Goal: Task Accomplishment & Management: Complete application form

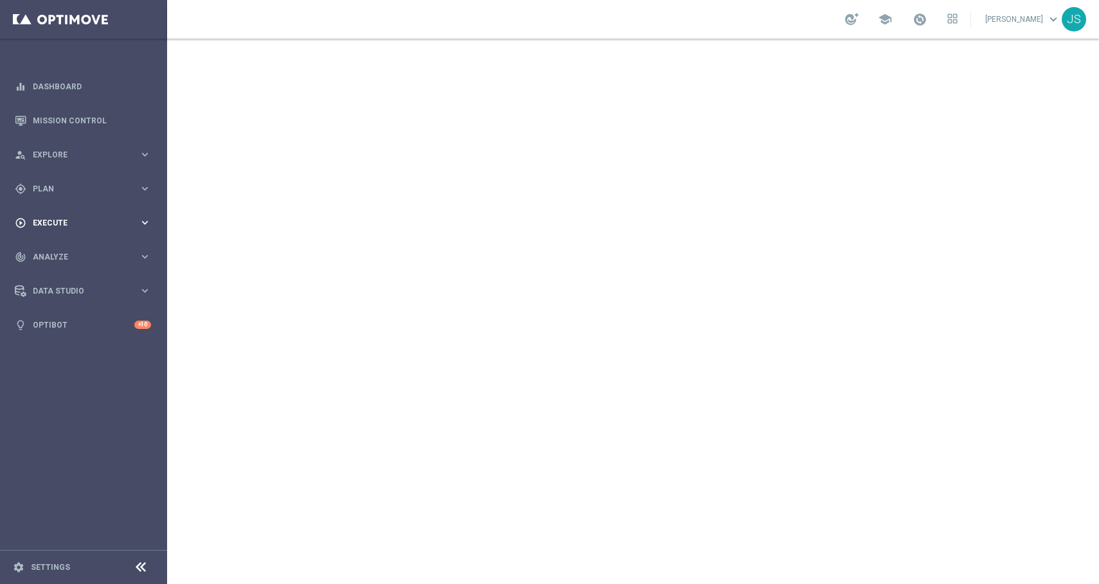
click at [59, 224] on span "Execute" at bounding box center [86, 223] width 106 height 8
click at [58, 244] on link "Campaign Builder" at bounding box center [83, 249] width 100 height 10
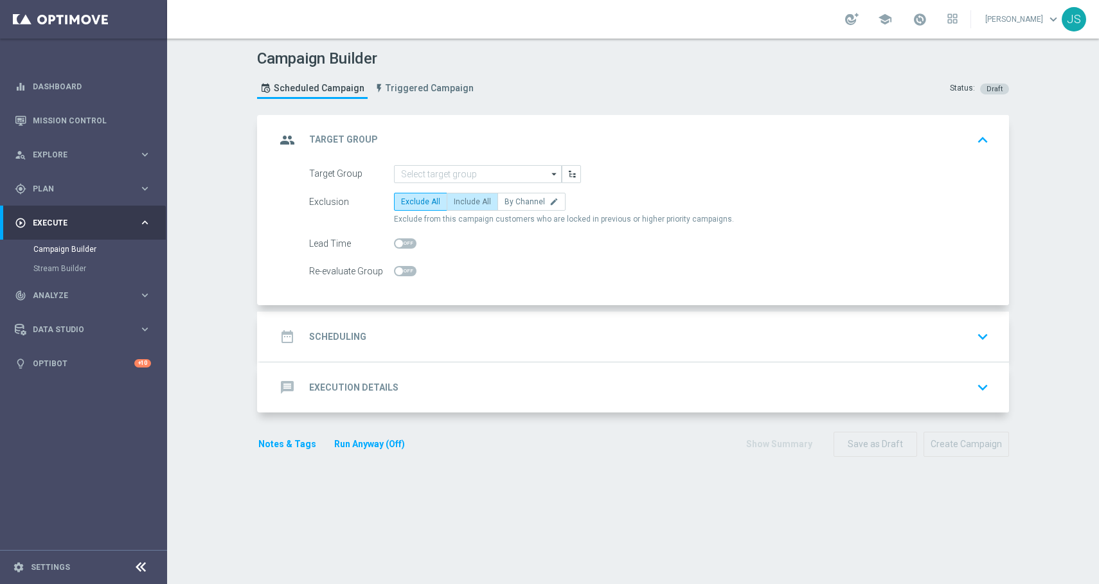
click at [459, 195] on label "Include All" at bounding box center [472, 202] width 51 height 18
click at [459, 200] on input "Include All" at bounding box center [458, 204] width 8 height 8
radio input "true"
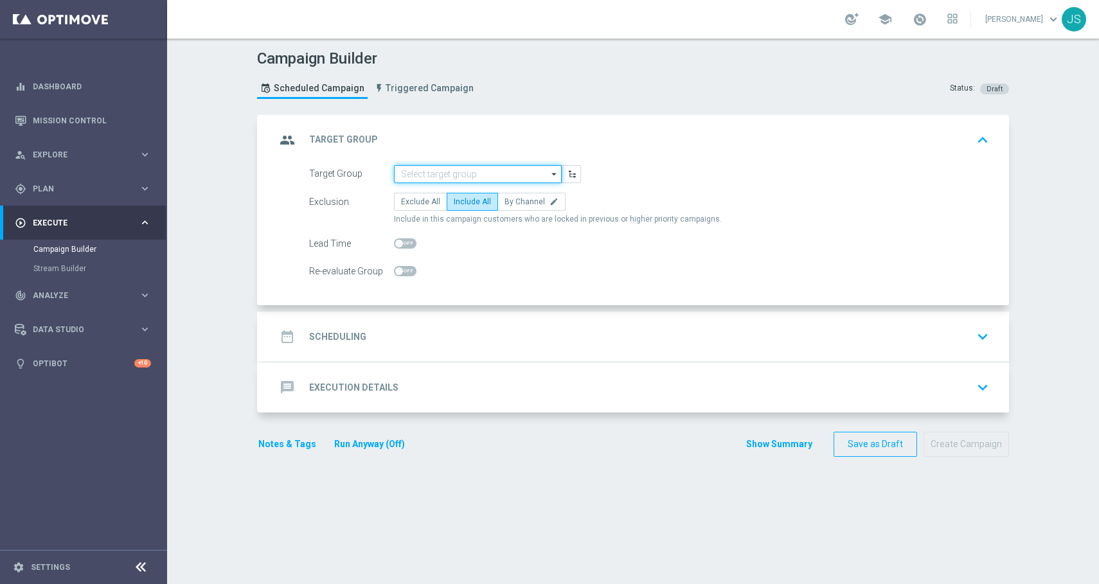
click at [456, 168] on input at bounding box center [478, 174] width 168 height 18
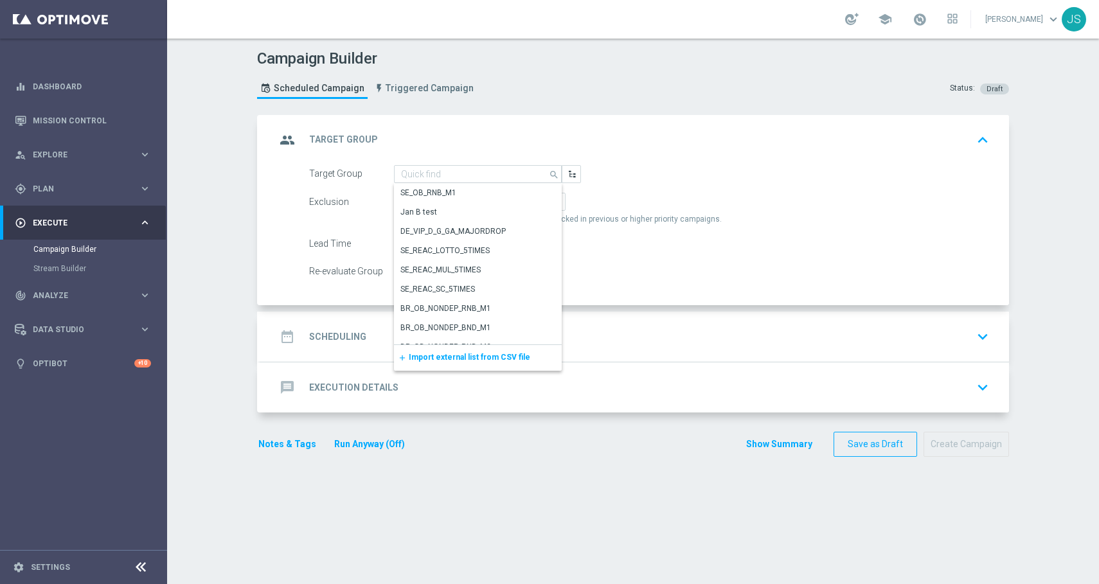
click at [671, 155] on div "group Target Group keyboard_arrow_up" at bounding box center [634, 140] width 749 height 50
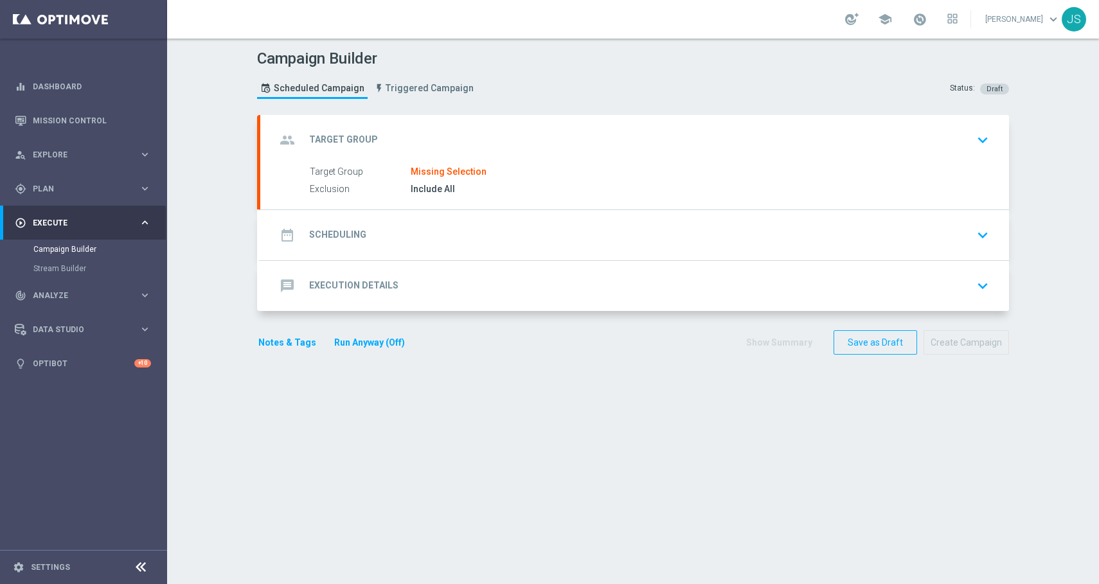
click at [475, 174] on div "Target Group Missing Selection Exclusion Include All Target Group arrow_drop_do…" at bounding box center [634, 180] width 749 height 31
click at [973, 148] on icon "keyboard_arrow_down" at bounding box center [982, 139] width 19 height 19
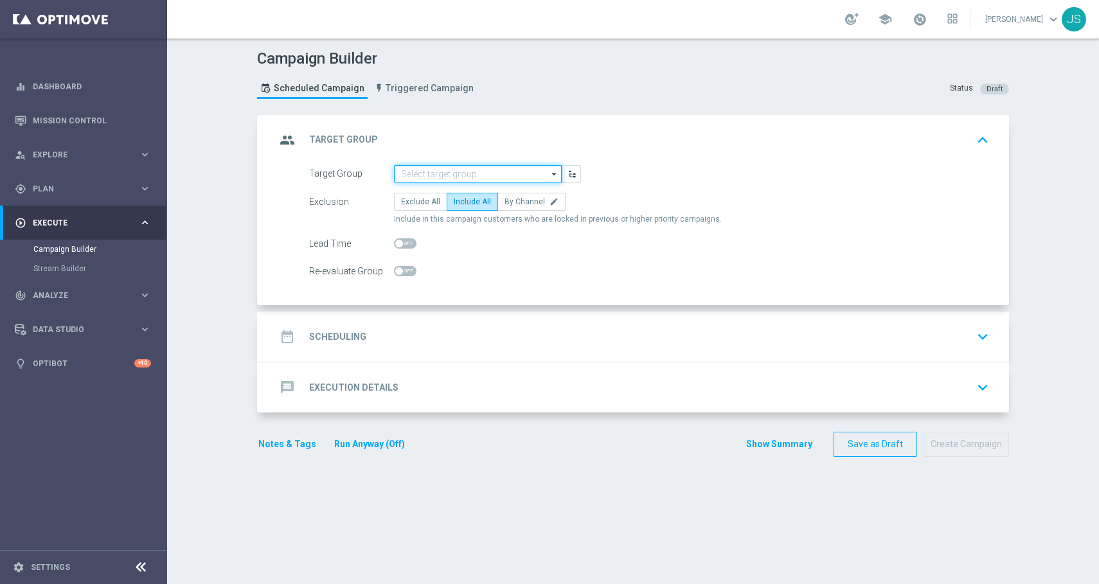
click at [445, 172] on input at bounding box center [478, 174] width 168 height 18
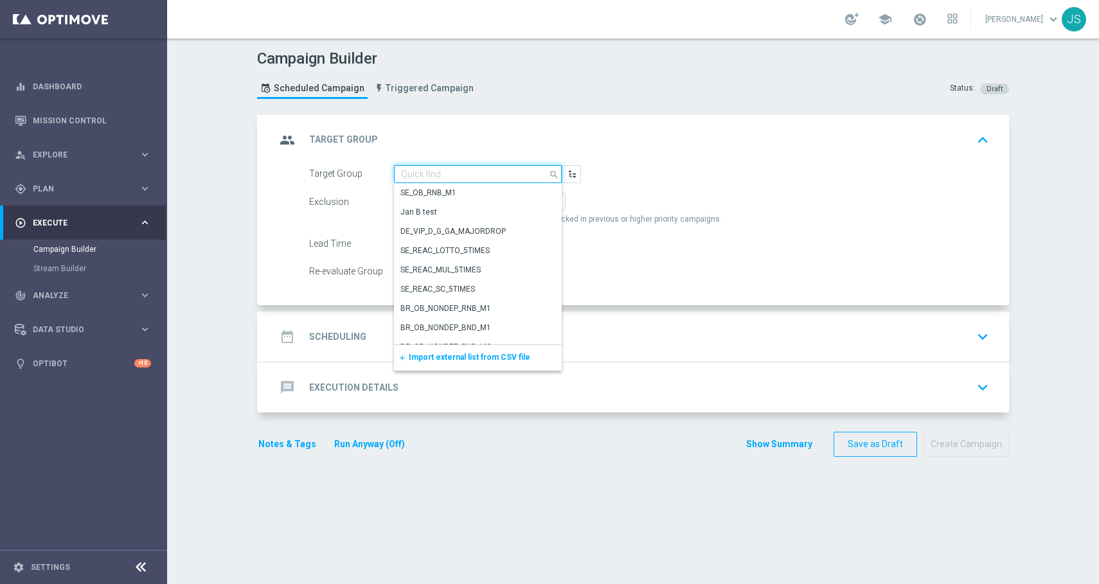
paste input "DEINT_GAMES_ACTIVE"
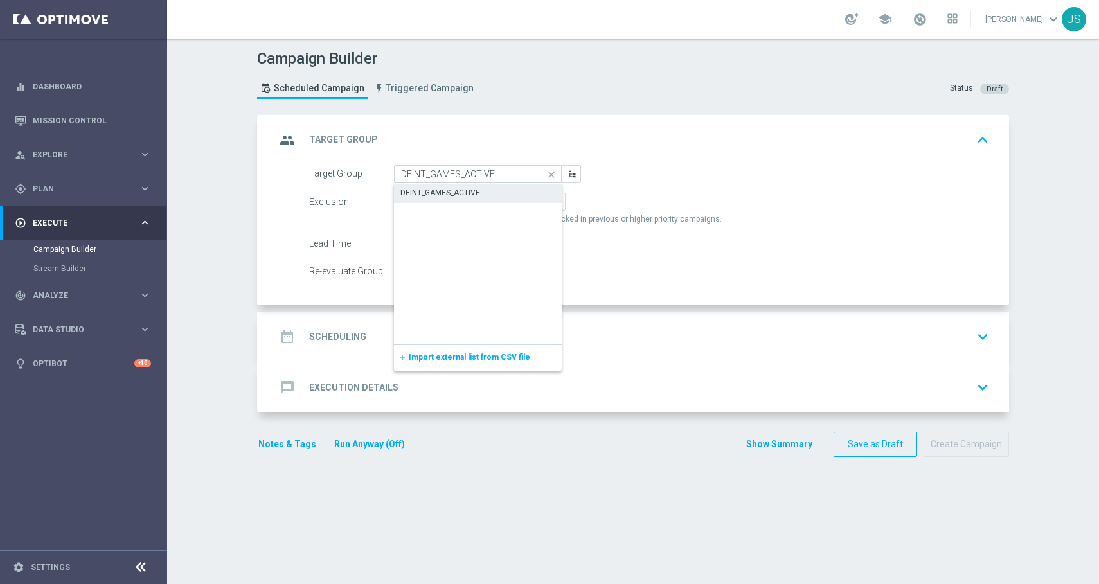
click at [418, 195] on div "DEINT_GAMES_ACTIVE" at bounding box center [440, 193] width 80 height 12
type input "DEINT_GAMES_ACTIVE"
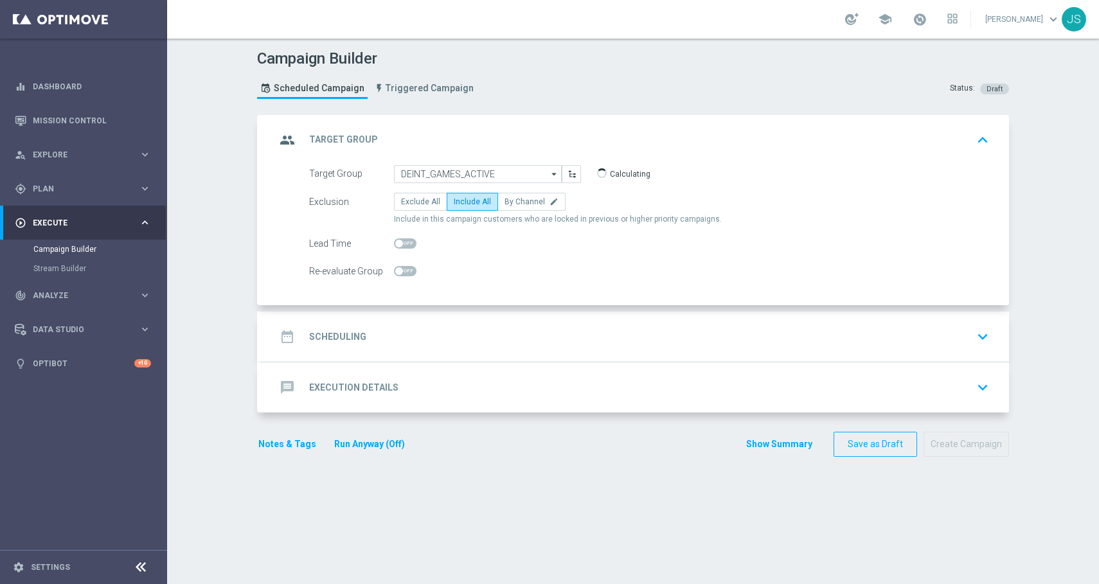
click at [429, 323] on div "date_range Scheduling keyboard_arrow_down" at bounding box center [634, 337] width 749 height 50
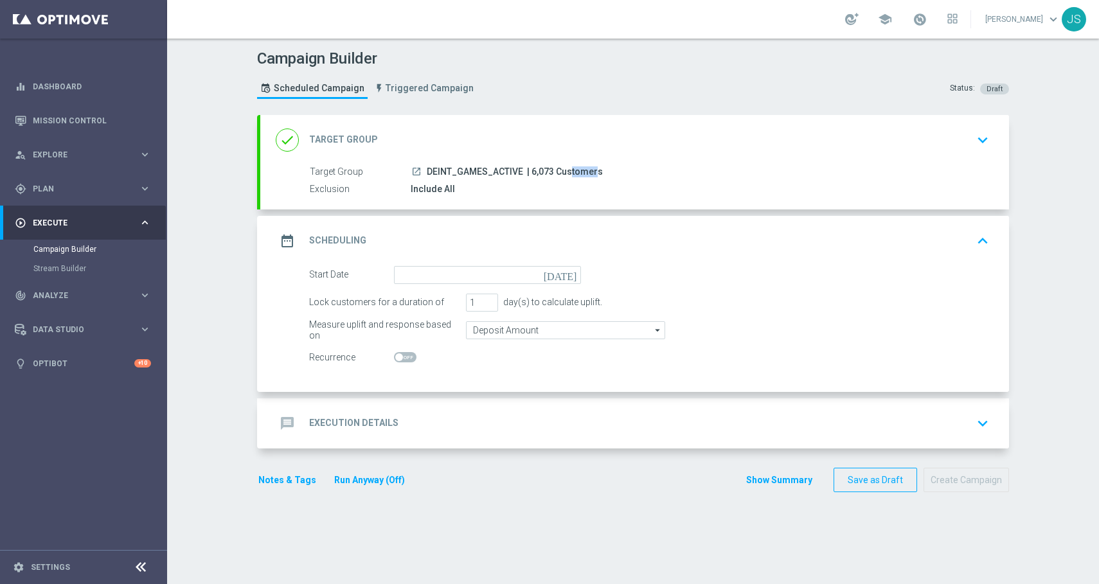
drag, startPoint x: 547, startPoint y: 170, endPoint x: 524, endPoint y: 170, distance: 23.8
click at [527, 170] on span "| 6,073 Customers" at bounding box center [565, 172] width 76 height 12
copy span "6,073"
click at [570, 273] on icon "[DATE]" at bounding box center [563, 273] width 38 height 14
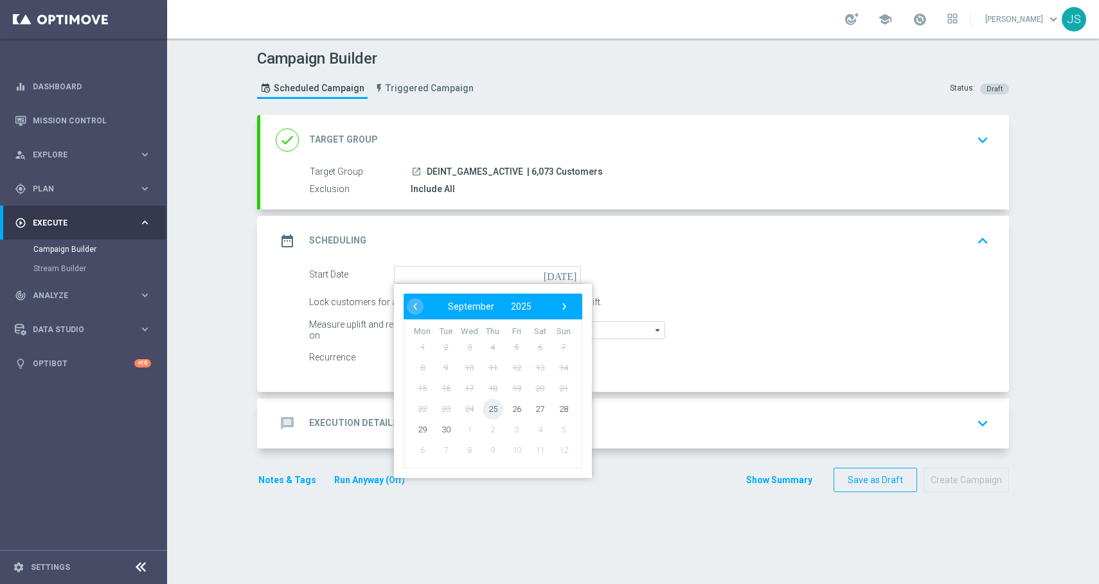
click at [492, 407] on span "25" at bounding box center [493, 408] width 21 height 21
type input "[DATE]"
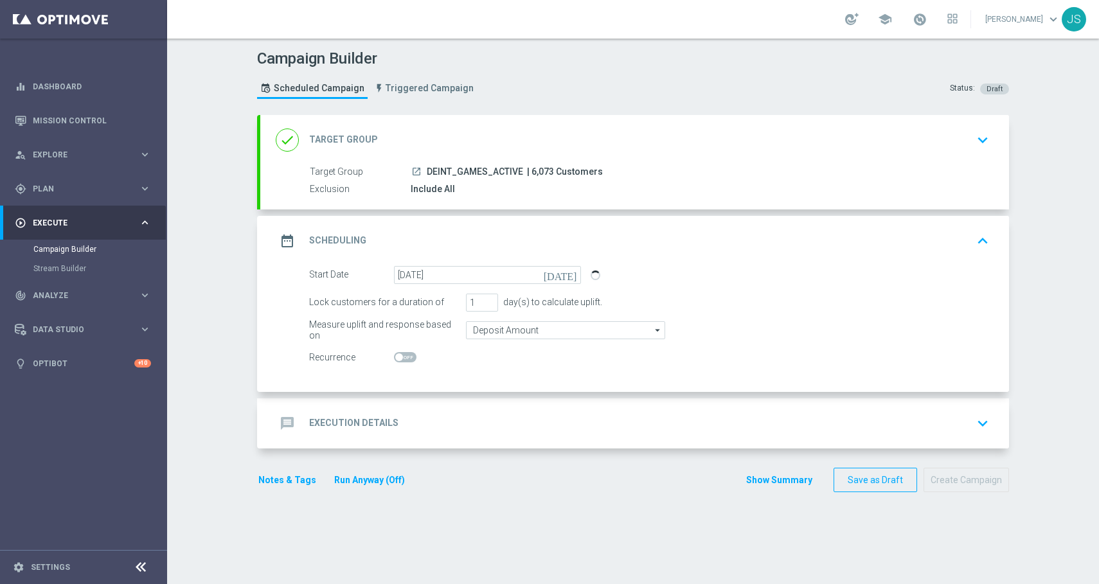
click at [980, 421] on icon "keyboard_arrow_down" at bounding box center [982, 423] width 19 height 19
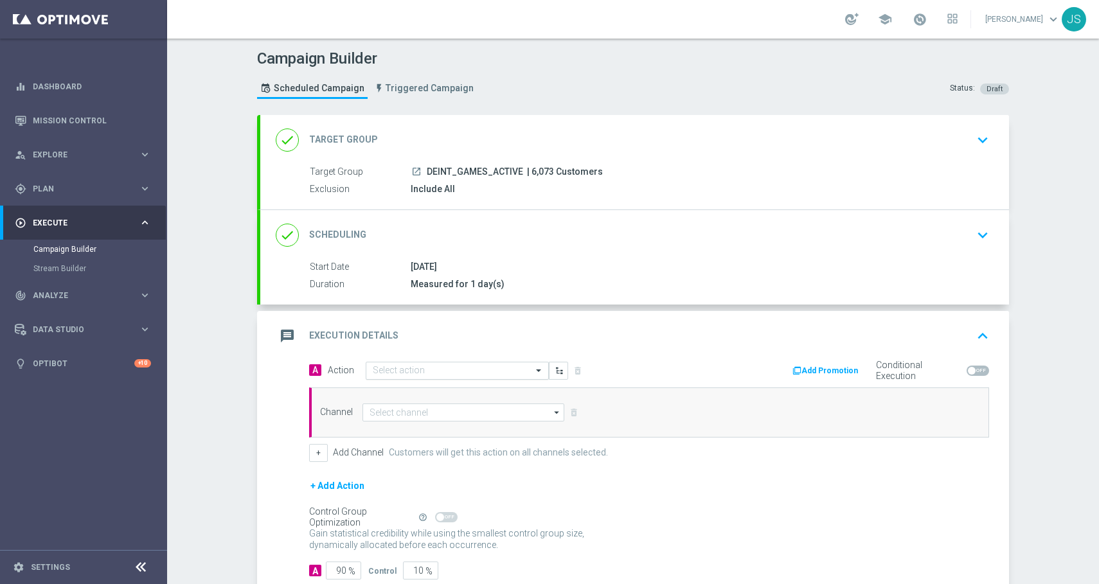
click at [510, 371] on input "text" at bounding box center [444, 371] width 143 height 11
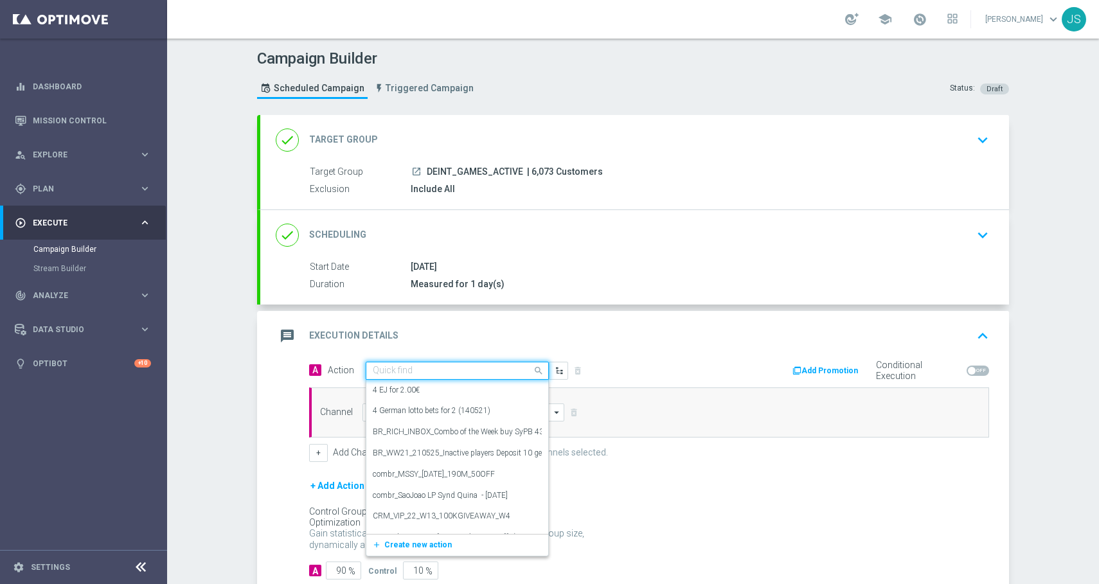
paste input "Exclusive Game: [PERSON_NAME] Tale - Spinomenal"
type input "Exclusive Game: [PERSON_NAME] Tale - Spinomenal"
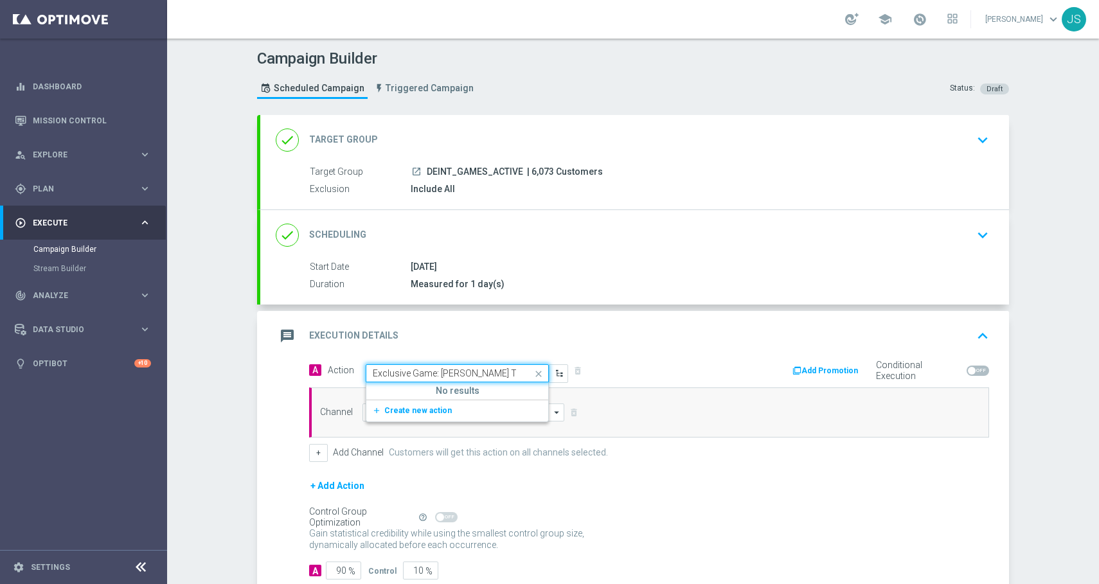
scroll to position [0, 47]
click at [430, 409] on span "Create new action" at bounding box center [417, 410] width 67 height 9
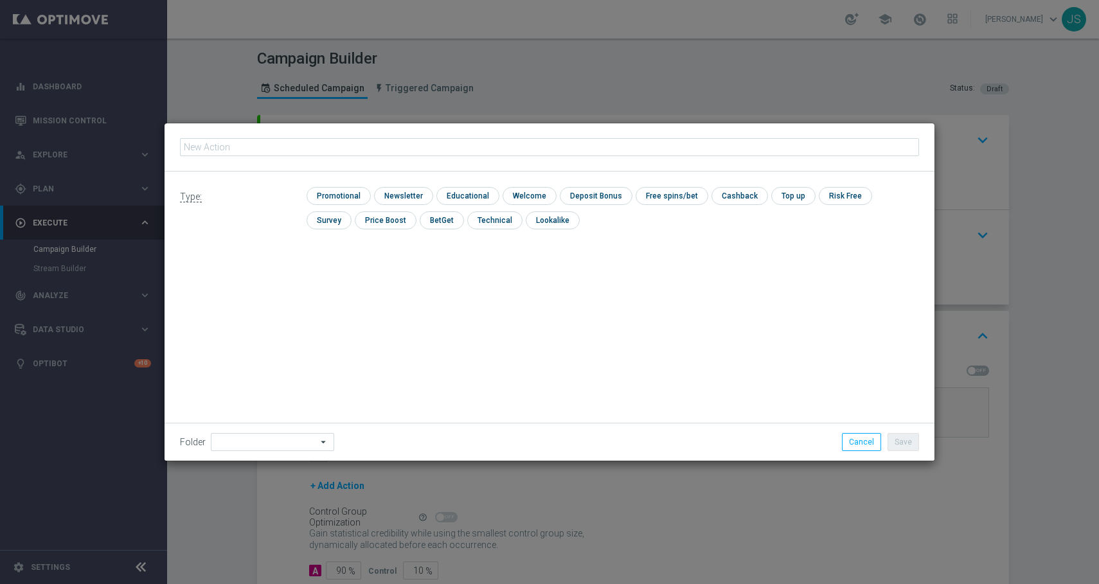
type input "Exclusive Game: [PERSON_NAME] Tale - Spinomenal"
click at [332, 189] on input "checkbox" at bounding box center [336, 195] width 61 height 17
checkbox input "true"
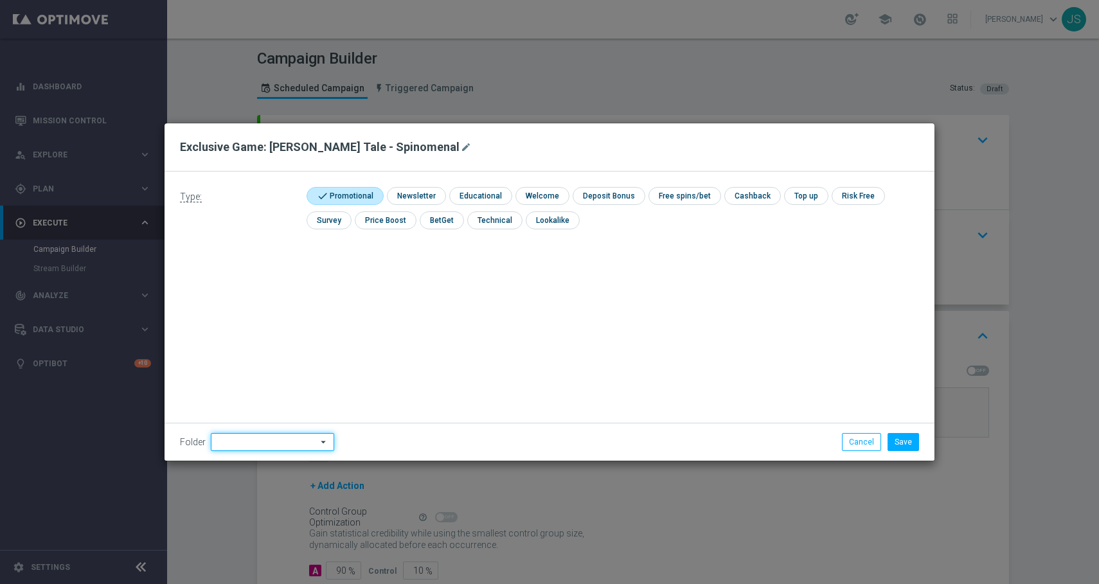
click at [258, 435] on input at bounding box center [272, 442] width 123 height 18
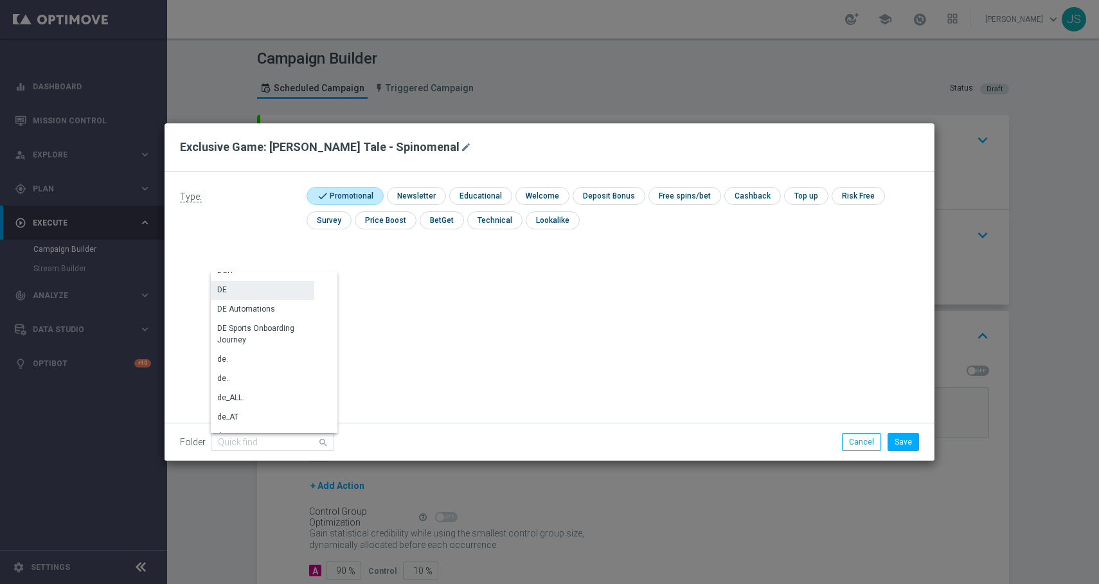
click at [236, 294] on div "DE" at bounding box center [262, 290] width 103 height 18
type input "DE"
click at [907, 440] on button "Save" at bounding box center [902, 442] width 31 height 18
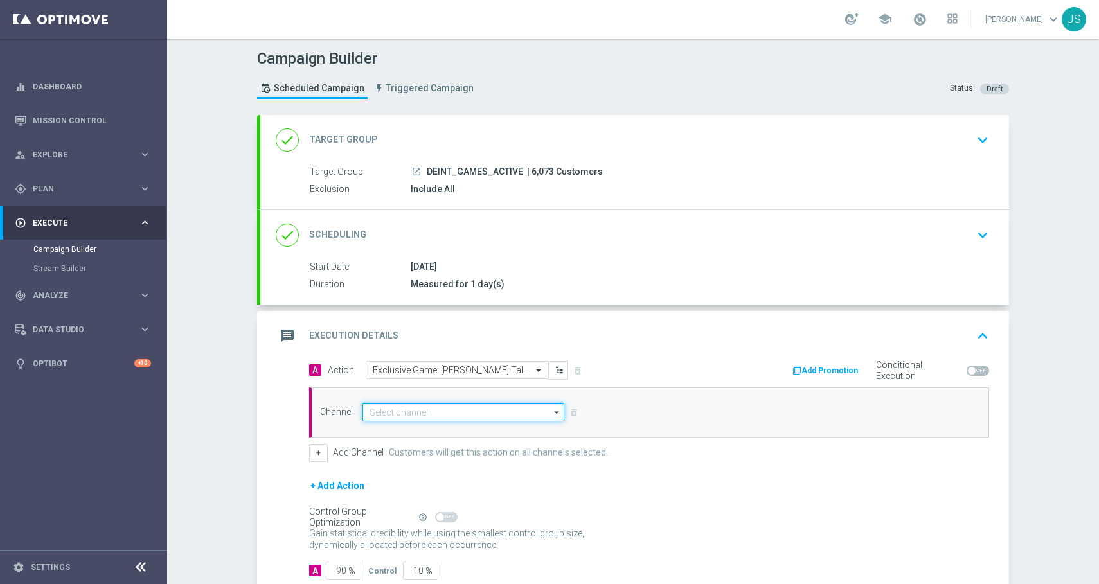
click at [529, 413] on input at bounding box center [463, 413] width 202 height 18
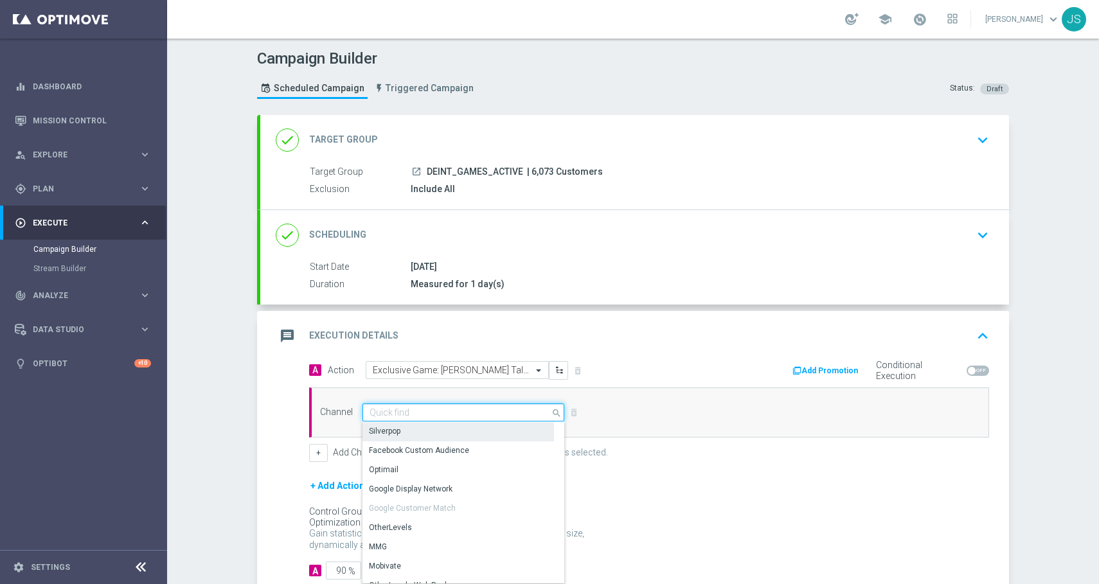
paste input "DE_INT_EMT_NVIP_EM_TAC_GM__EXLUSIVE_GAMES_250924"
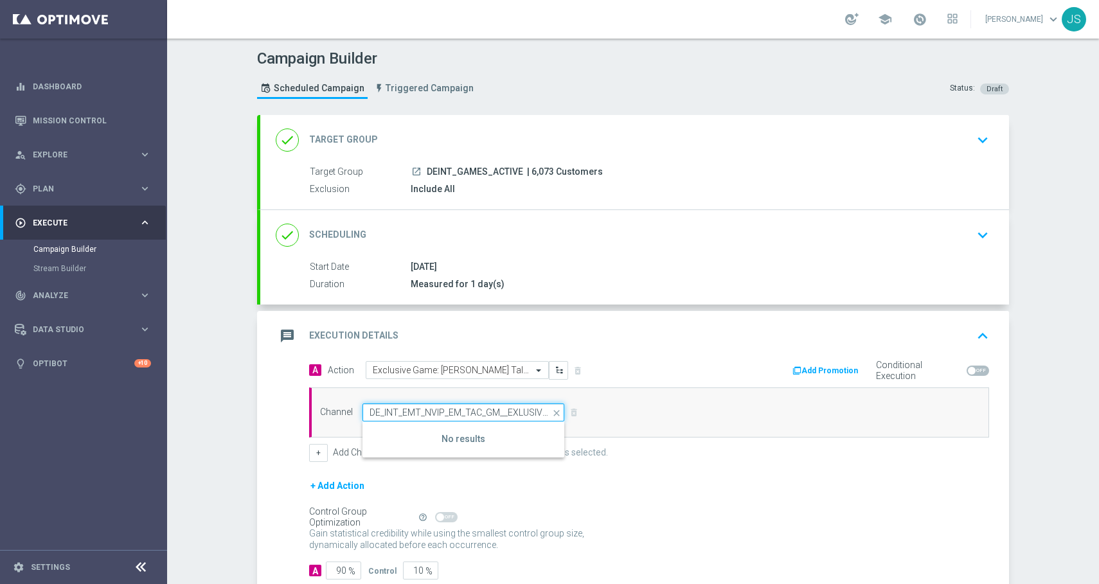
scroll to position [0, 62]
type input "DE_INT_EMT_NVIP_EM_TAC_GM__EXLUSIVE_GAMES_250924"
click at [553, 413] on icon "close" at bounding box center [557, 413] width 13 height 18
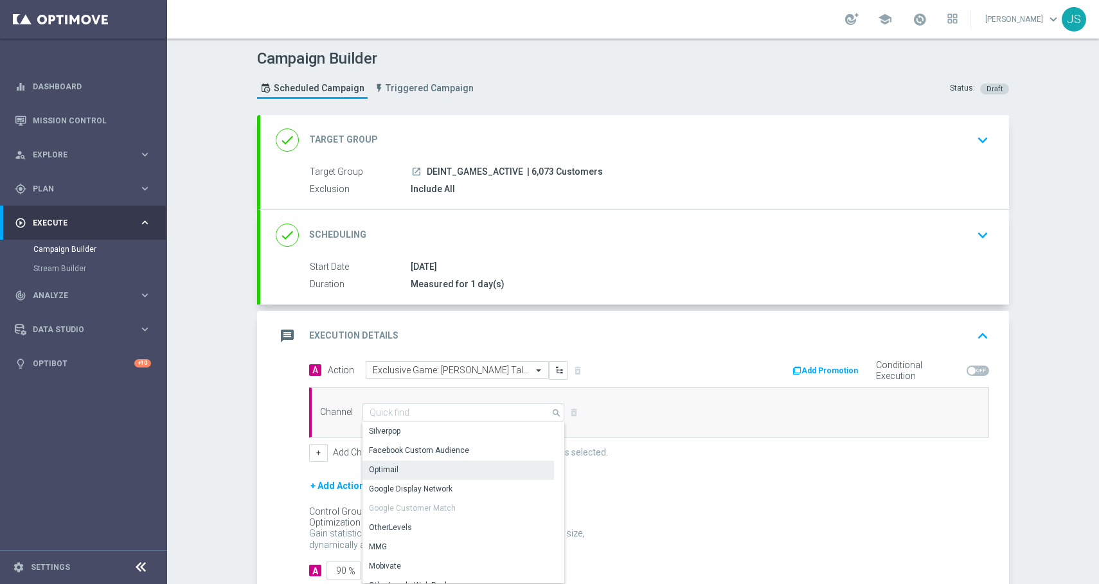
click at [421, 467] on div "Optimail" at bounding box center [457, 470] width 191 height 18
type input "Optimail"
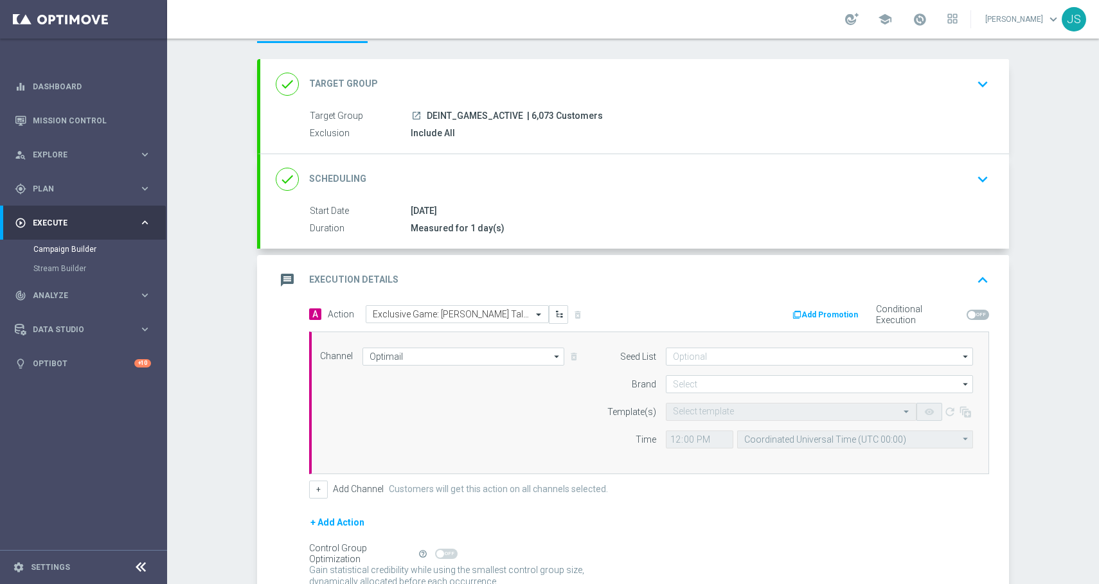
scroll to position [70, 0]
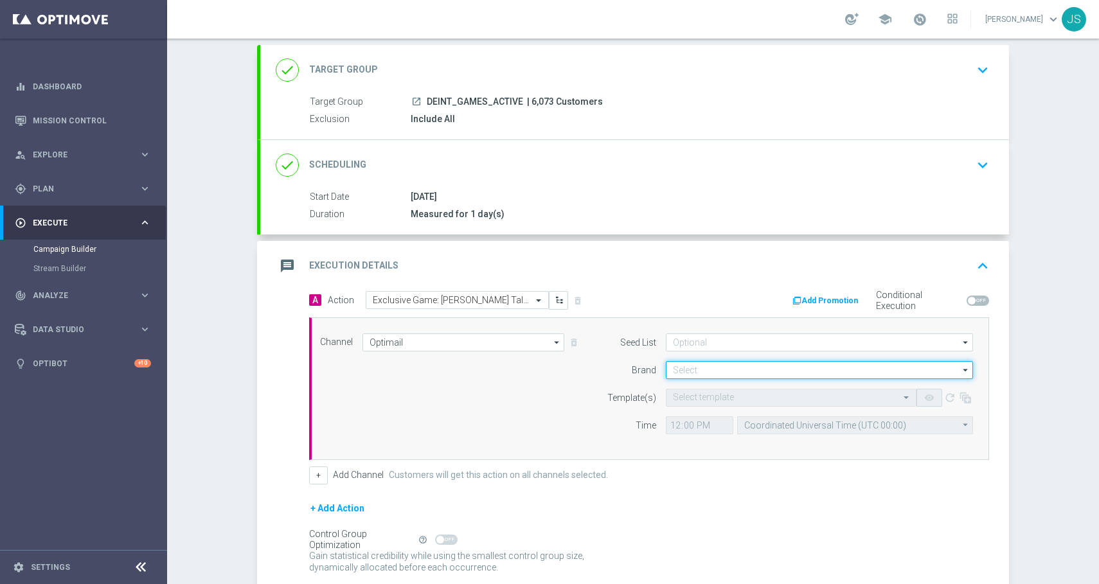
click at [742, 371] on input at bounding box center [819, 370] width 307 height 18
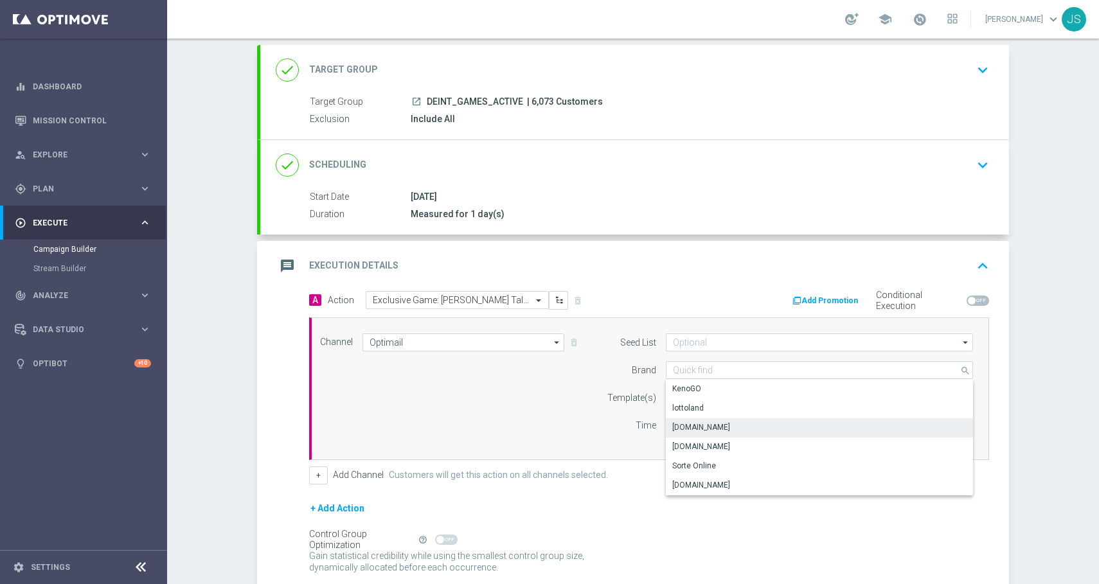
click at [713, 413] on div "lottoland" at bounding box center [819, 408] width 307 height 18
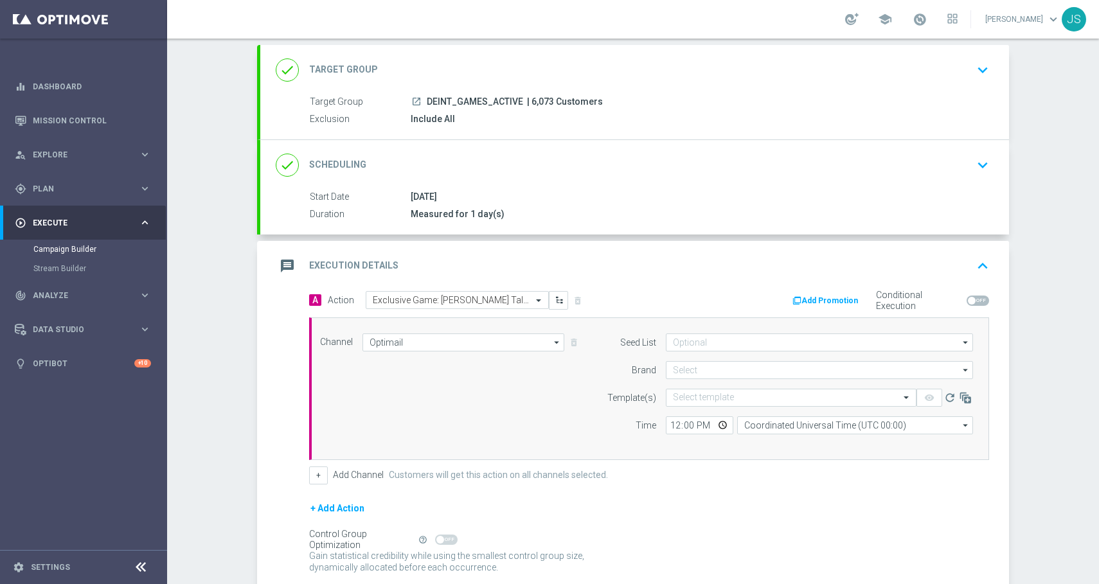
type input "lottoland"
click at [722, 401] on input "text" at bounding box center [778, 398] width 211 height 11
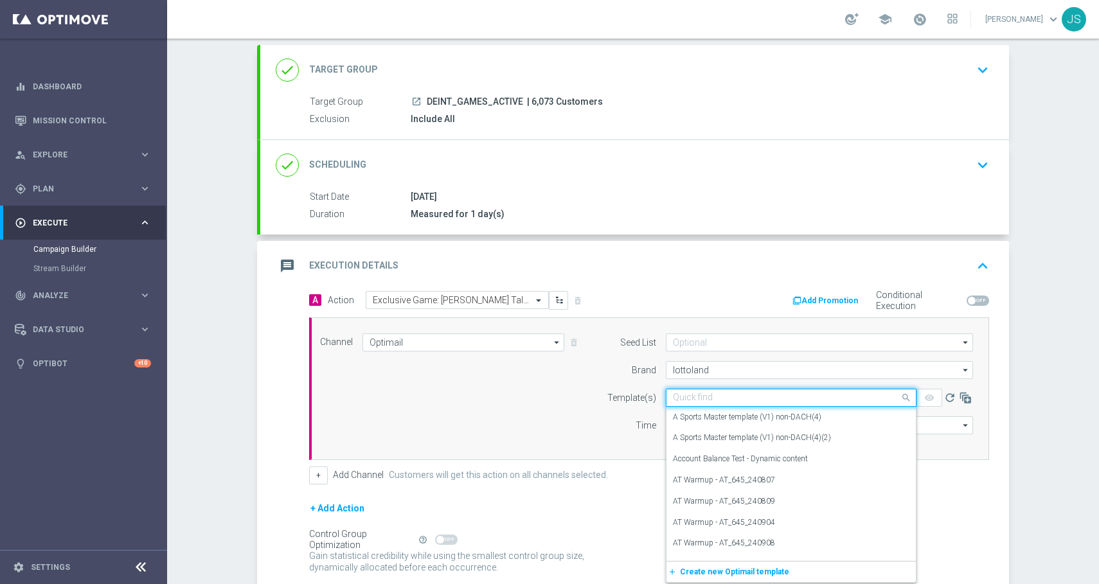
paste input "DE_INT_EMT_NVIP_EM_TAC_GM__EXLUSIVE_GAMES_250924"
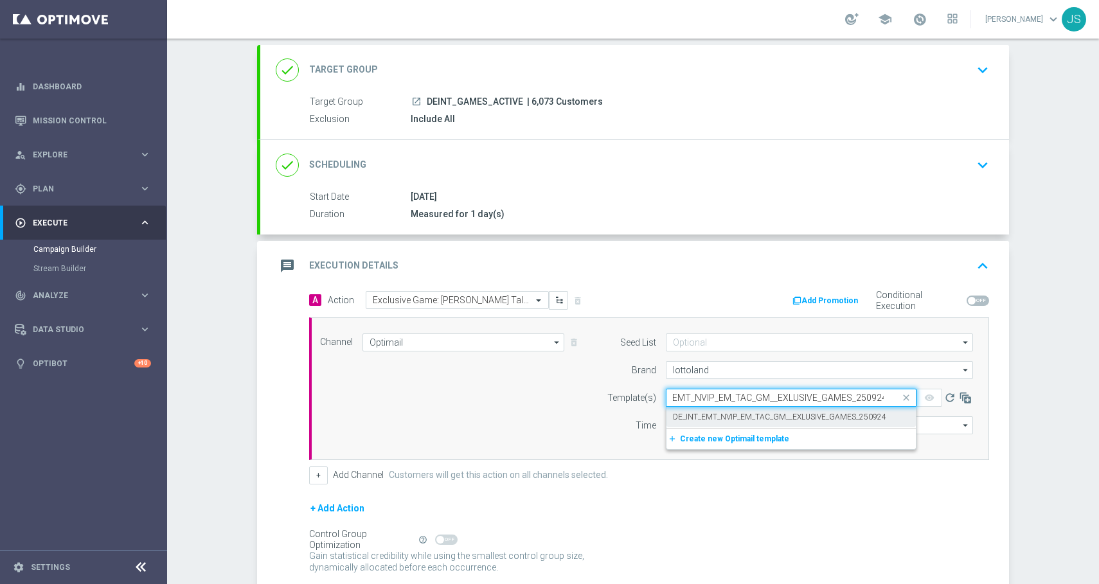
drag, startPoint x: 713, startPoint y: 391, endPoint x: 652, endPoint y: 394, distance: 60.5
click at [656, 394] on div "Quick find DE_INT_EMT_NVIP_EM_TAC_GM__EXLUSIVE_GAMES_250924 DE_INT_EMT_NVIP_EM_…" at bounding box center [819, 398] width 326 height 18
drag, startPoint x: 686, startPoint y: 401, endPoint x: 646, endPoint y: 402, distance: 39.2
click at [646, 402] on div "Template(s) Quick find DE_INT_EMT_NVIP_EM_TAC_GM__EXLUSIVE_GAMES_250924 DE_INT_…" at bounding box center [786, 398] width 392 height 18
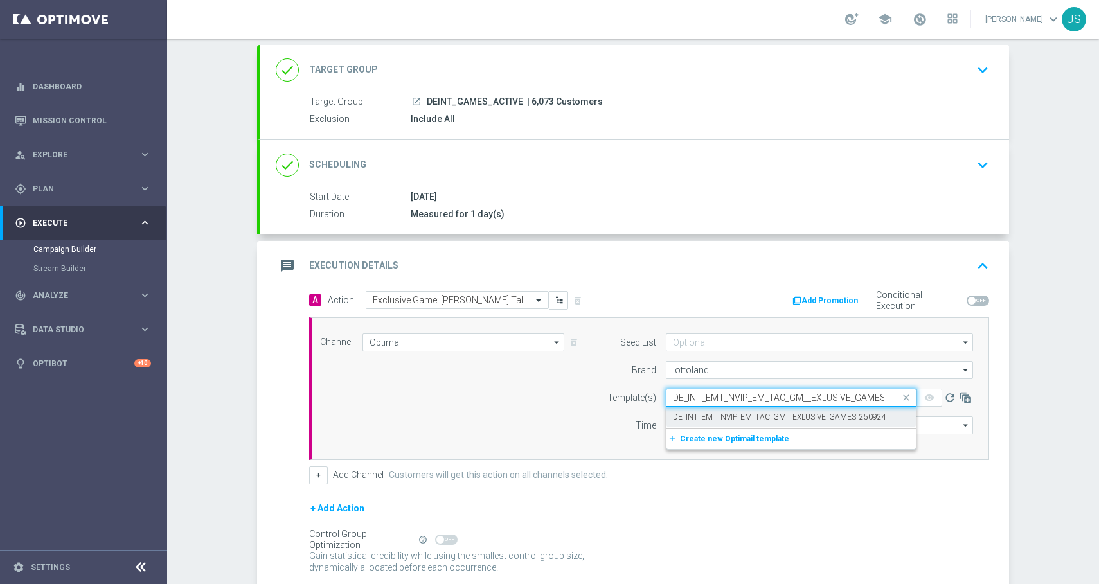
click at [701, 418] on label "DE_INT_EMT_NVIP_EM_TAC_GM__EXLUSIVE_GAMES_250924" at bounding box center [779, 417] width 213 height 11
type input "DE_INT_EMT_NVIP_EM_TAC_GM__EXLUSIVE_GAMES_250924"
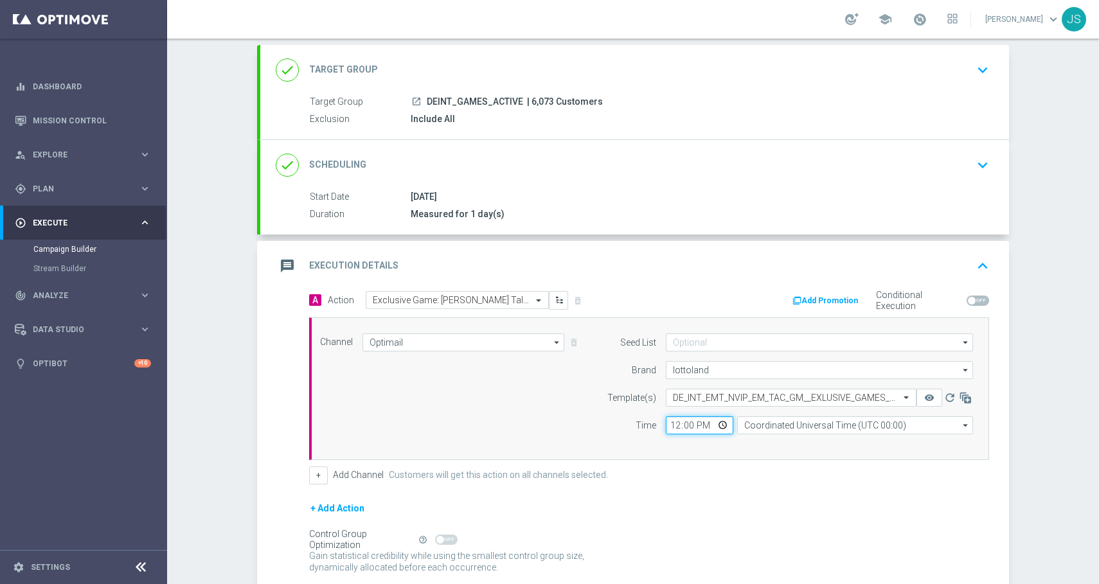
click at [716, 425] on input "12:00" at bounding box center [699, 425] width 67 height 18
type input "17:00"
click at [759, 524] on div "+ Add Action" at bounding box center [649, 517] width 680 height 32
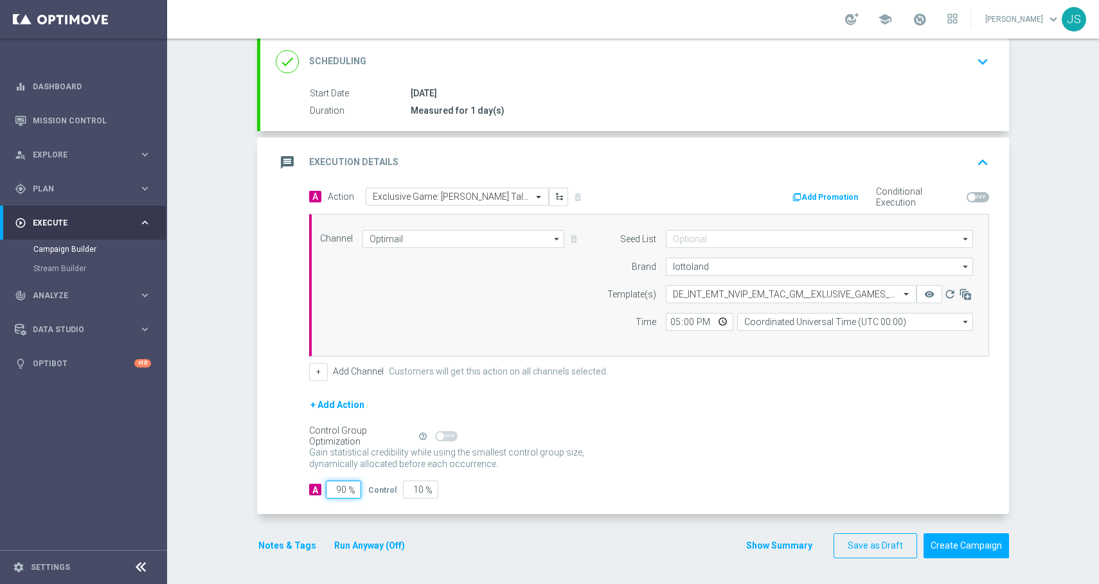
click at [343, 489] on input "90" at bounding box center [343, 490] width 35 height 18
type input "9"
type input "91"
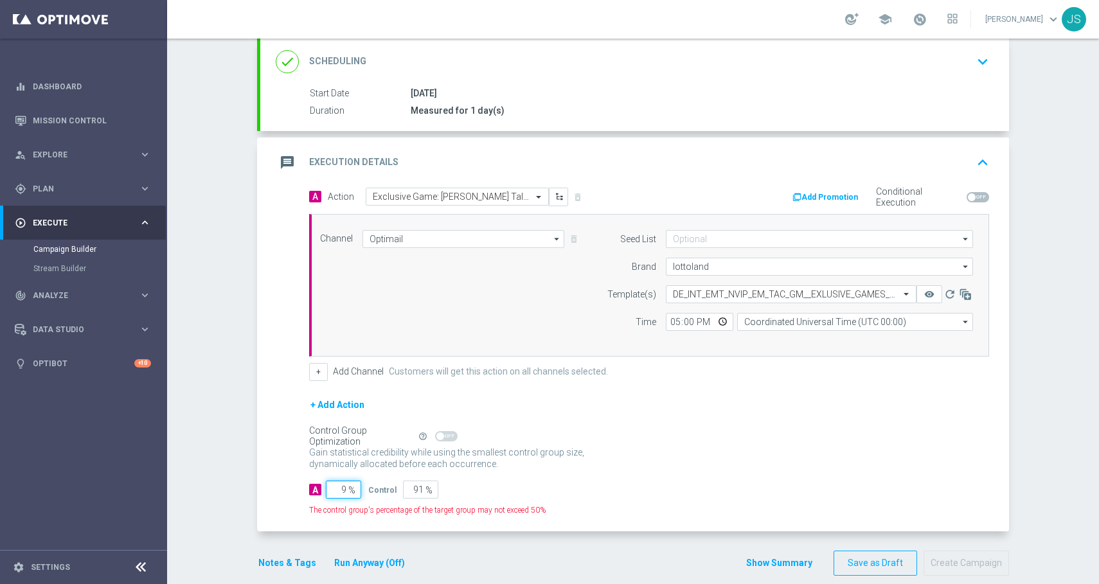
type input "98"
type input "2"
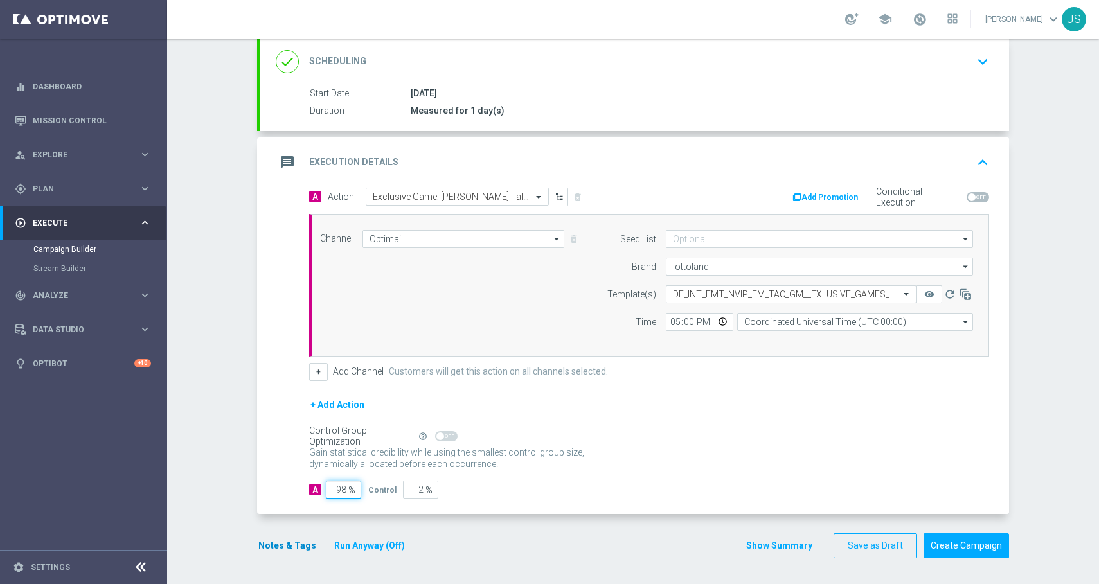
type input "98"
click at [273, 551] on button "Notes & Tags" at bounding box center [287, 546] width 60 height 16
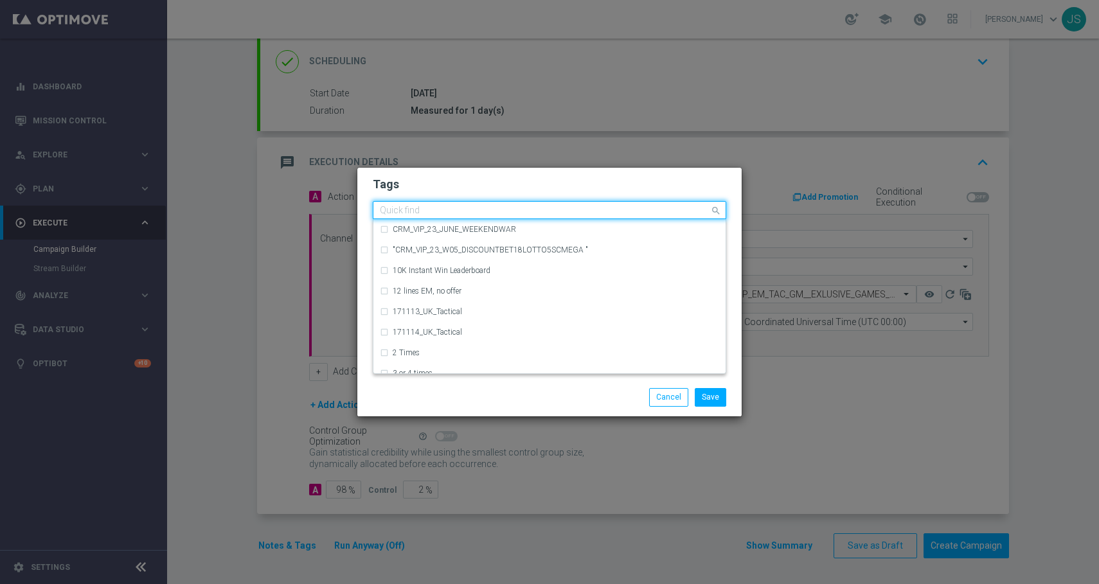
click at [492, 219] on div "Quick find" at bounding box center [549, 210] width 353 height 18
type input "E"
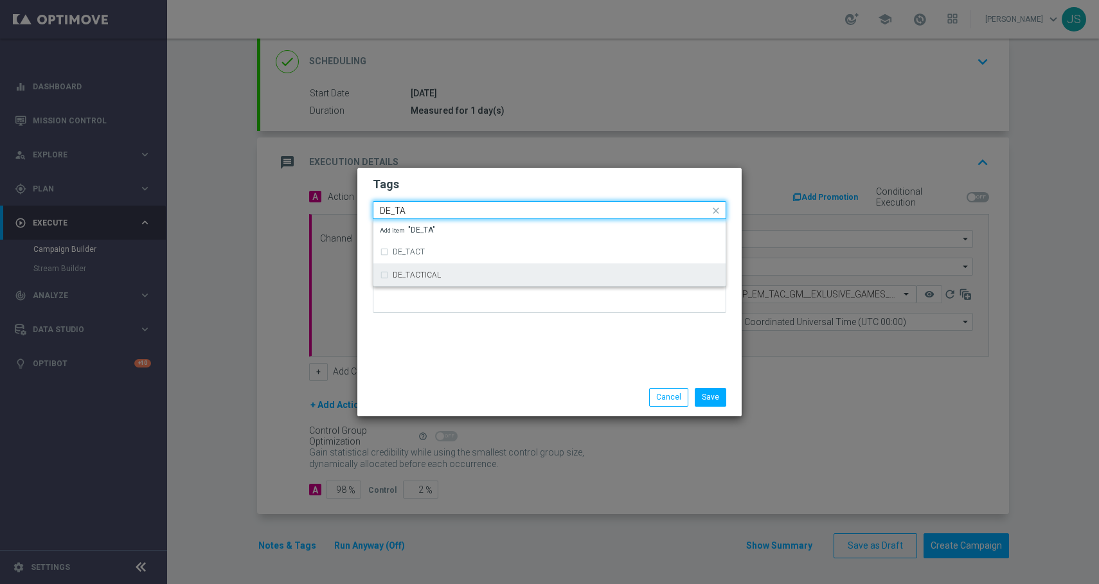
click at [407, 279] on div "DE_TACTICAL" at bounding box center [549, 275] width 339 height 21
type input "DE_TA"
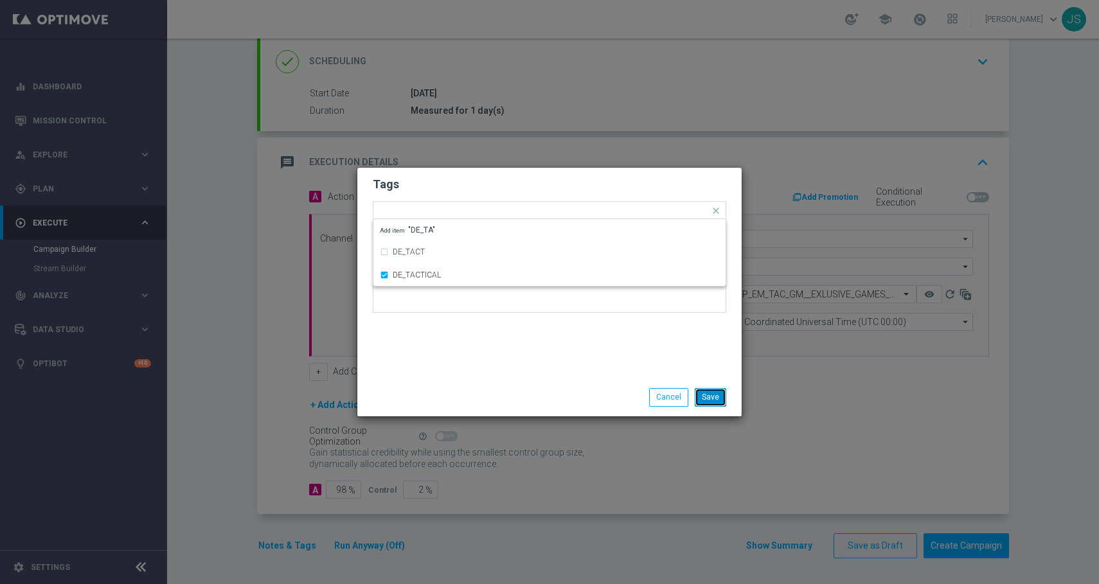
click at [718, 398] on button "Save" at bounding box center [710, 397] width 31 height 18
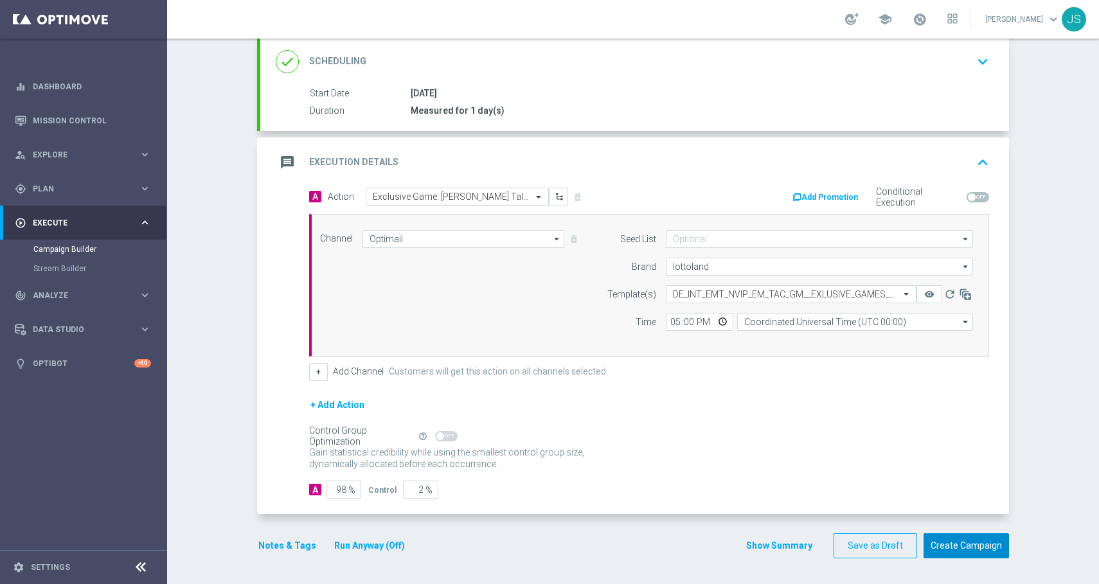
click at [979, 544] on button "Create Campaign" at bounding box center [965, 545] width 85 height 25
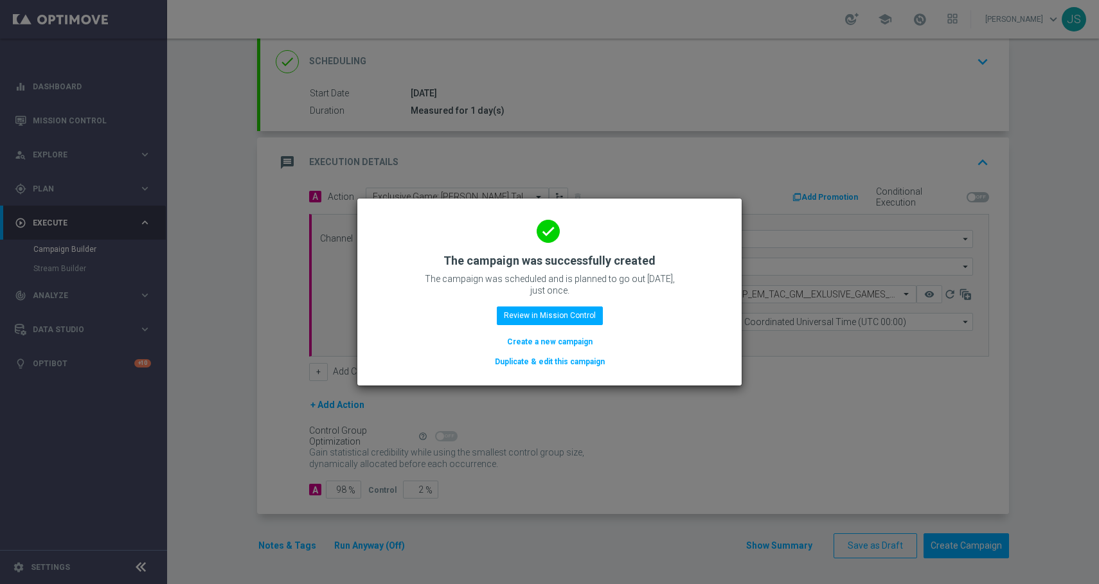
click at [574, 365] on button "Duplicate & edit this campaign" at bounding box center [549, 362] width 112 height 14
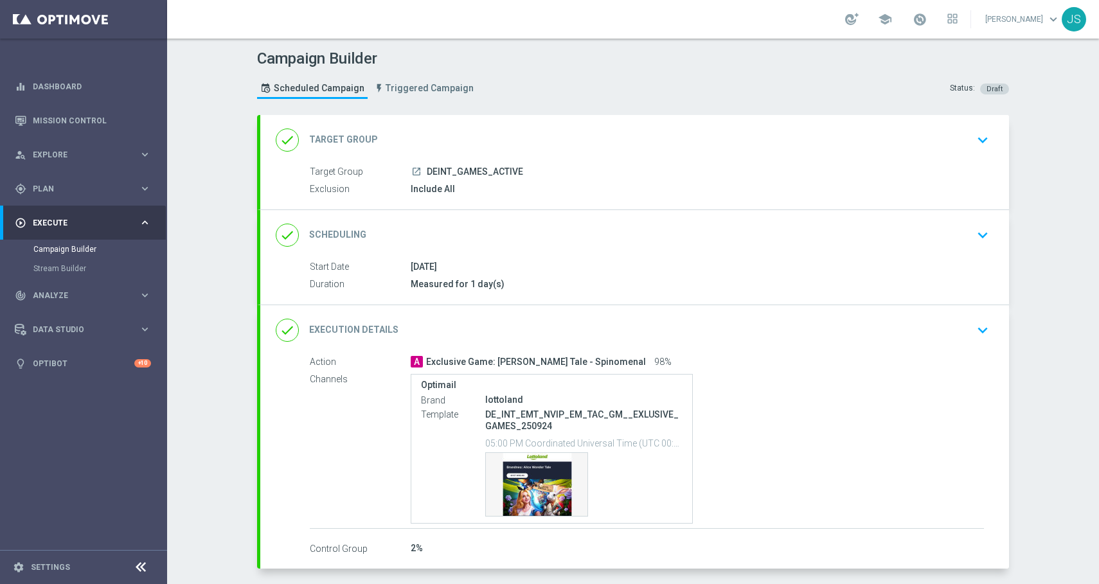
click at [973, 139] on icon "keyboard_arrow_down" at bounding box center [982, 139] width 19 height 19
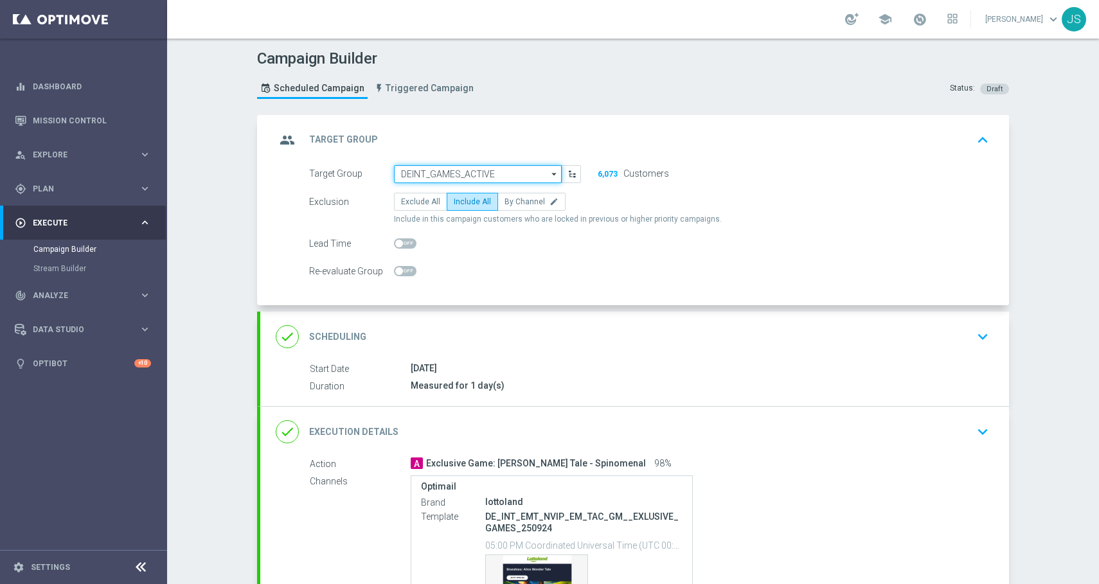
click at [511, 177] on input "DEINT_GAMES_ACTIVE" at bounding box center [478, 174] width 168 height 18
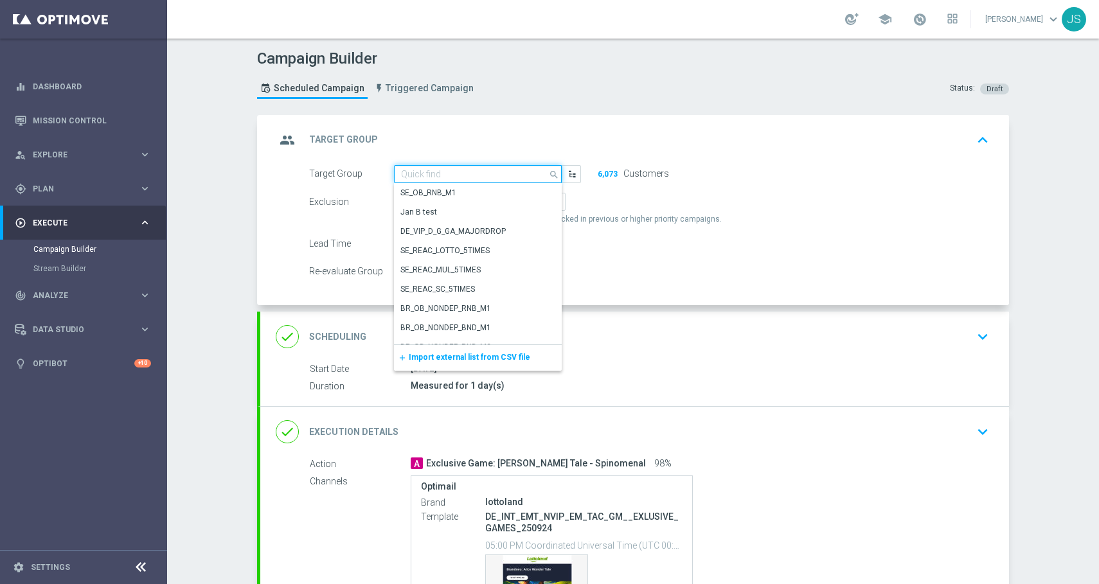
paste input "AT_GAMES_ACTIVE"
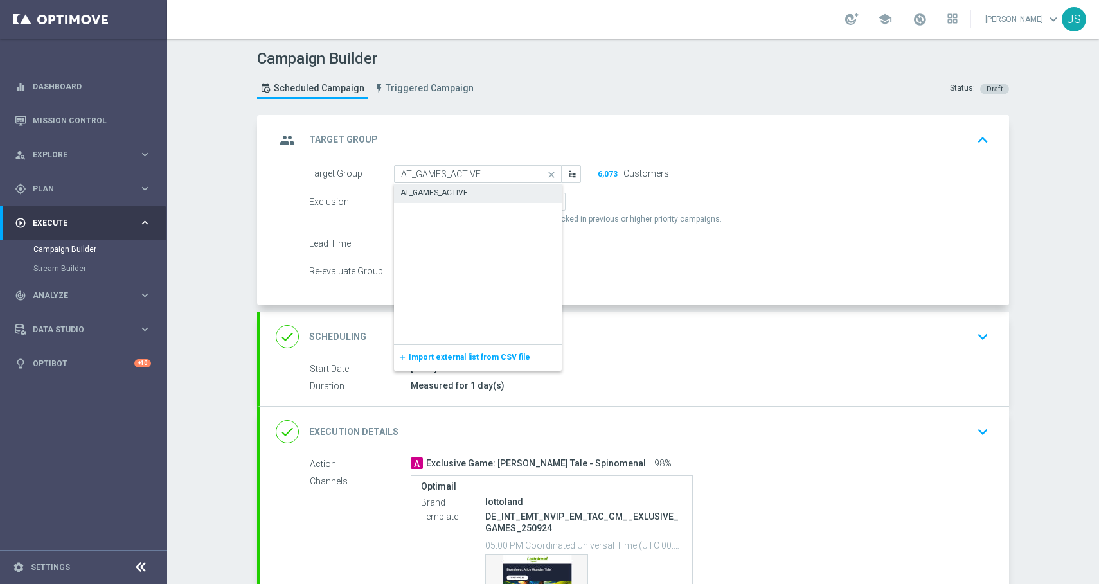
click at [461, 198] on div "AT_GAMES_ACTIVE" at bounding box center [433, 193] width 67 height 12
type input "AT_GAMES_ACTIVE"
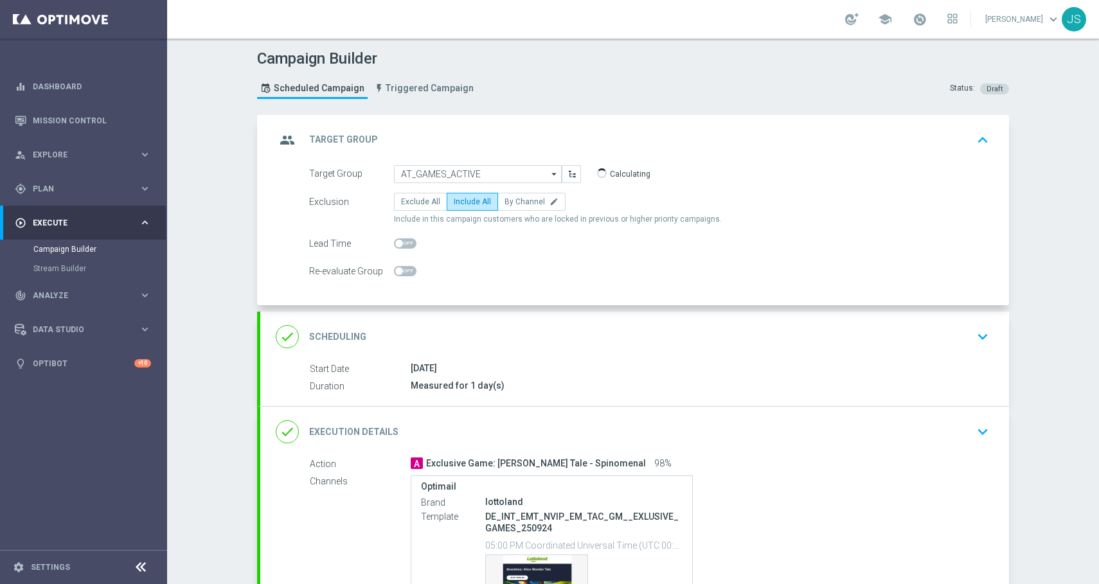
click at [727, 368] on div "[DATE]" at bounding box center [697, 368] width 573 height 13
click at [975, 344] on icon "keyboard_arrow_down" at bounding box center [982, 336] width 19 height 19
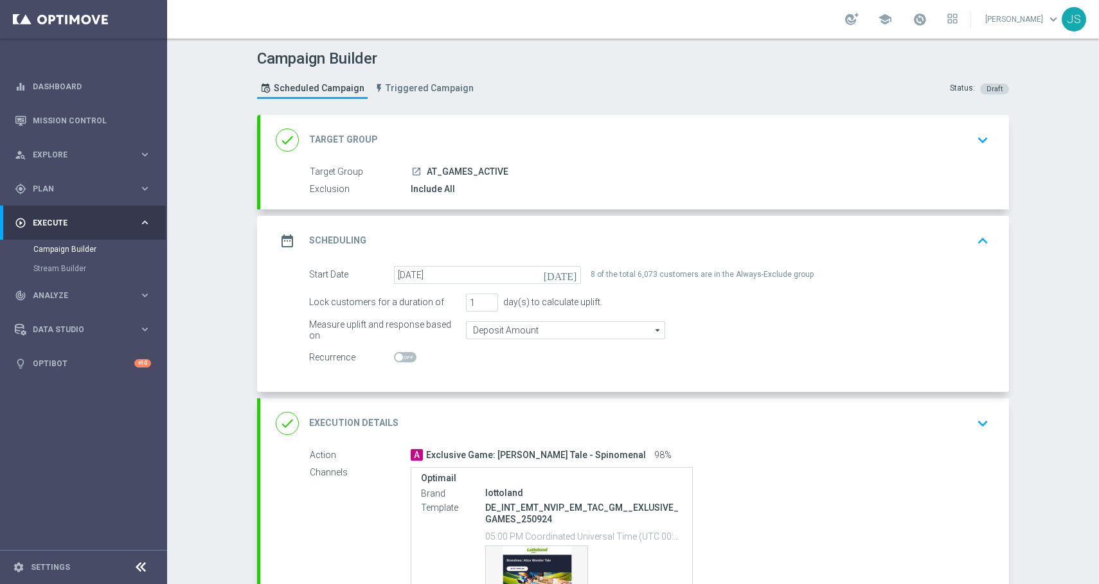
click at [980, 142] on icon "keyboard_arrow_down" at bounding box center [982, 139] width 19 height 19
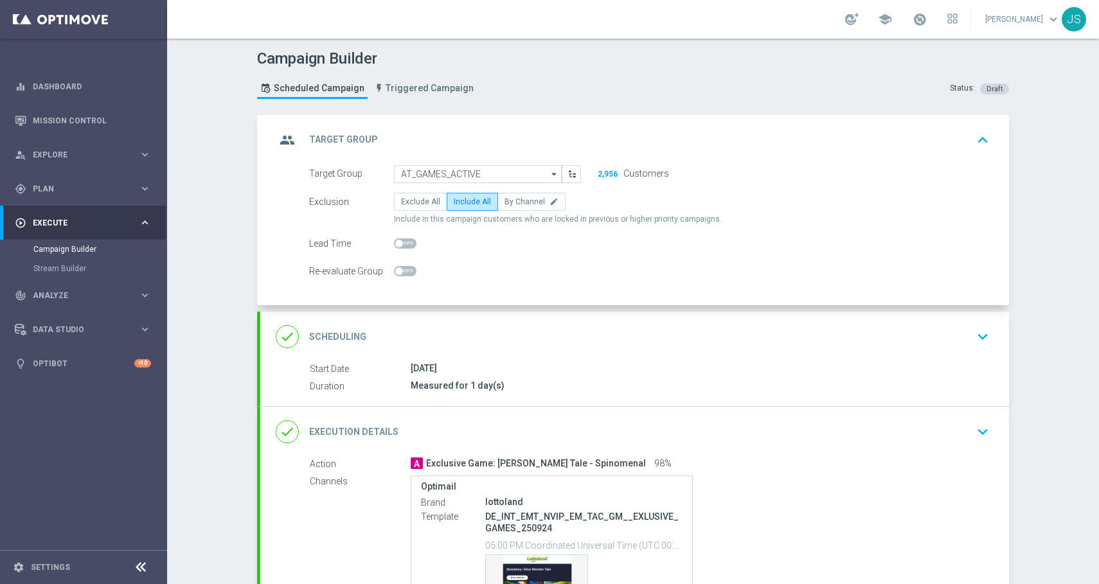
click at [964, 338] on div "done Scheduling keyboard_arrow_down" at bounding box center [635, 336] width 718 height 24
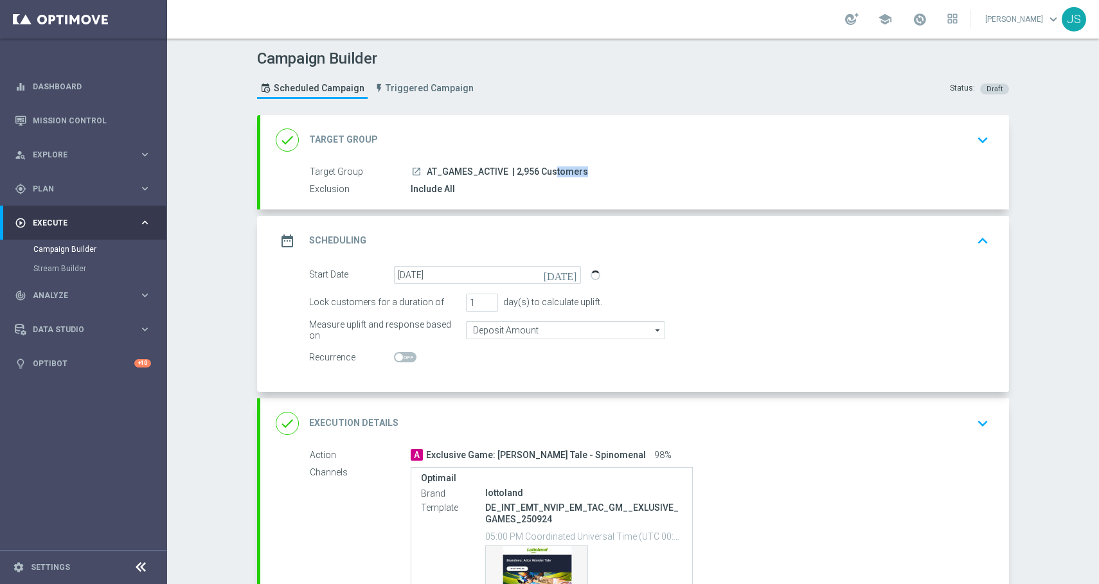
drag, startPoint x: 534, startPoint y: 172, endPoint x: 509, endPoint y: 172, distance: 25.1
click at [512, 172] on span "| 2,956 Customers" at bounding box center [550, 172] width 76 height 12
copy span "2,956"
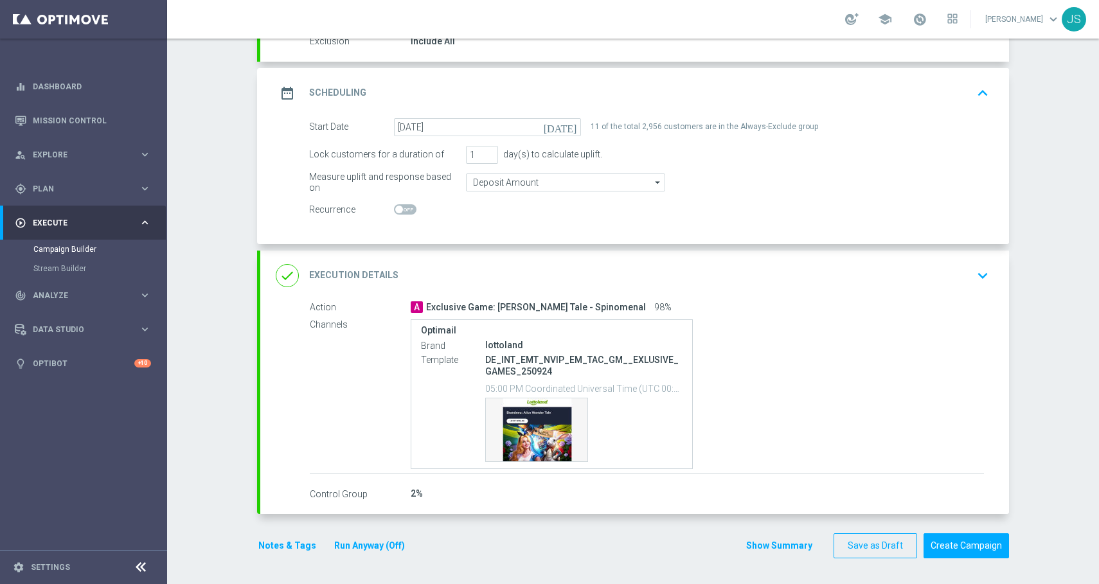
click at [978, 278] on icon "keyboard_arrow_down" at bounding box center [982, 275] width 19 height 19
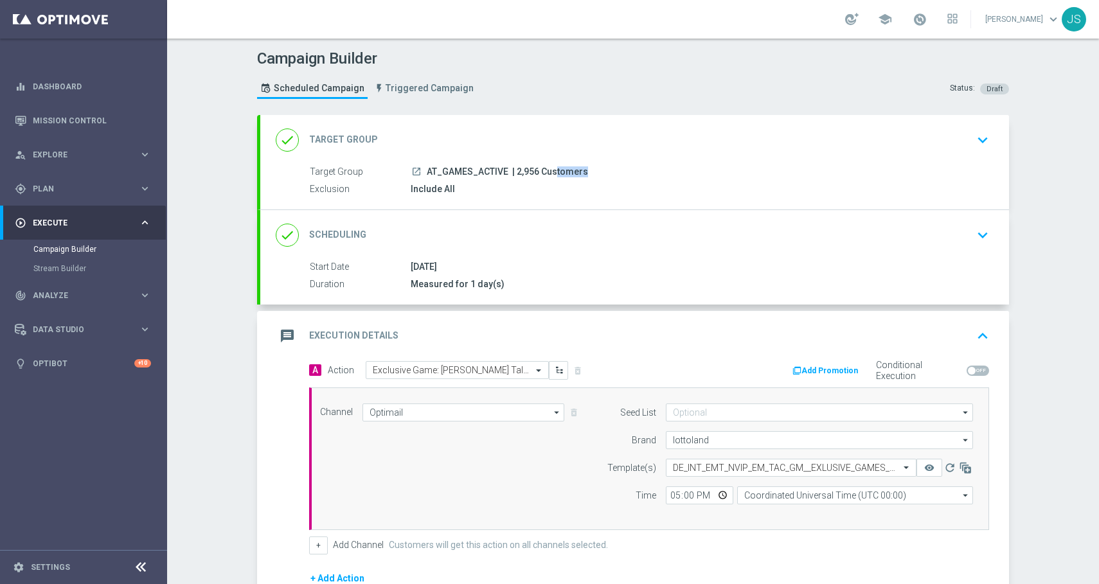
scroll to position [173, 0]
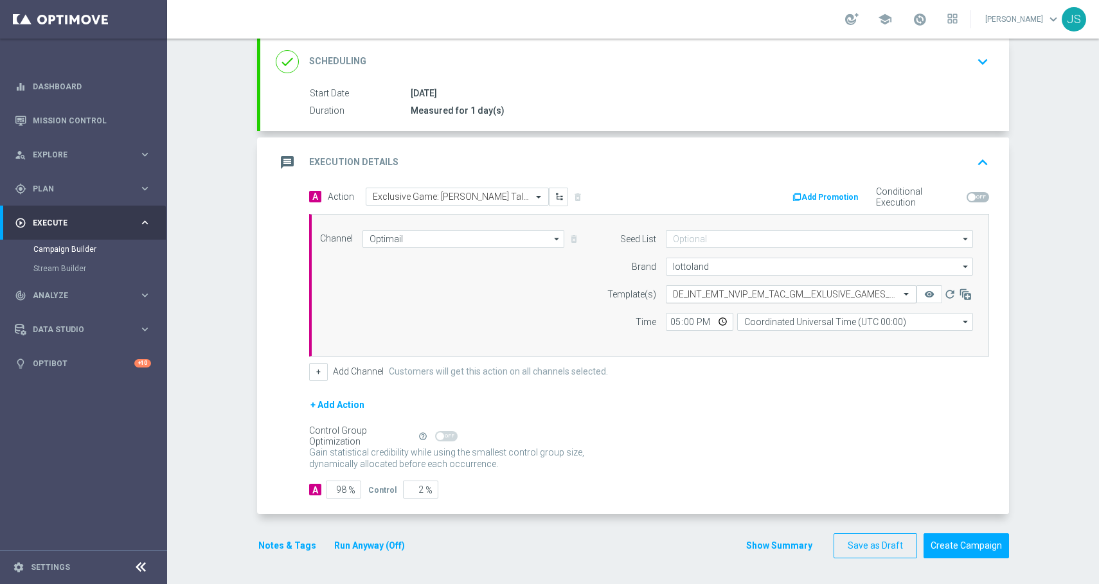
click at [692, 294] on input "text" at bounding box center [778, 294] width 211 height 11
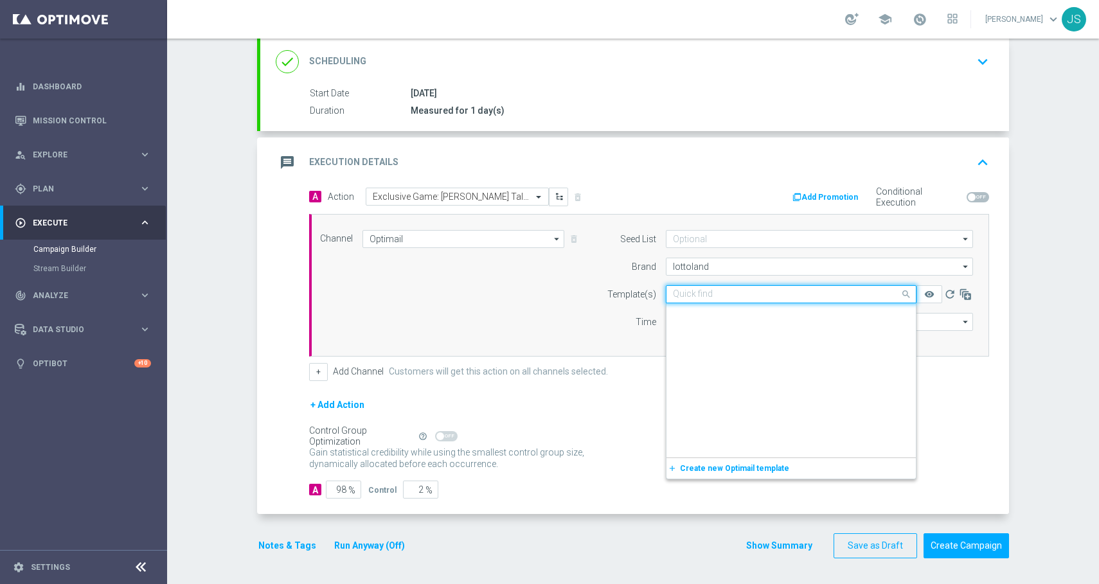
scroll to position [55362, 0]
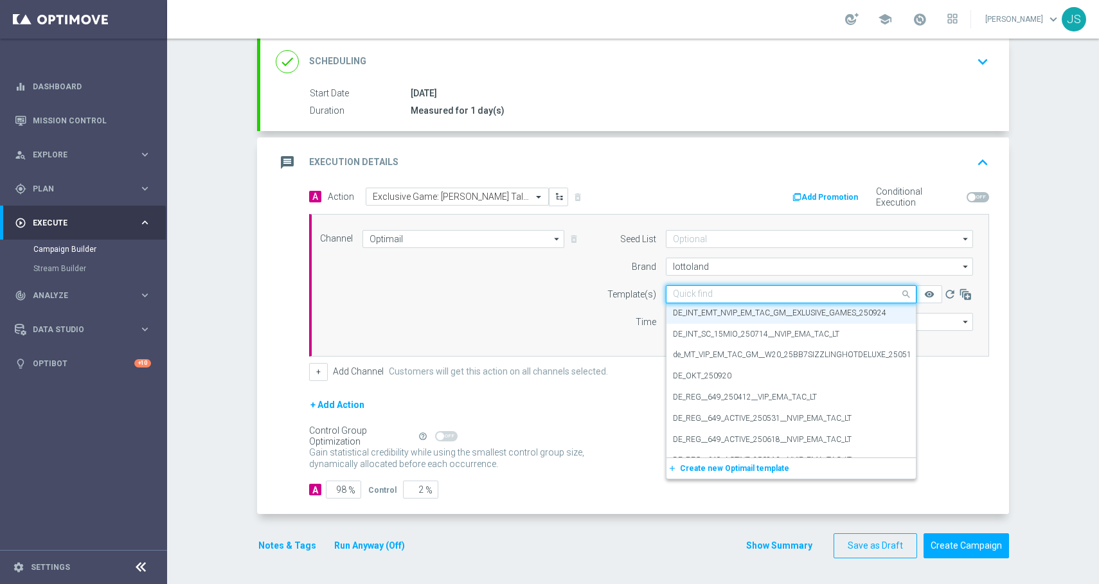
paste input "AT_EMT_NVIP_EM_TAC_GM__EXLUSIVE_GAMES_250924"
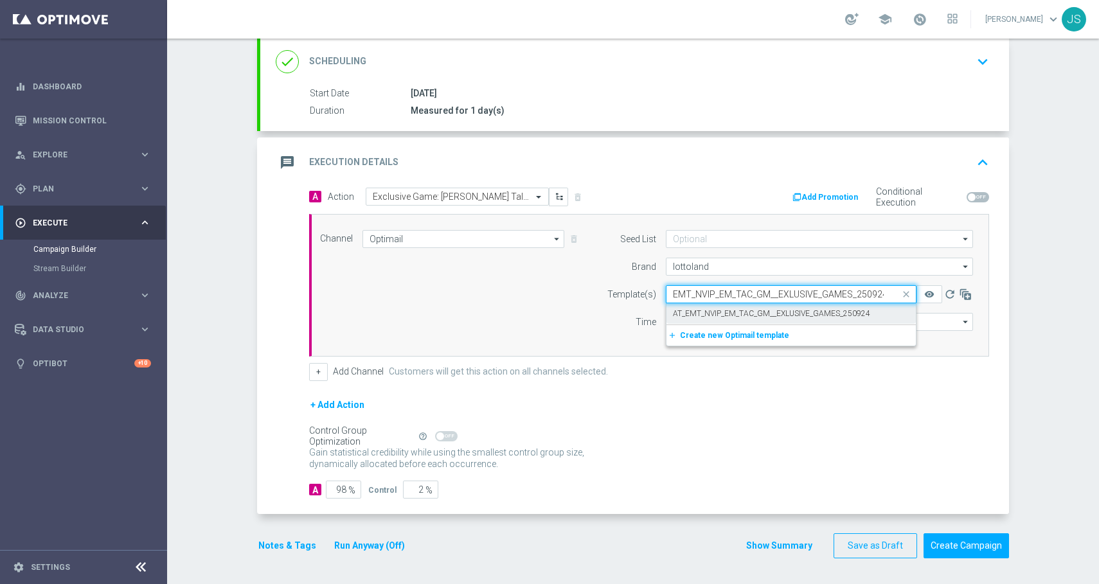
click at [686, 306] on div "AT_EMT_NVIP_EM_TAC_GM__EXLUSIVE_GAMES_250924" at bounding box center [791, 313] width 236 height 21
type input "AT_EMT_NVIP_EM_TAC_GM__EXLUSIVE_GAMES_250924"
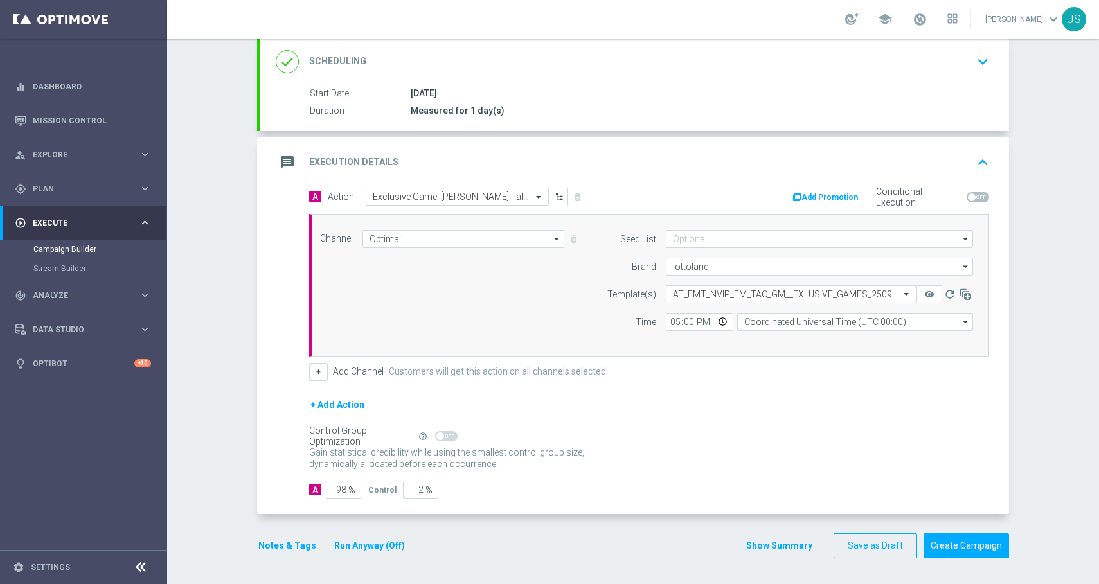
click at [299, 542] on button "Notes & Tags" at bounding box center [287, 546] width 60 height 16
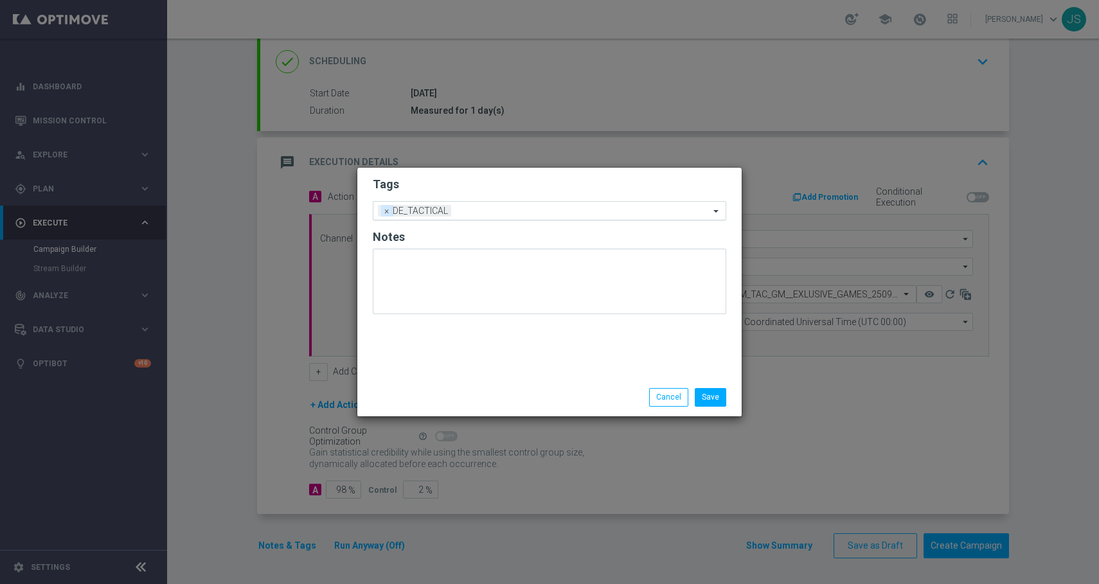
click at [384, 213] on span "×" at bounding box center [387, 211] width 12 height 12
click at [405, 212] on input "text" at bounding box center [545, 211] width 330 height 11
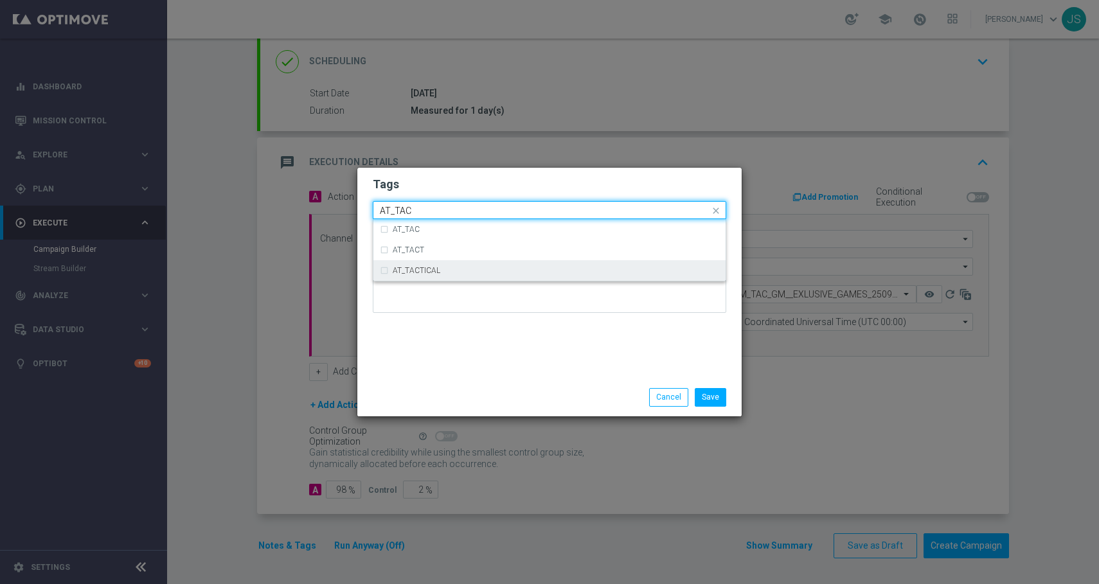
click at [398, 272] on label "AT_TACTICAL" at bounding box center [417, 271] width 48 height 8
type input "AT_TAC"
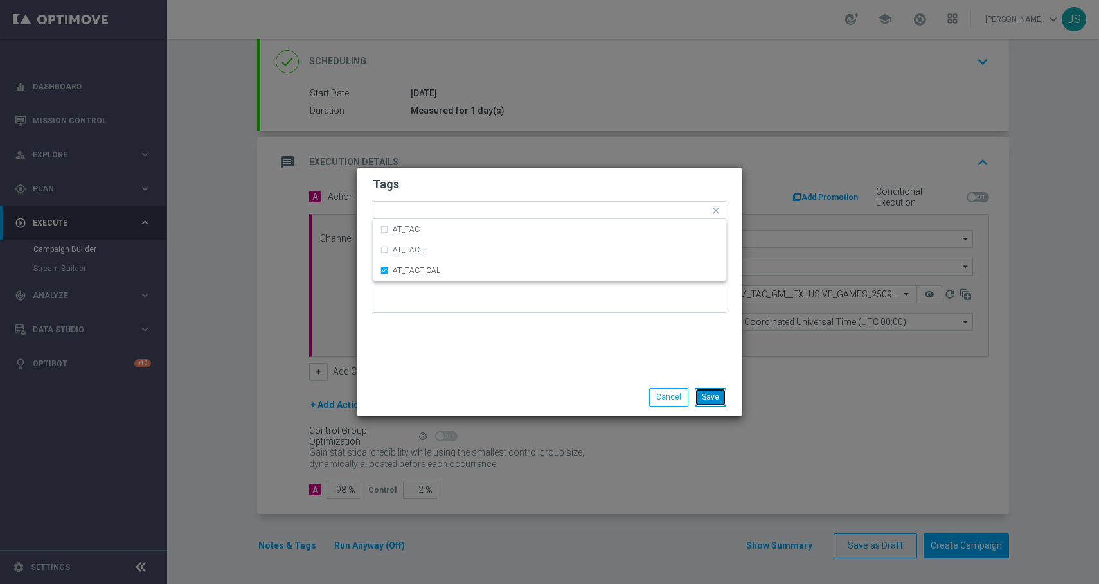
click at [703, 393] on button "Save" at bounding box center [710, 397] width 31 height 18
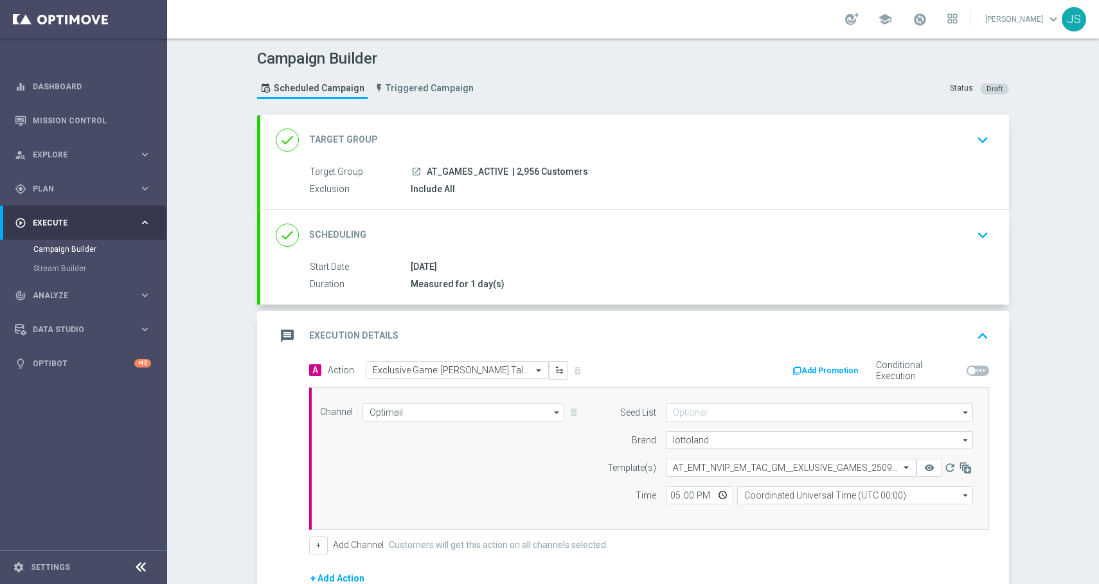
click at [981, 138] on icon "keyboard_arrow_down" at bounding box center [982, 139] width 19 height 19
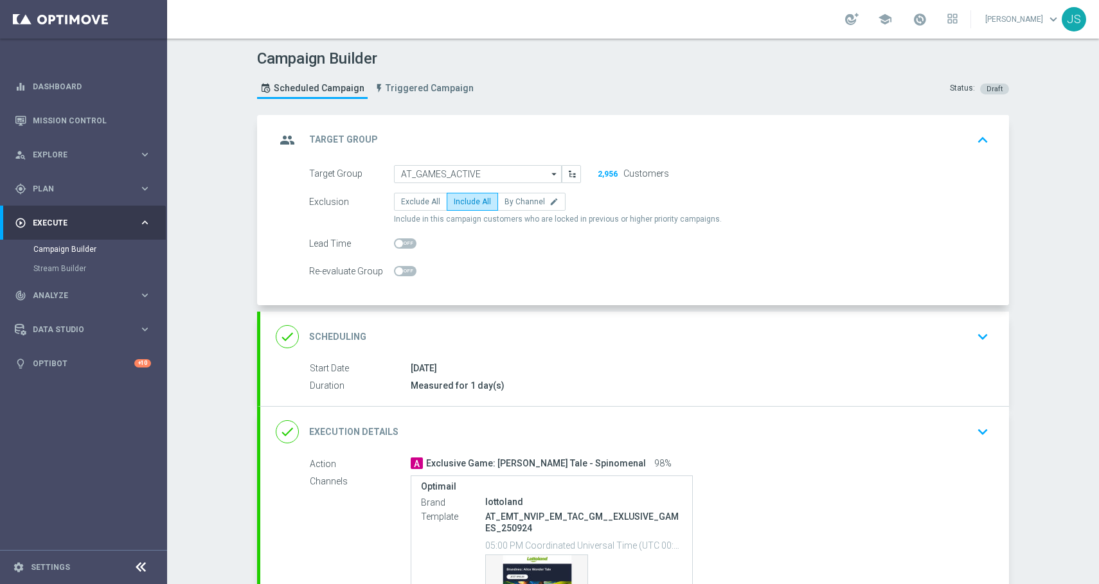
click at [981, 137] on icon "keyboard_arrow_up" at bounding box center [982, 139] width 19 height 19
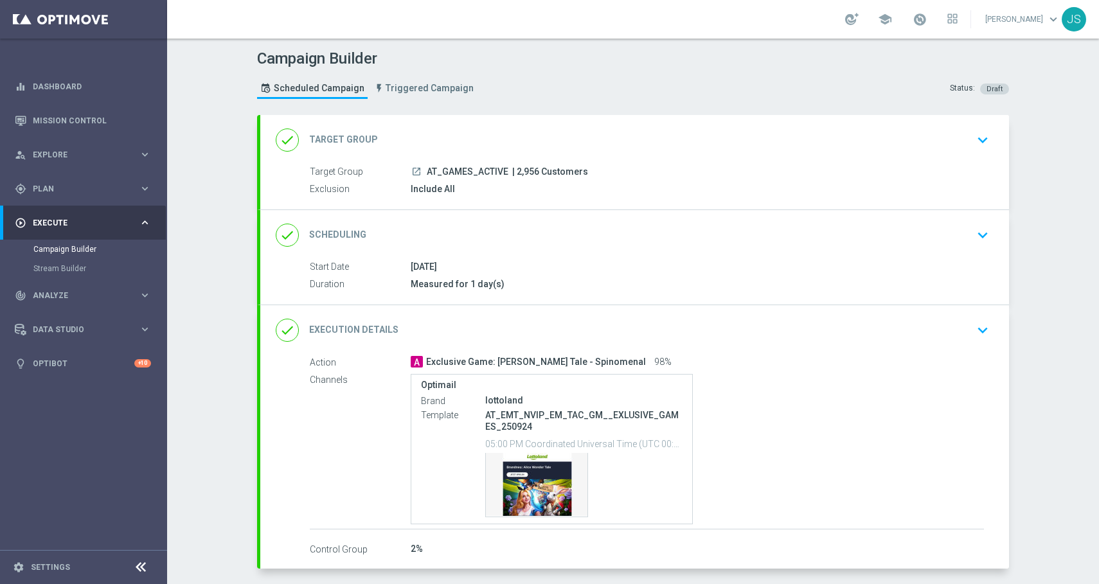
click at [983, 240] on icon "keyboard_arrow_down" at bounding box center [982, 235] width 19 height 19
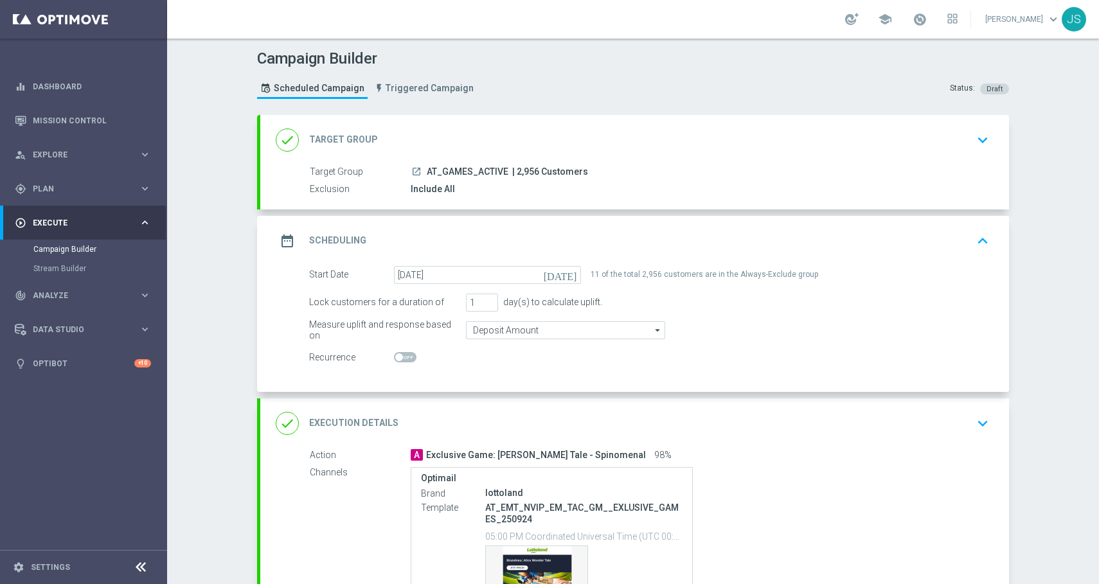
click at [983, 240] on icon "keyboard_arrow_up" at bounding box center [982, 240] width 19 height 19
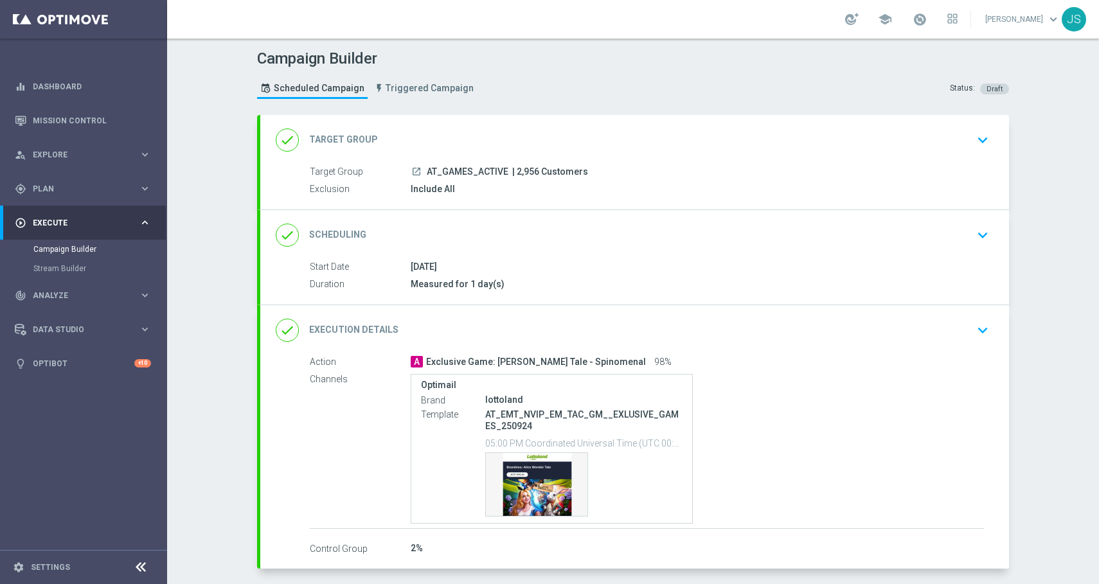
click at [980, 333] on icon "keyboard_arrow_down" at bounding box center [982, 330] width 19 height 19
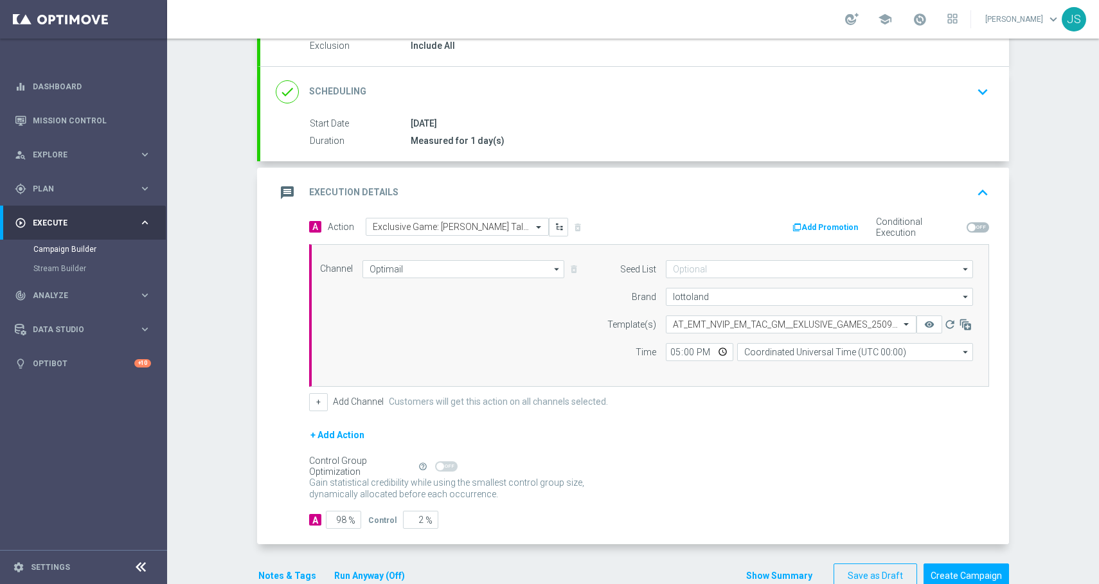
scroll to position [173, 0]
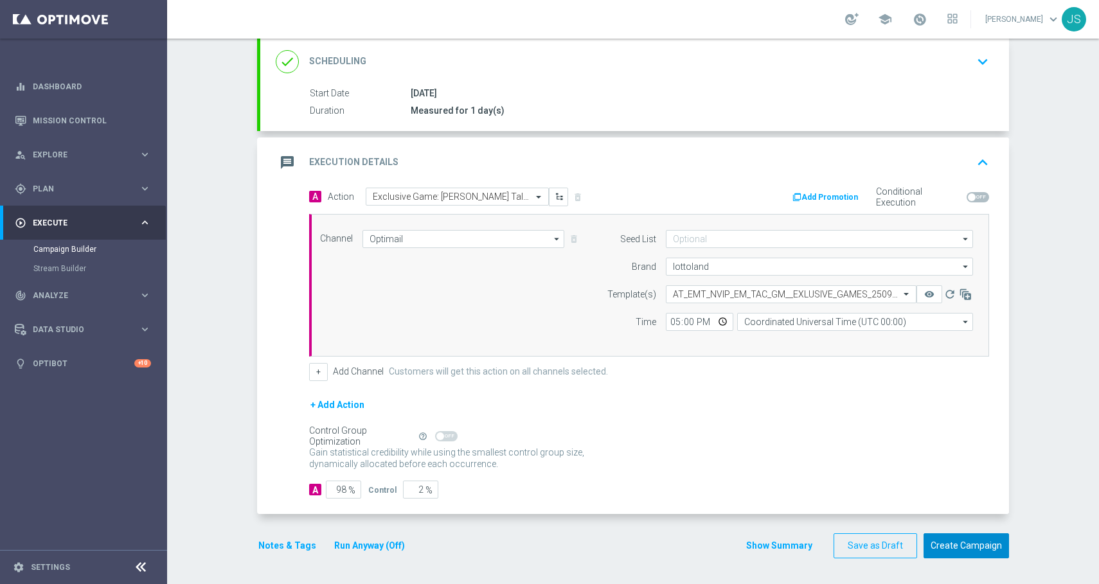
click at [955, 546] on button "Create Campaign" at bounding box center [965, 545] width 85 height 25
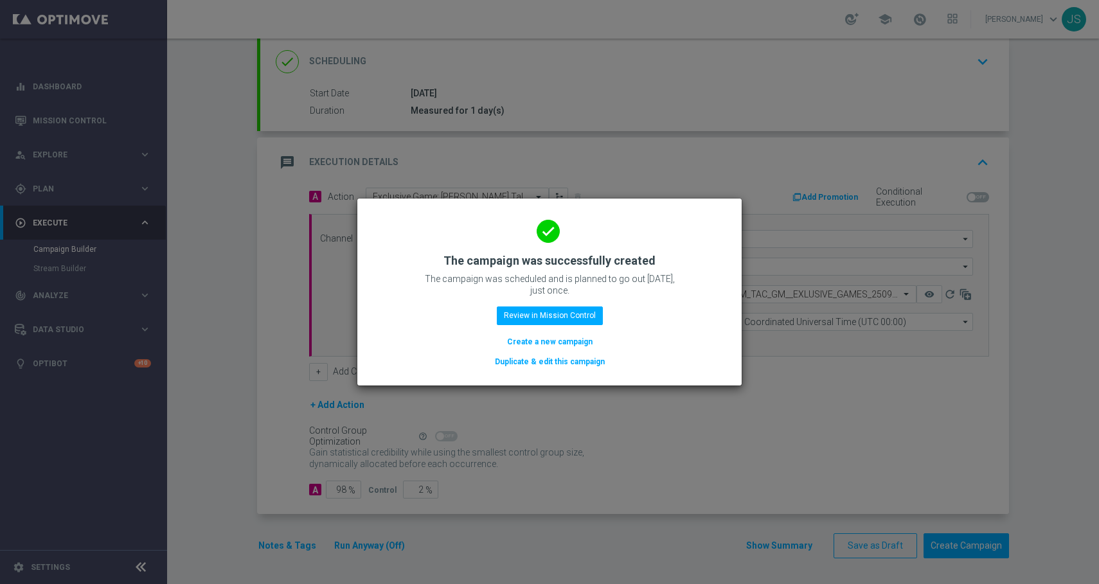
click at [562, 339] on button "Create a new campaign" at bounding box center [550, 342] width 88 height 14
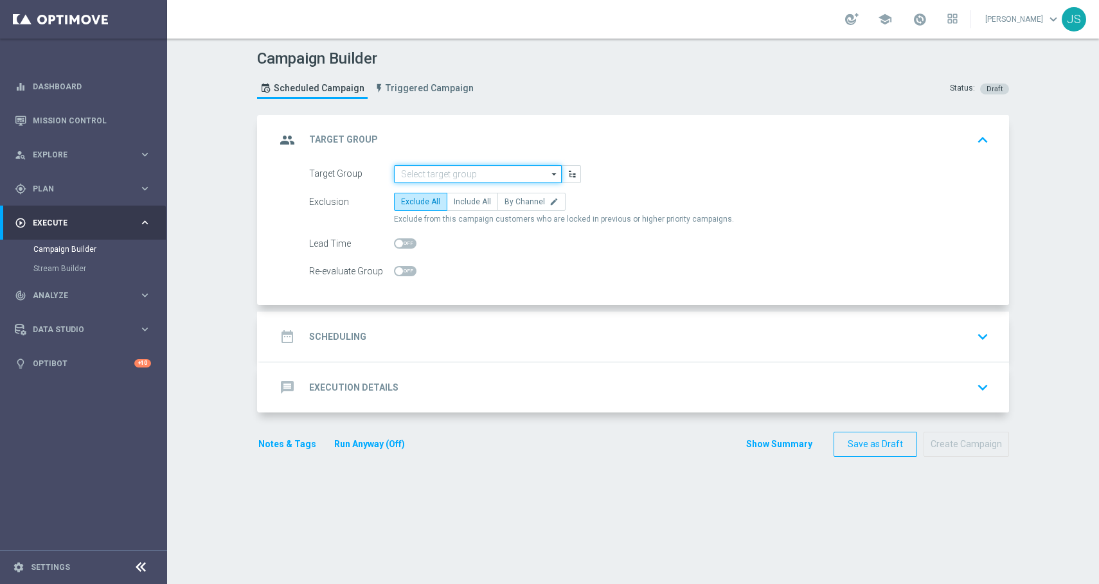
click at [461, 171] on input at bounding box center [478, 174] width 168 height 18
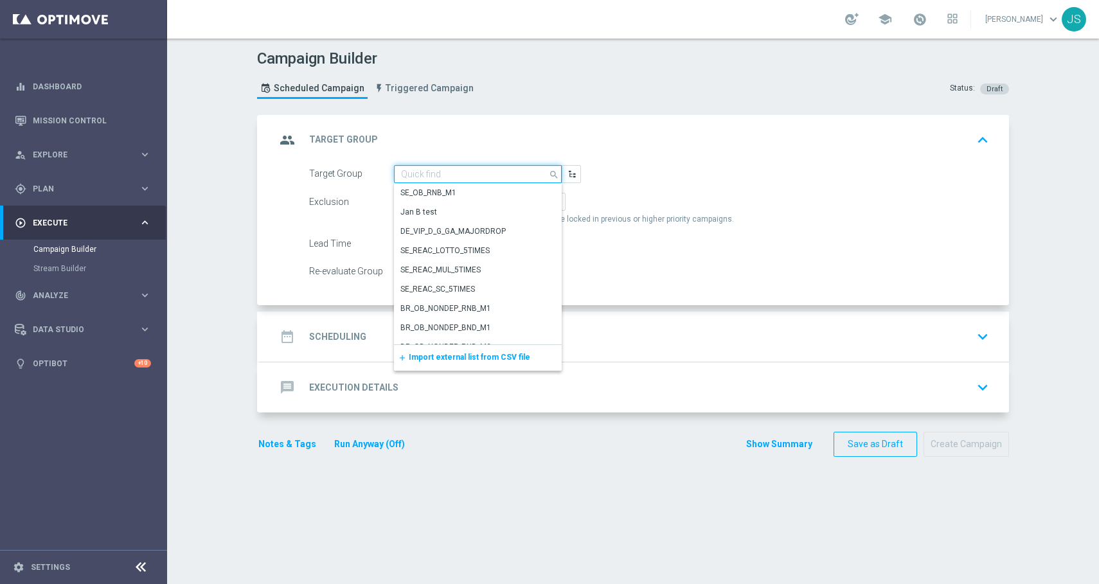
paste input "de_DE_TGT_NVIP_EM_TAC_MIX__ACTIVE_ALL_HIGHJACKPOT"
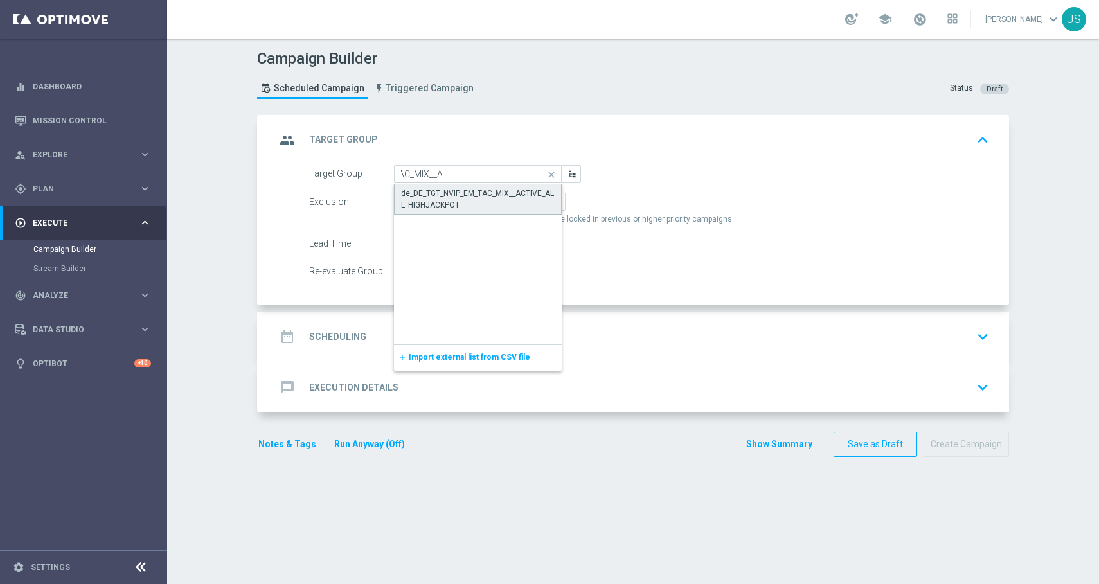
click at [508, 194] on div "de_DE_TGT_NVIP_EM_TAC_MIX__ACTIVE_ALL_HIGHJACKPOT" at bounding box center [478, 199] width 154 height 23
type input "de_DE_TGT_NVIP_EM_TAC_MIX__ACTIVE_ALL_HIGHJACKPOT"
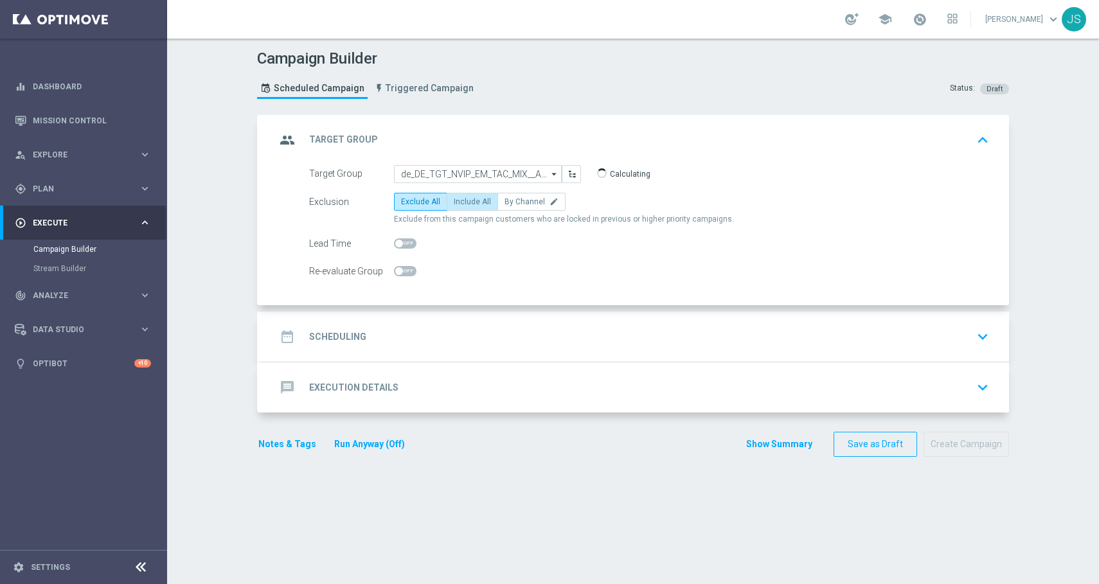
click at [472, 204] on span "Include All" at bounding box center [472, 201] width 37 height 9
click at [462, 204] on input "Include All" at bounding box center [458, 204] width 8 height 8
radio input "true"
click at [977, 334] on icon "keyboard_arrow_down" at bounding box center [982, 336] width 19 height 19
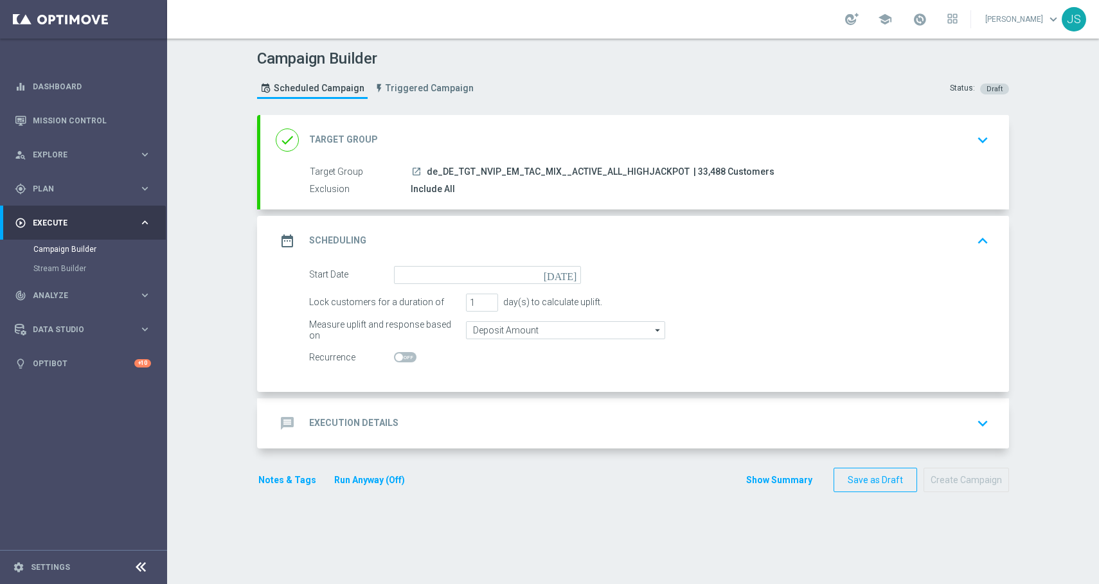
click at [570, 277] on icon "[DATE]" at bounding box center [563, 273] width 38 height 14
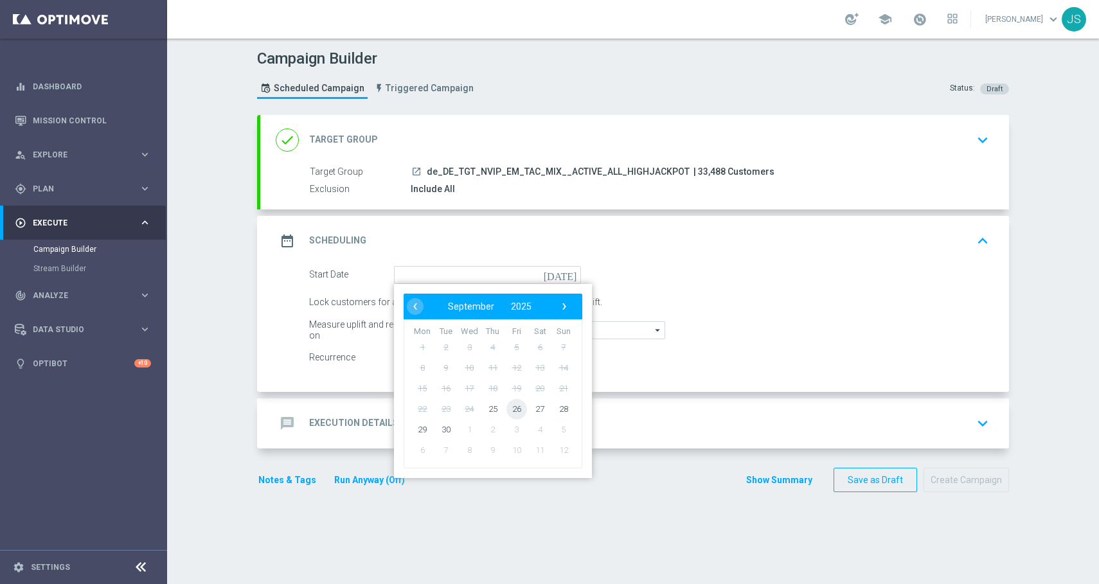
click at [515, 409] on span "26" at bounding box center [516, 408] width 21 height 21
type input "[DATE]"
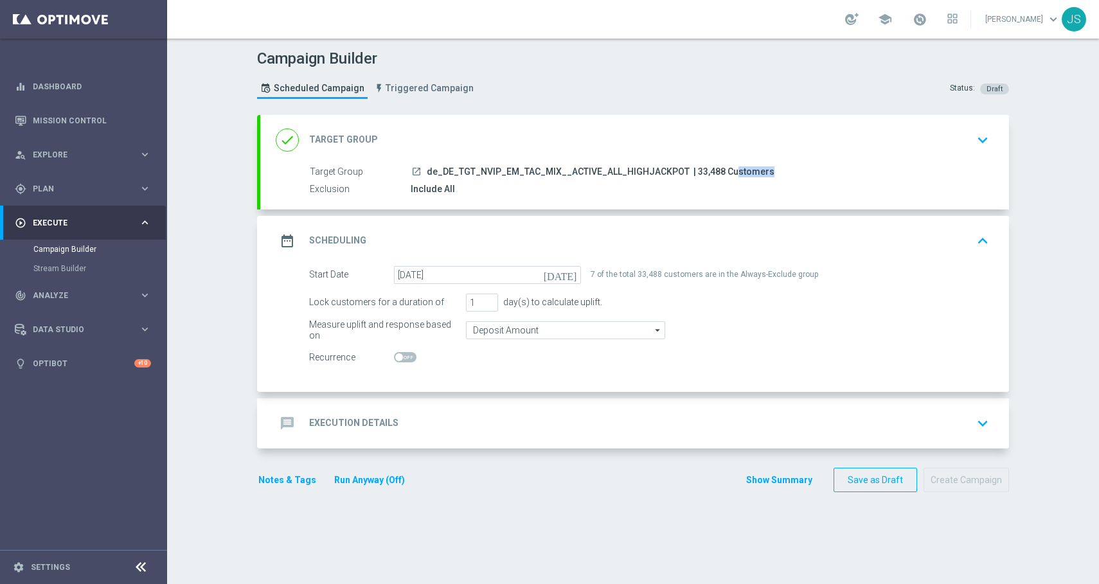
drag, startPoint x: 713, startPoint y: 172, endPoint x: 683, endPoint y: 171, distance: 30.2
click at [693, 171] on span "| 33,488 Customers" at bounding box center [733, 172] width 81 height 12
click at [974, 414] on icon "keyboard_arrow_down" at bounding box center [982, 423] width 19 height 19
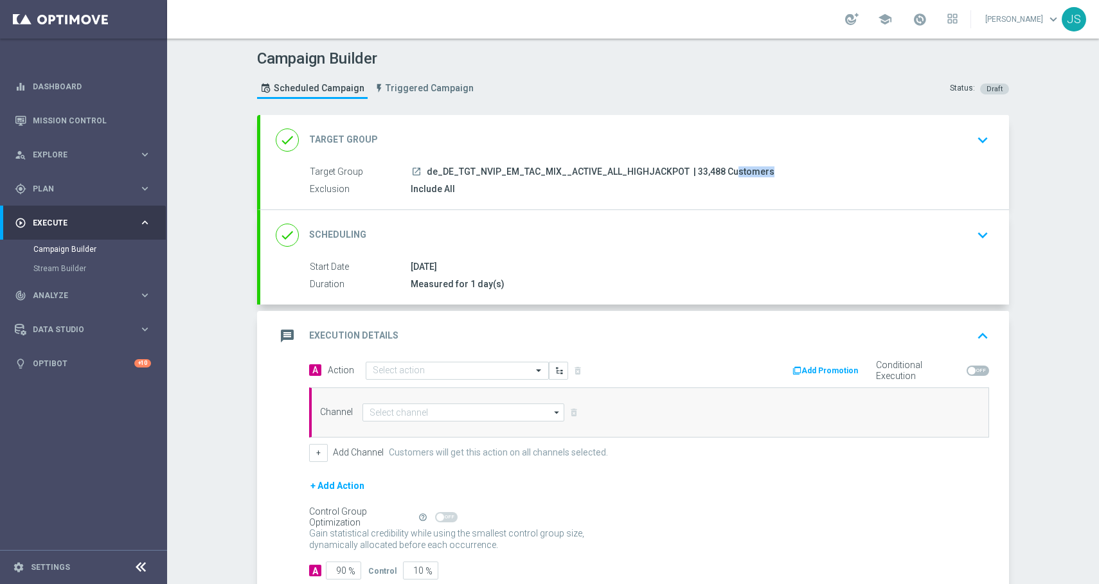
copy span "33,488"
click at [487, 375] on input "text" at bounding box center [444, 371] width 143 height 11
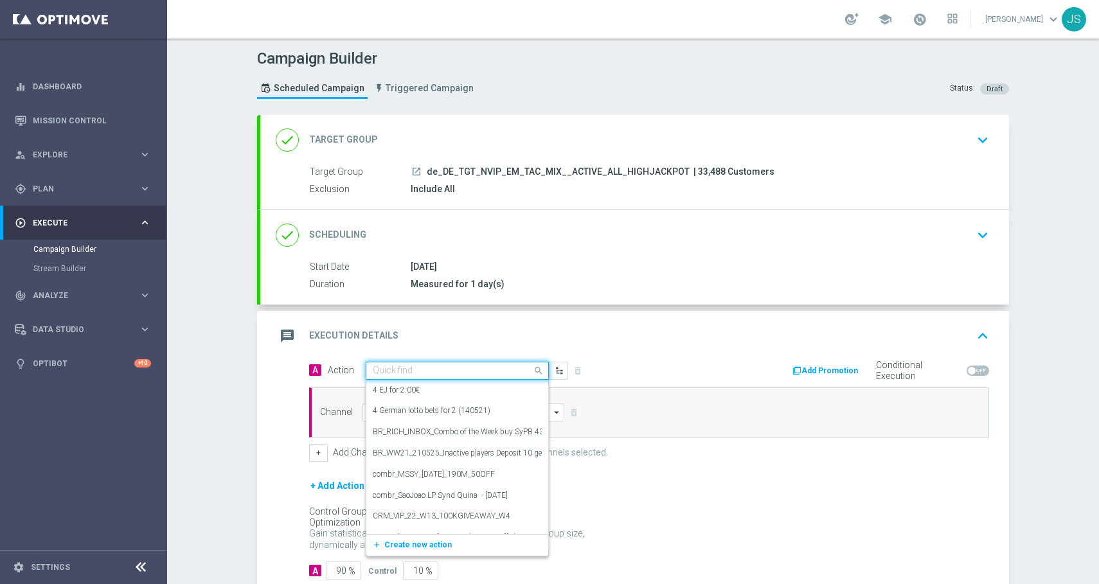
paste input "Oktoberfest Promotion - EM-Themed"
type input "Oktoberfest Promotion - EM-Themed"
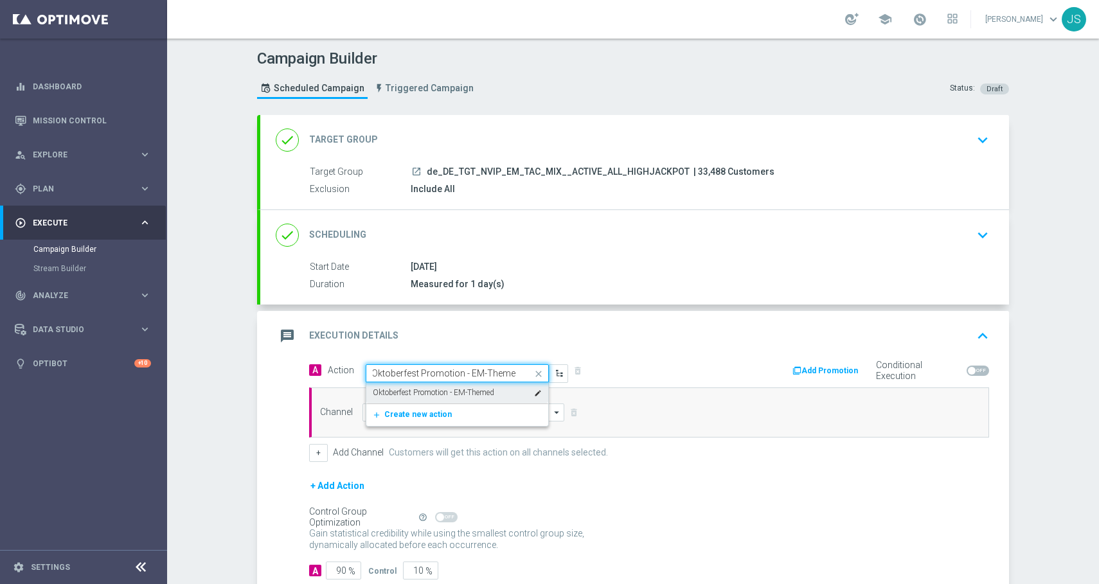
click at [466, 394] on label "Oktoberfest Promotion - EM-Themed" at bounding box center [433, 392] width 121 height 11
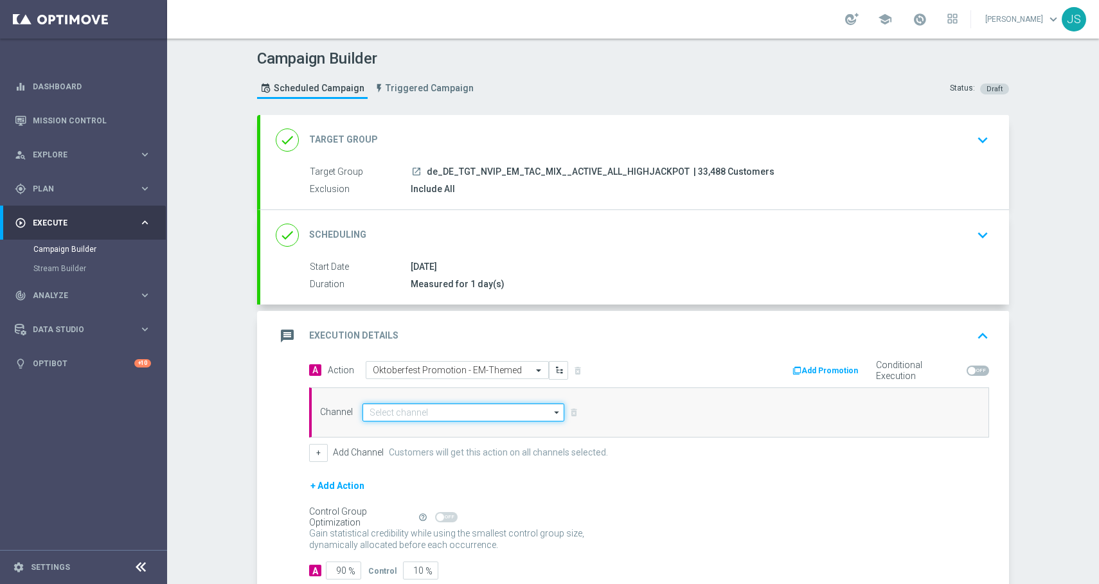
click at [445, 412] on input at bounding box center [463, 413] width 202 height 18
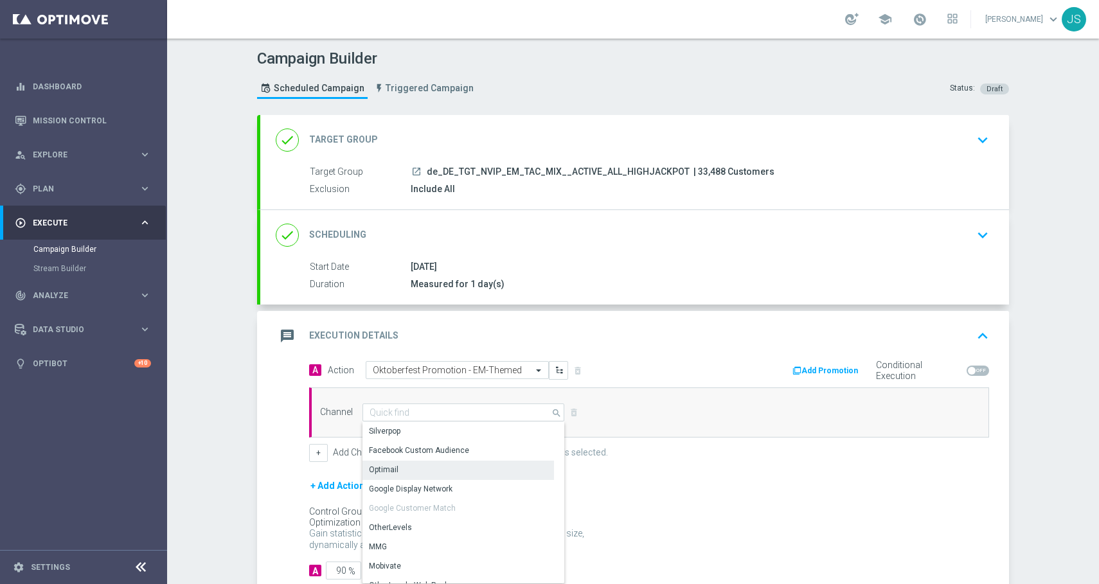
click at [415, 470] on div "Optimail" at bounding box center [457, 470] width 191 height 18
type input "Optimail"
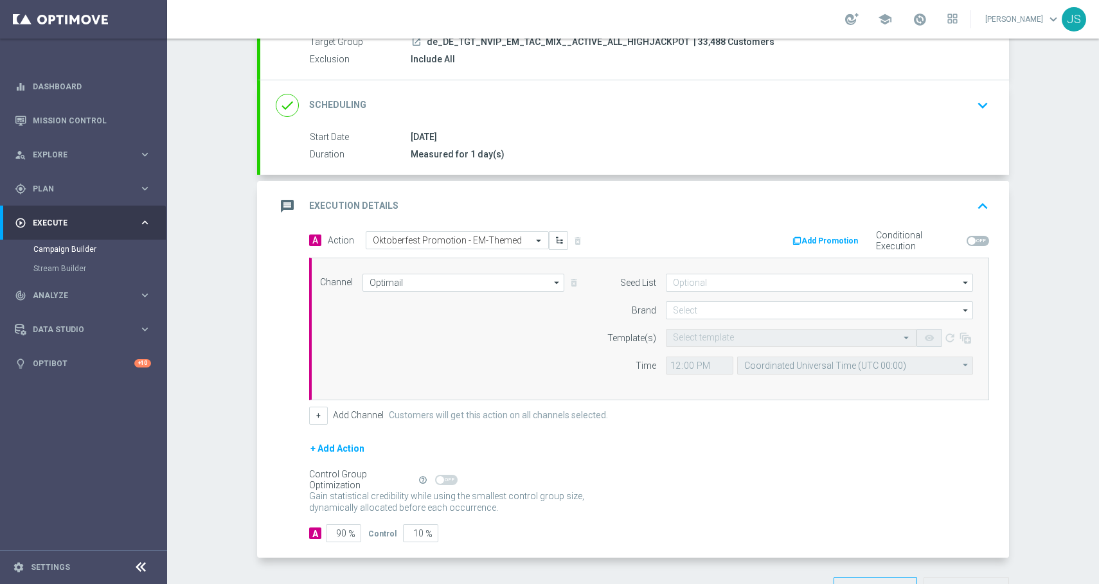
scroll to position [145, 0]
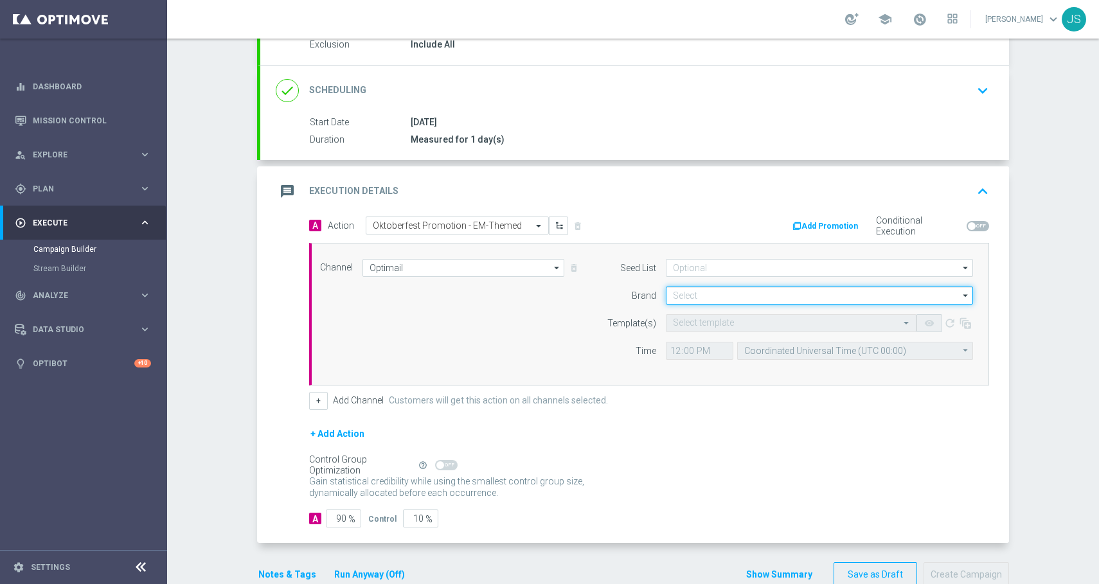
click at [752, 299] on input at bounding box center [819, 296] width 307 height 18
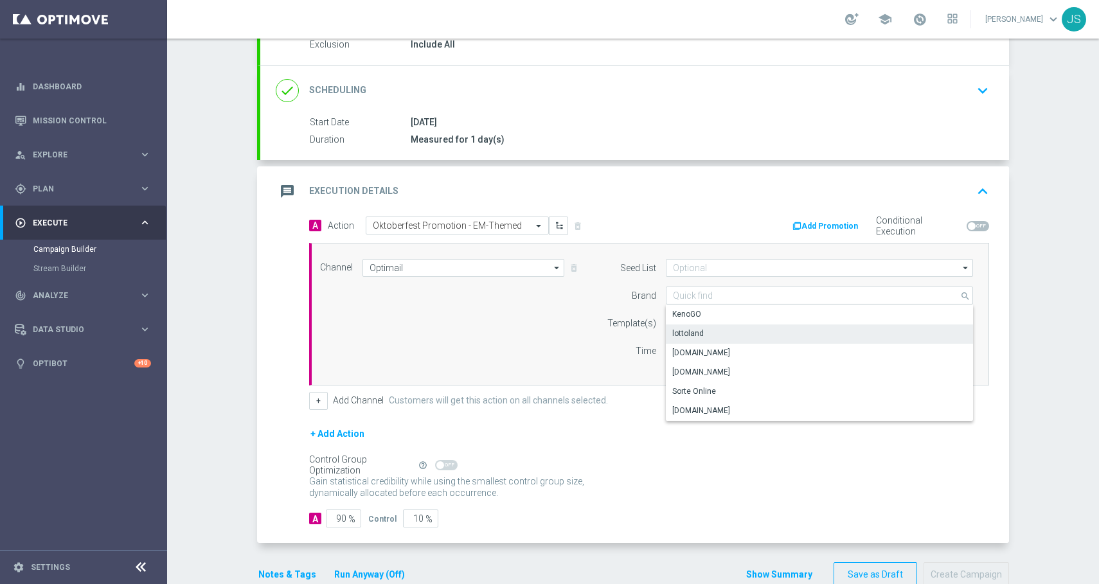
click at [722, 332] on div "lottoland" at bounding box center [819, 333] width 307 height 18
type input "lottoland"
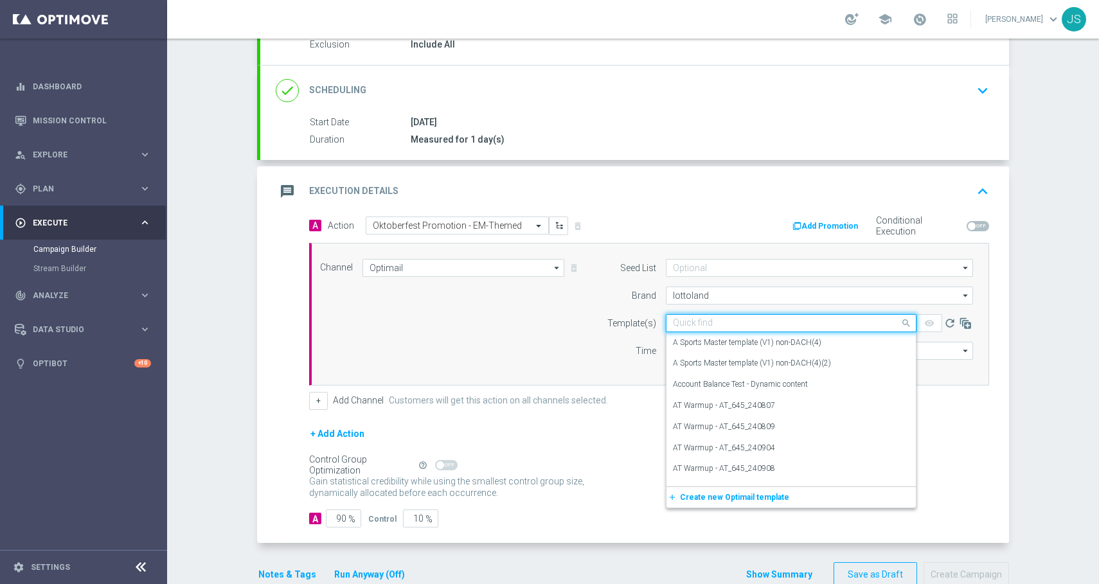
click at [726, 324] on input "text" at bounding box center [778, 323] width 211 height 11
paste input "DE_REG__OKT_250926__NVIP_EMA_TAC_MIX"
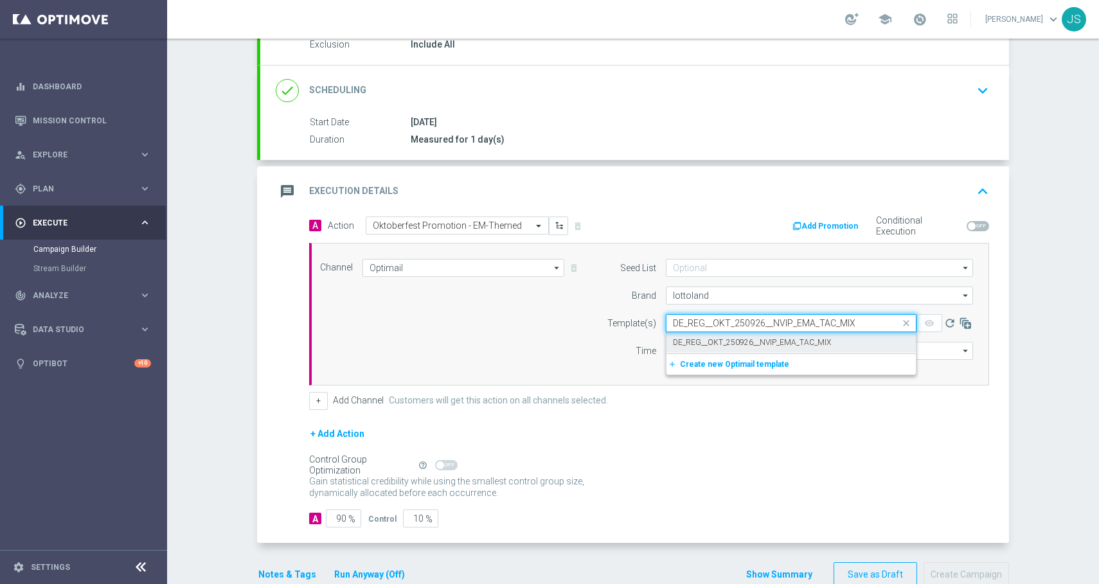
click at [734, 345] on label "DE_REG__OKT_250926__NVIP_EMA_TAC_MIX" at bounding box center [752, 342] width 158 height 11
type input "DE_REG__OKT_250926__NVIP_EMA_TAC_MIX"
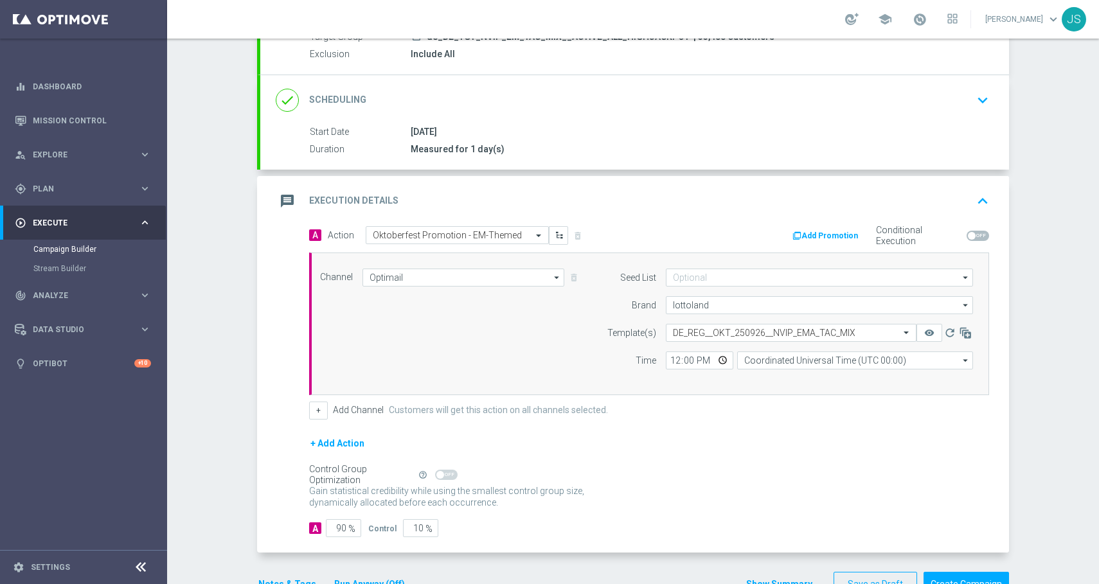
scroll to position [138, 0]
click at [716, 359] on input "12:00" at bounding box center [699, 358] width 67 height 18
type input "06:00"
click at [844, 441] on div "+ Add Action" at bounding box center [649, 449] width 680 height 32
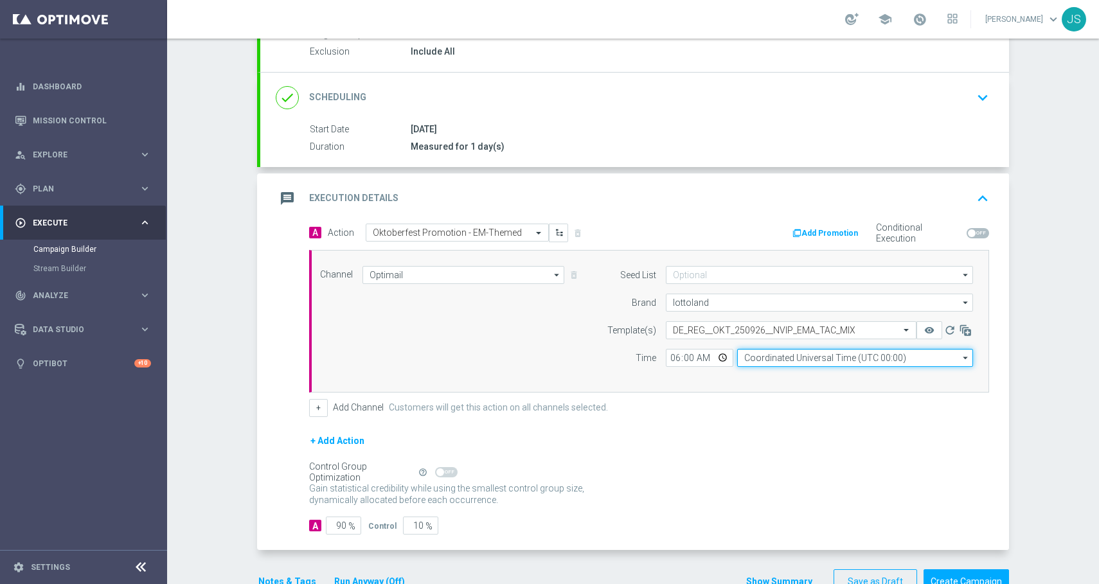
click at [826, 360] on input "Coordinated Universal Time (UTC 00:00)" at bounding box center [855, 358] width 236 height 18
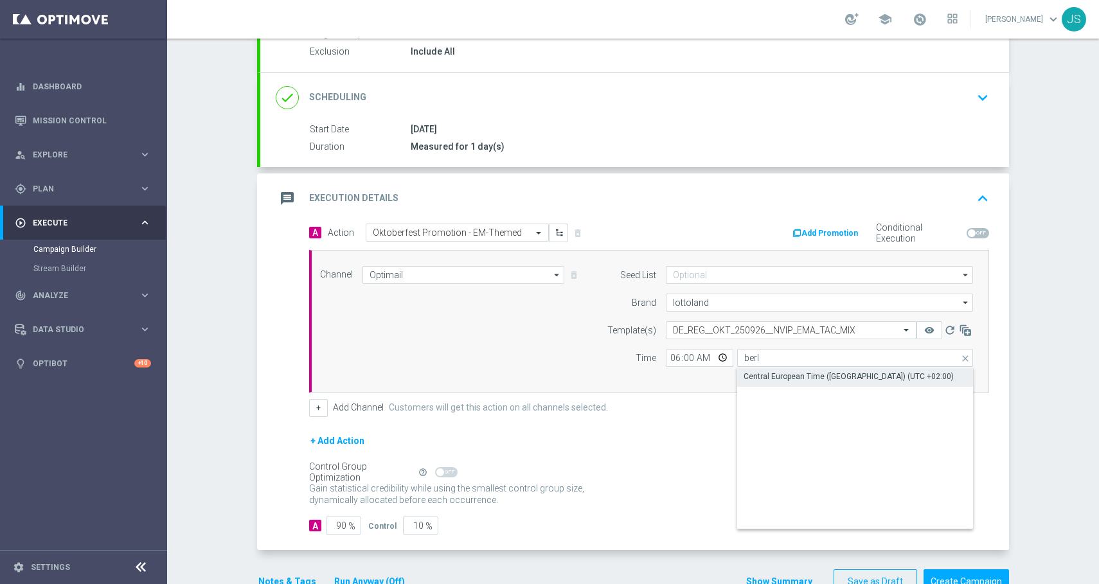
click at [830, 382] on div "Central European Time ([GEOGRAPHIC_DATA]) (UTC +02:00)" at bounding box center [855, 377] width 236 height 18
type input "Central European Time ([GEOGRAPHIC_DATA]) (UTC +02:00)"
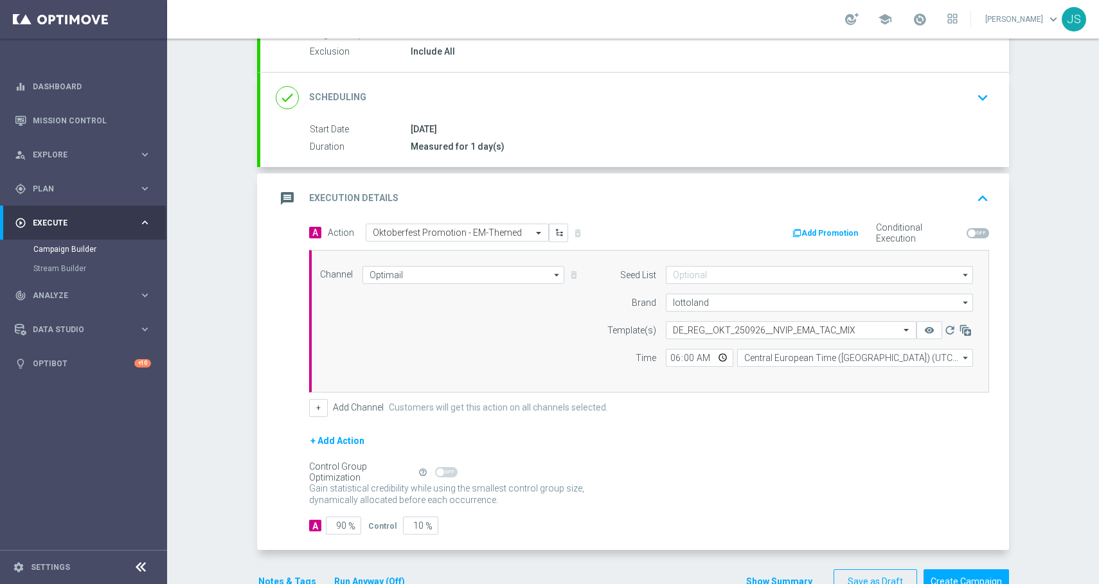
click at [348, 521] on span "%" at bounding box center [351, 526] width 7 height 11
click at [340, 526] on input "90" at bounding box center [343, 526] width 35 height 18
type input "9"
type input "91"
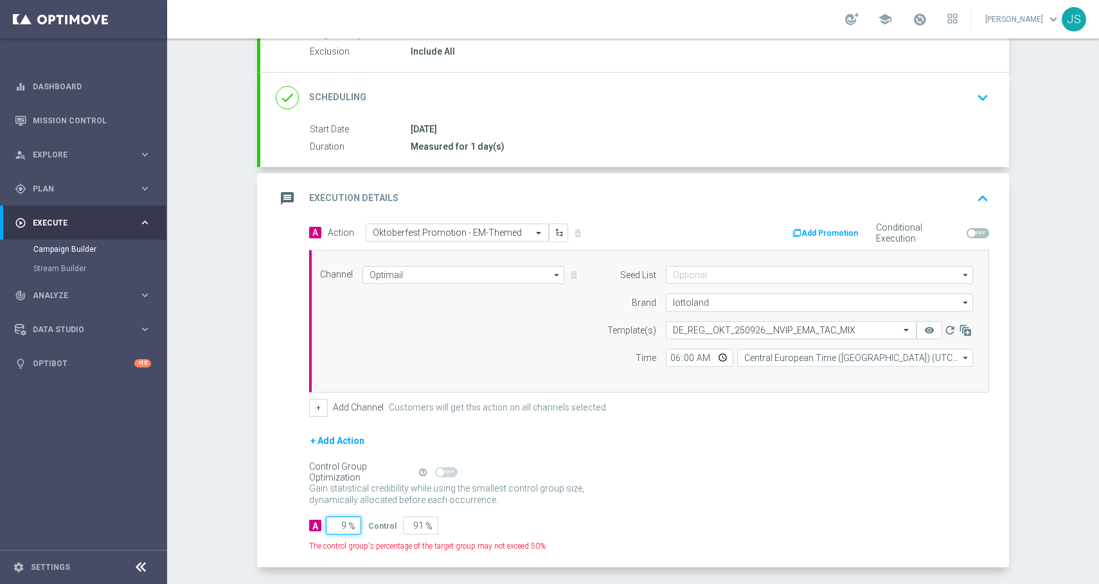
type input "98"
type input "2"
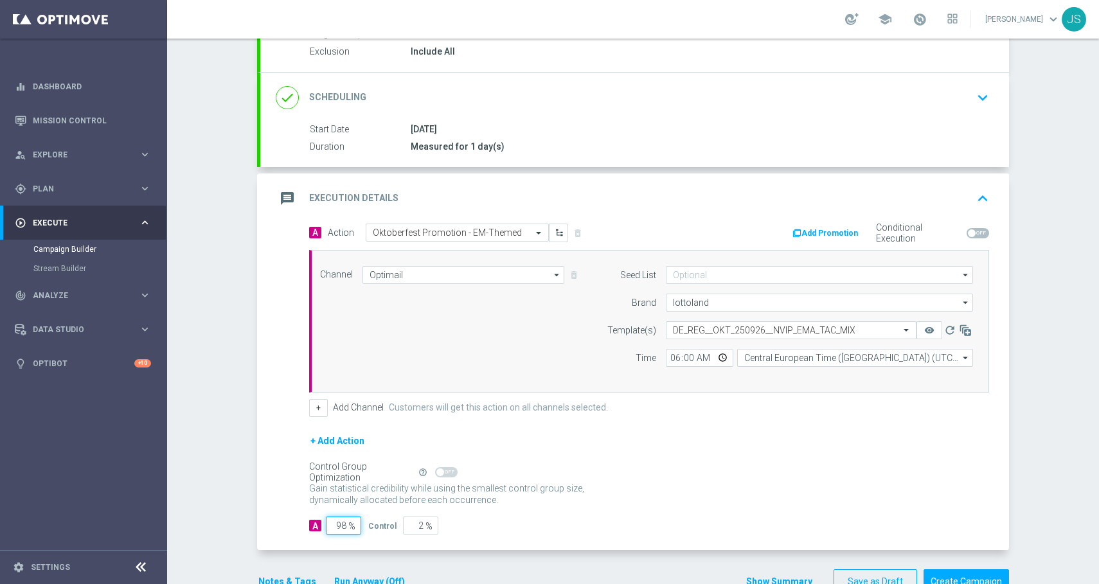
scroll to position [173, 0]
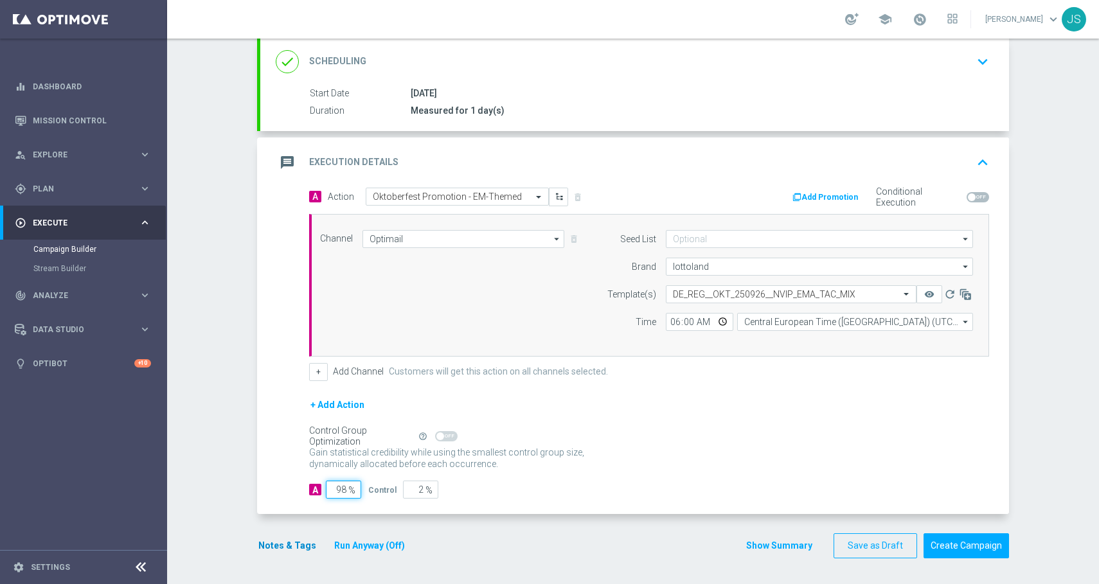
type input "98"
click at [307, 549] on button "Notes & Tags" at bounding box center [287, 546] width 60 height 16
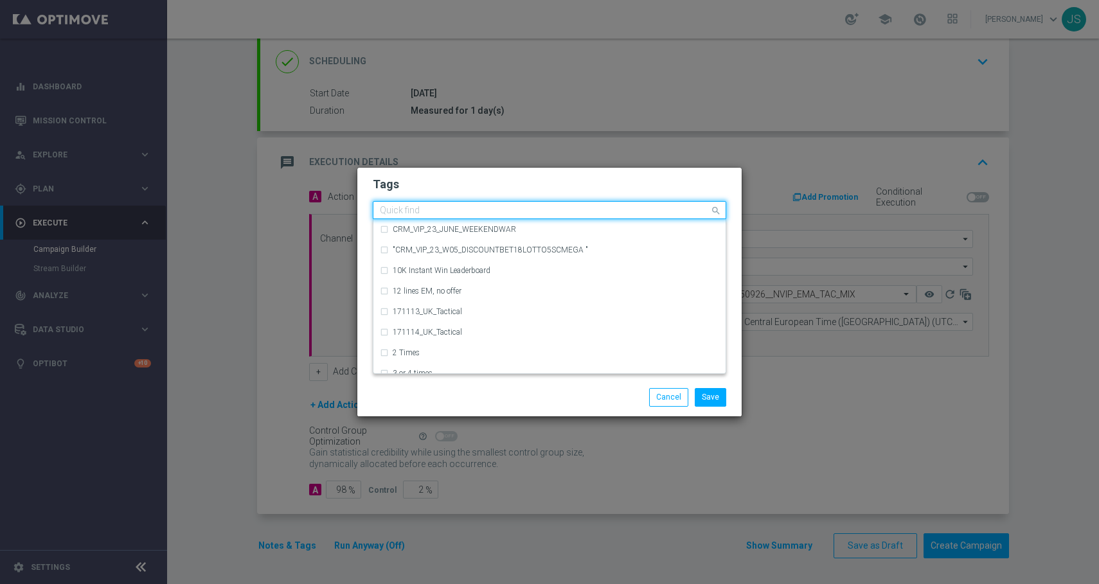
click at [535, 217] on div at bounding box center [544, 212] width 332 height 13
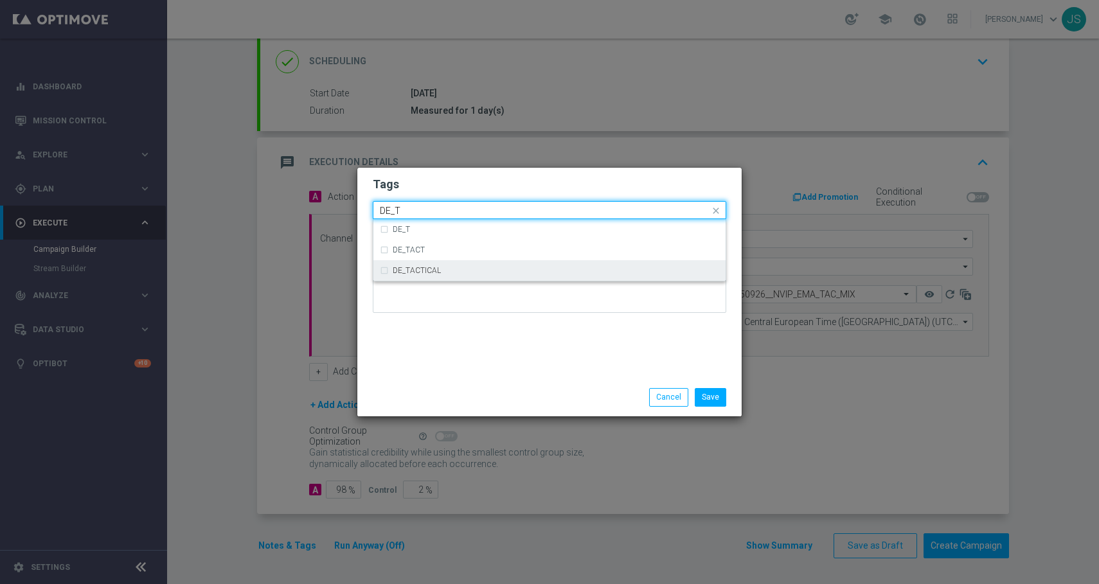
click at [456, 269] on div "DE_TACTICAL" at bounding box center [556, 271] width 326 height 8
type input "DE_T"
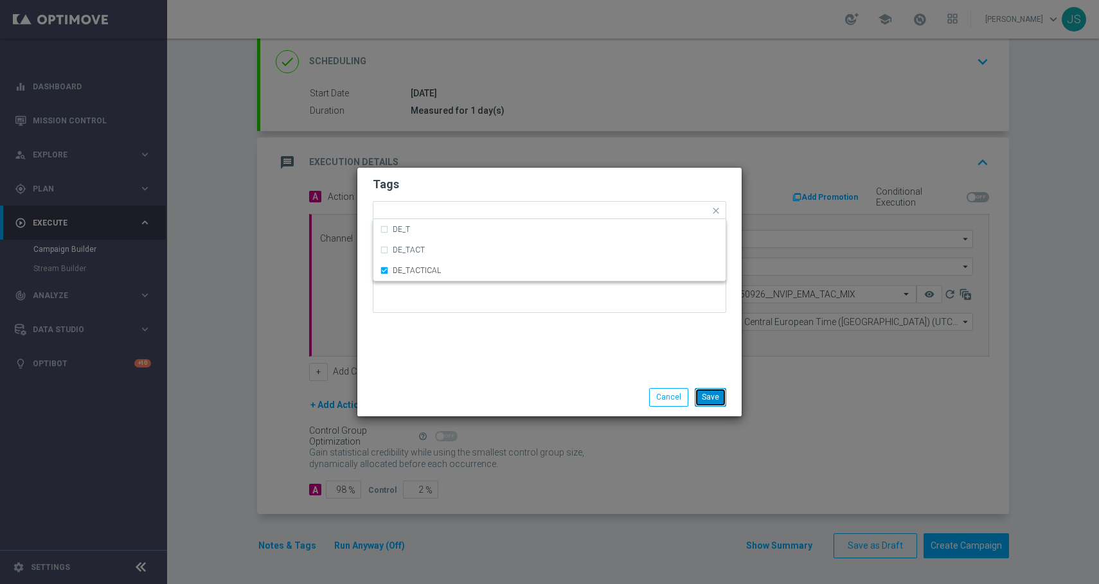
click at [716, 397] on button "Save" at bounding box center [710, 397] width 31 height 18
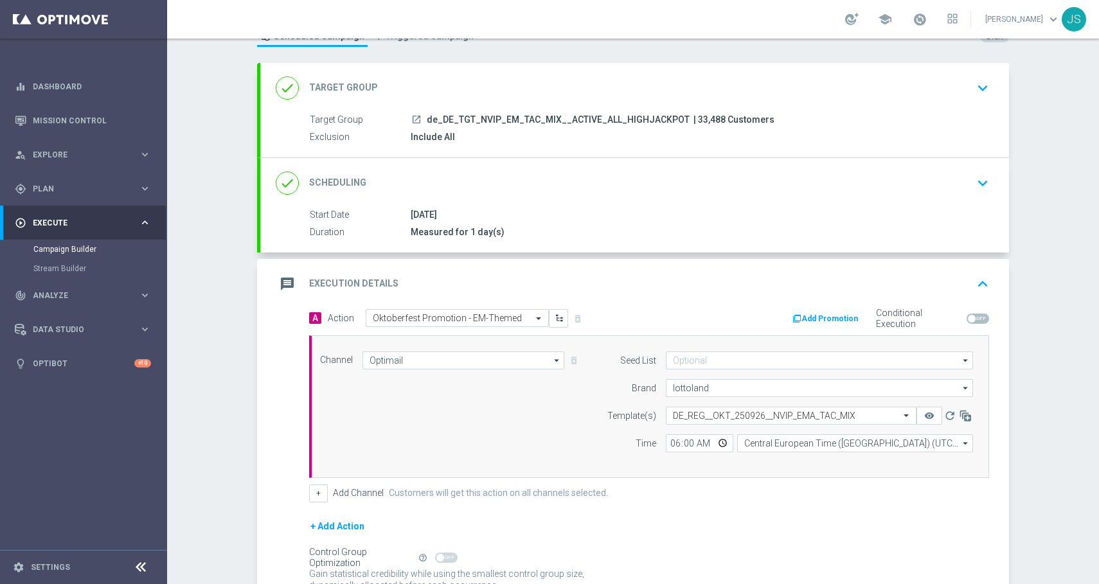
scroll to position [53, 0]
drag, startPoint x: 709, startPoint y: 116, endPoint x: 681, endPoint y: 120, distance: 28.5
click at [693, 120] on span "| 33,488 Customers" at bounding box center [733, 120] width 81 height 12
copy span "33,488"
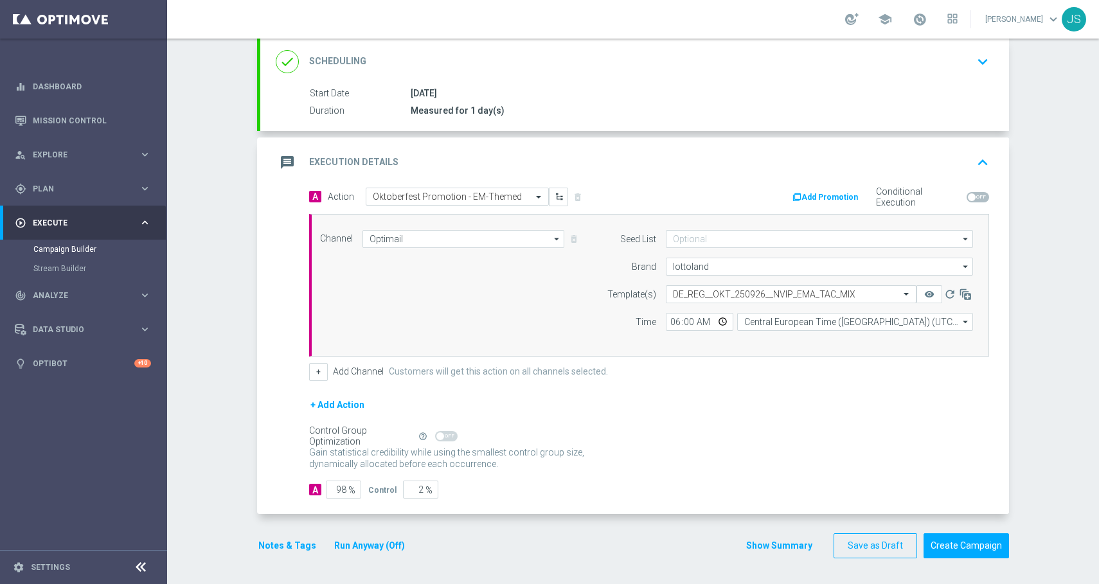
click at [391, 542] on button "Run Anyway (Off)" at bounding box center [369, 546] width 73 height 16
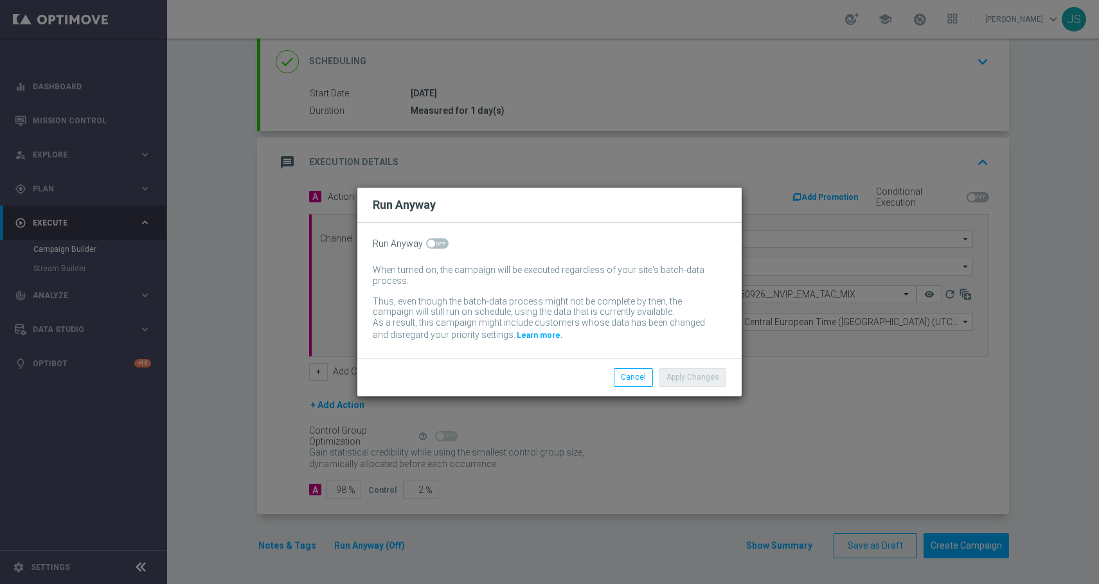
click at [438, 245] on span at bounding box center [437, 243] width 22 height 10
click at [438, 245] on input "checkbox" at bounding box center [437, 243] width 22 height 10
checkbox input "true"
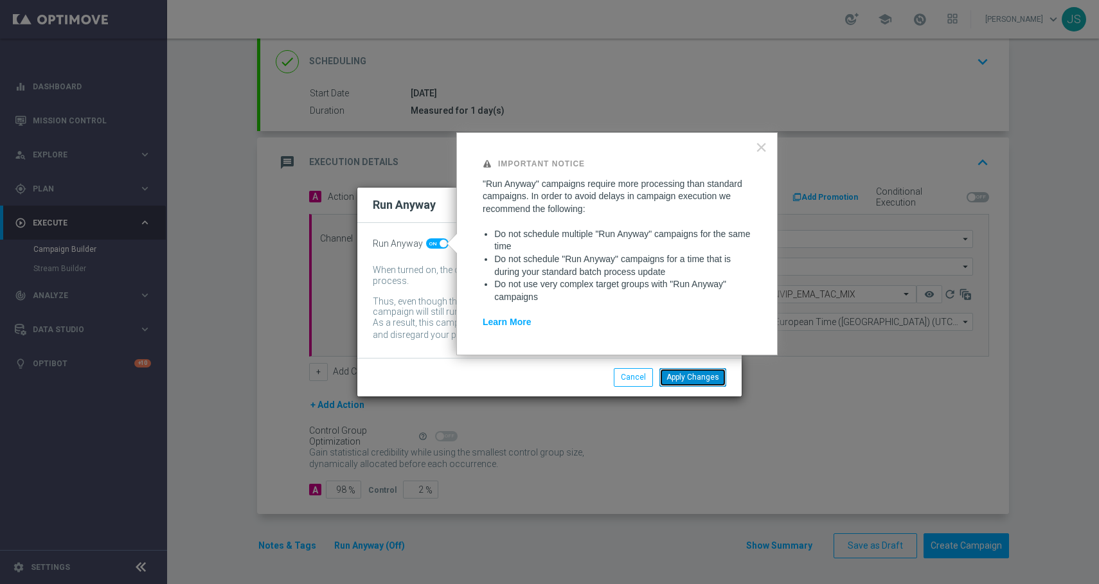
click at [721, 381] on button "Apply Changes" at bounding box center [692, 377] width 67 height 18
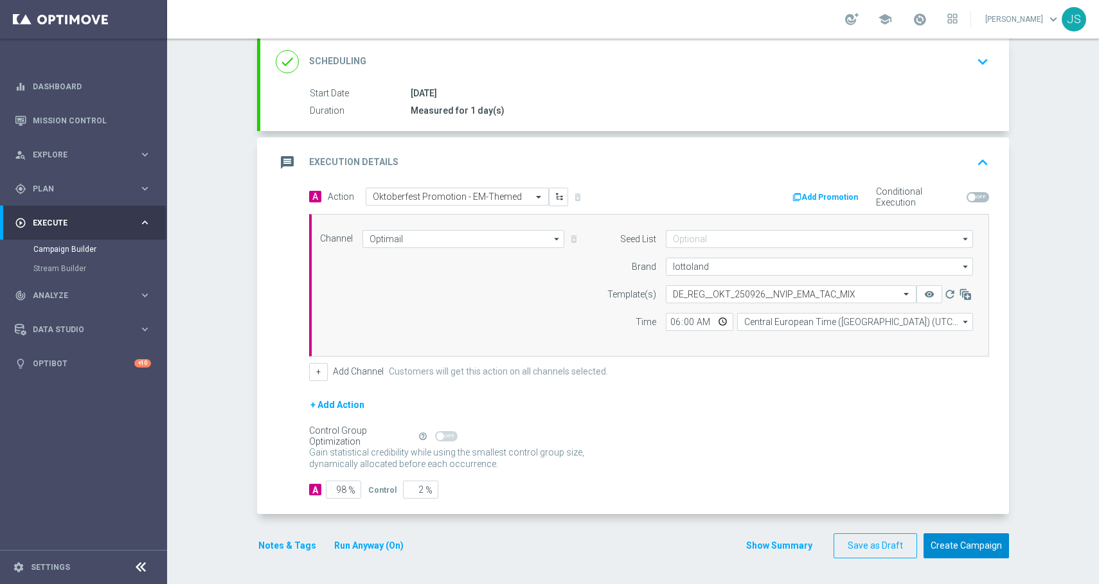
click at [968, 546] on button "Create Campaign" at bounding box center [965, 545] width 85 height 25
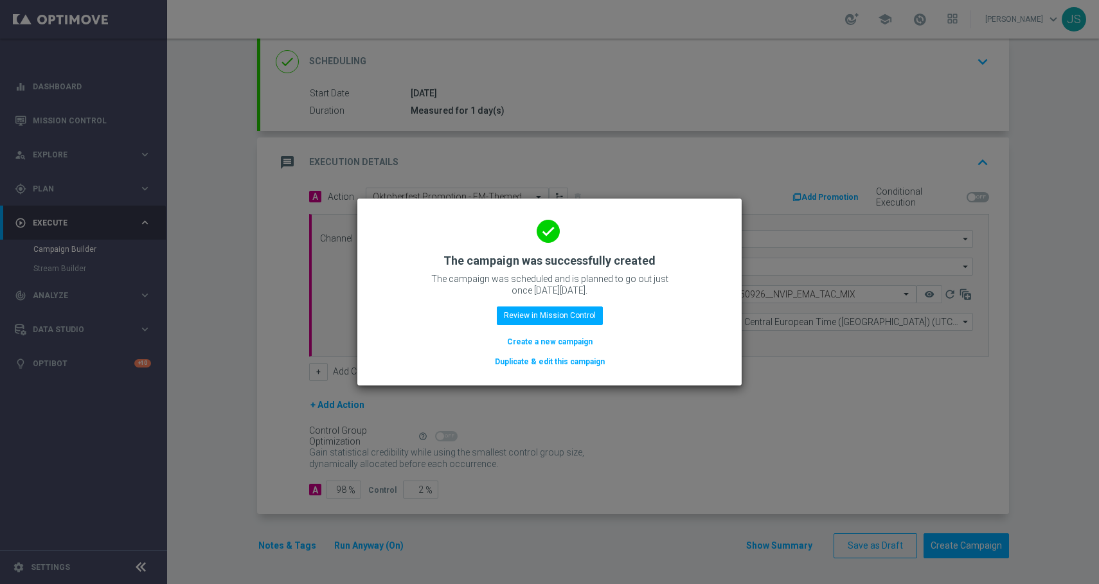
click at [567, 364] on button "Duplicate & edit this campaign" at bounding box center [549, 362] width 112 height 14
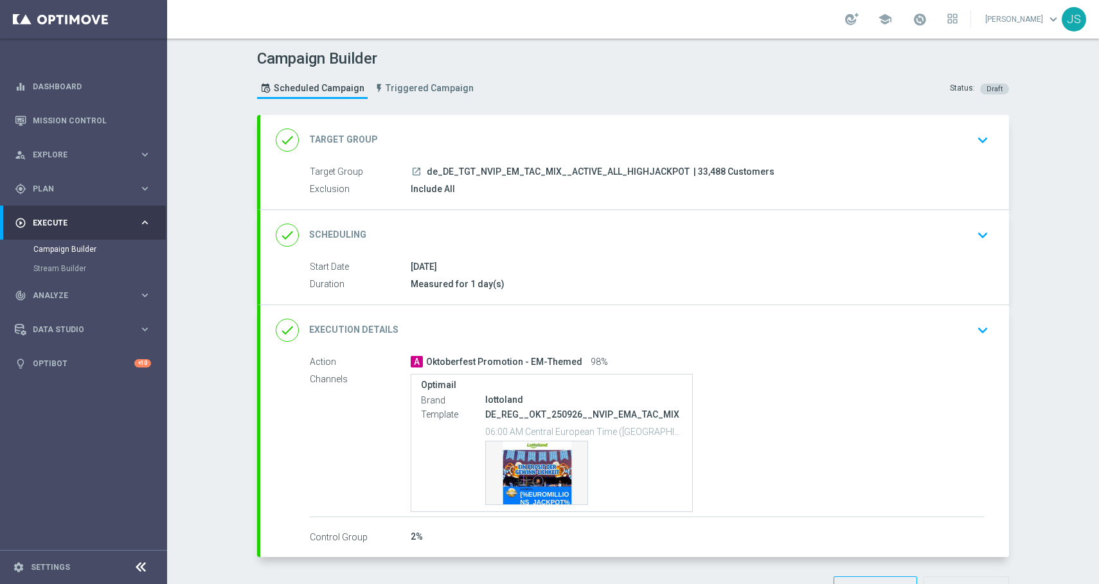
click at [979, 144] on icon "keyboard_arrow_down" at bounding box center [982, 139] width 19 height 19
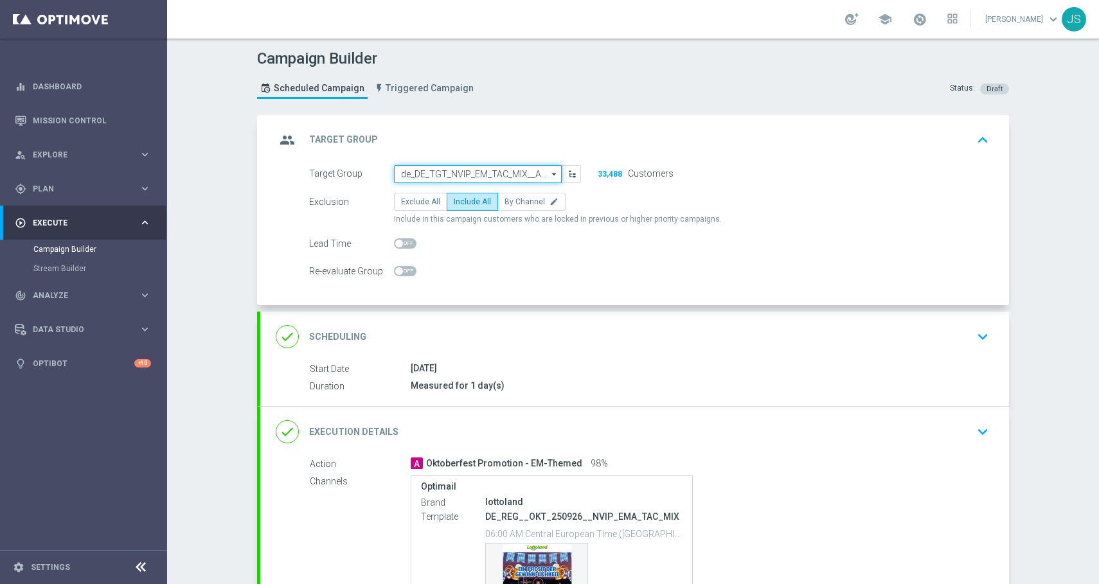
click at [518, 175] on input "de_DE_TGT_NVIP_EM_TAC_MIX__ACTIVE_ALL_HIGHJACKPOT" at bounding box center [478, 174] width 168 height 18
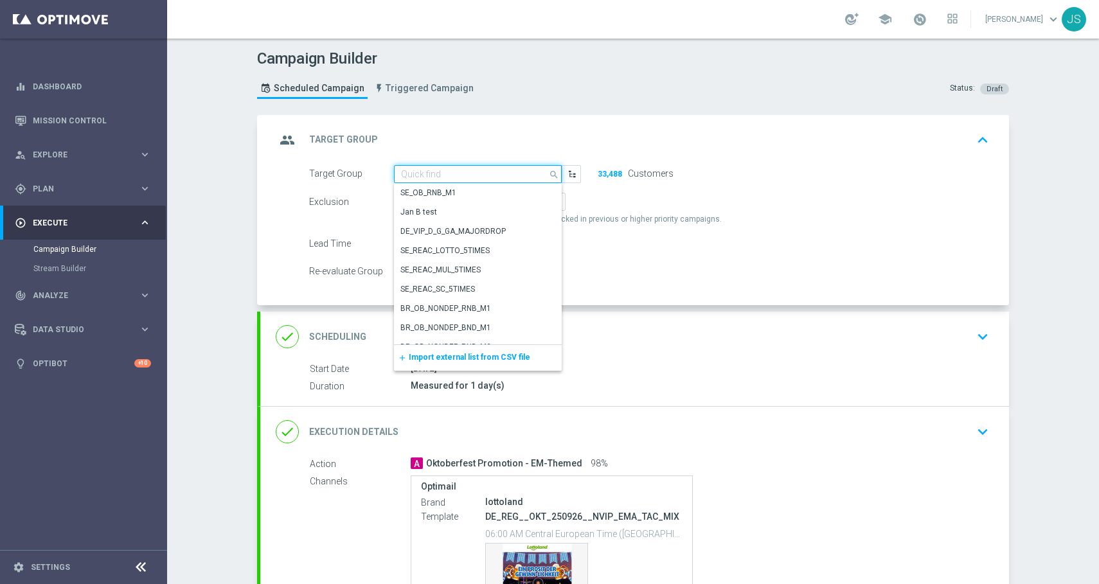
paste input "de_TGT_NVIP_EM_TAC_MIX__ACTIVE_ALL_HIGHJACKPOT"
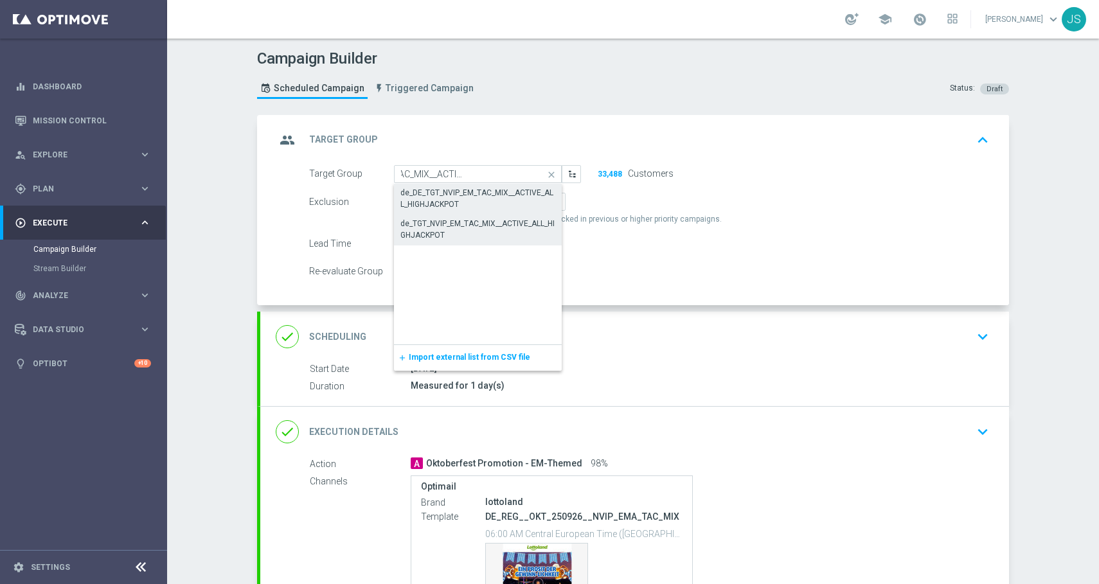
click at [474, 218] on div "de_TGT_NVIP_EM_TAC_MIX__ACTIVE_ALL_HIGHJACKPOT" at bounding box center [477, 229] width 155 height 23
type input "de_TGT_NVIP_EM_TAC_MIX__ACTIVE_ALL_HIGHJACKPOT"
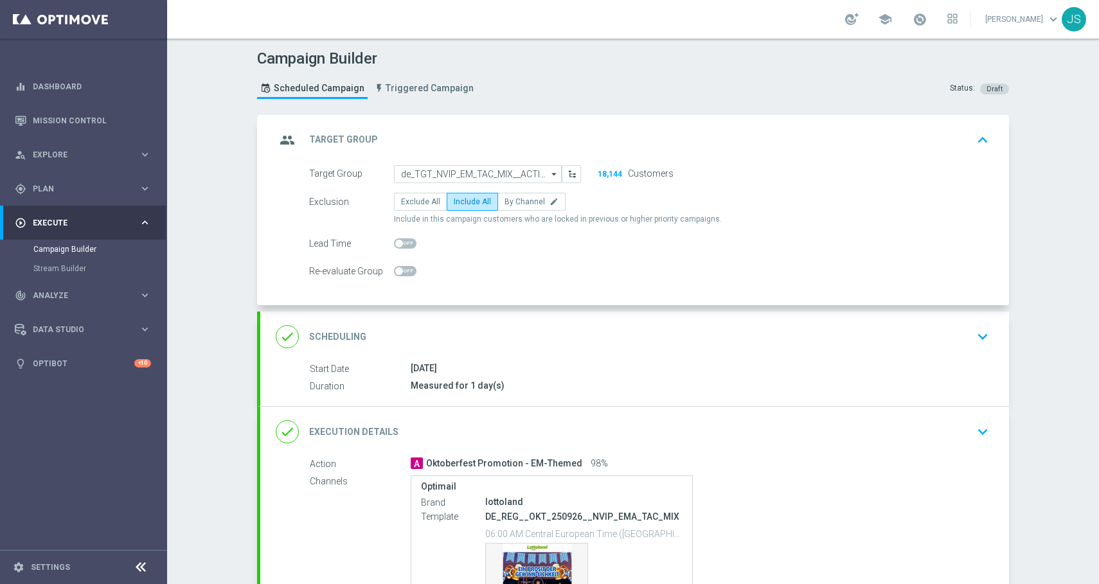
click at [973, 351] on div "done Scheduling keyboard_arrow_down" at bounding box center [634, 337] width 749 height 50
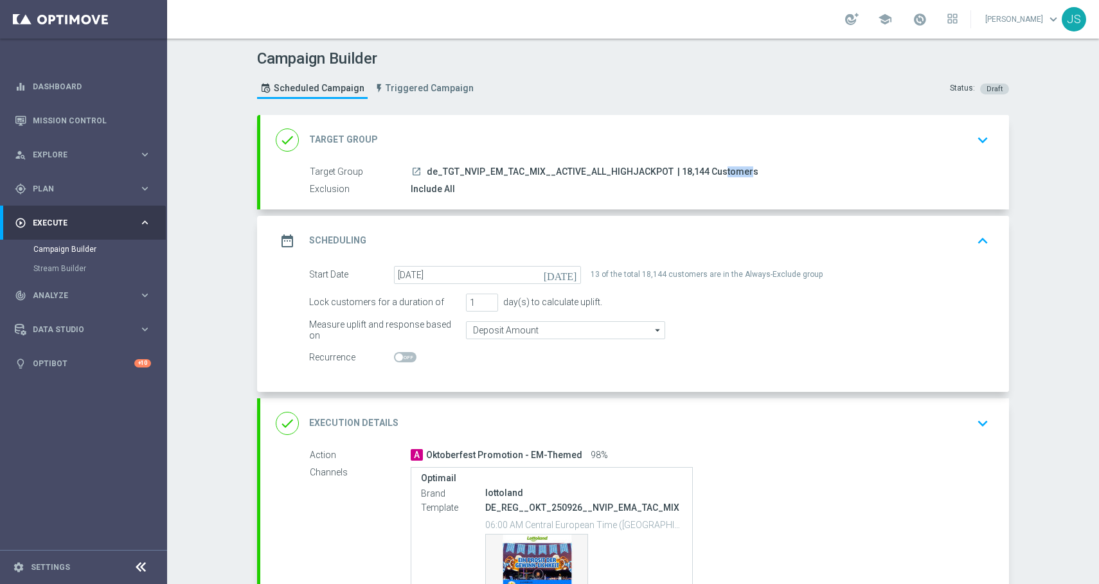
drag, startPoint x: 693, startPoint y: 172, endPoint x: 671, endPoint y: 170, distance: 22.6
click at [677, 170] on span "| 18,144 Customers" at bounding box center [717, 172] width 81 height 12
drag, startPoint x: 668, startPoint y: 170, endPoint x: 695, endPoint y: 171, distance: 27.0
click at [695, 171] on span "| 18,144 Customers" at bounding box center [717, 172] width 81 height 12
copy span "18,144"
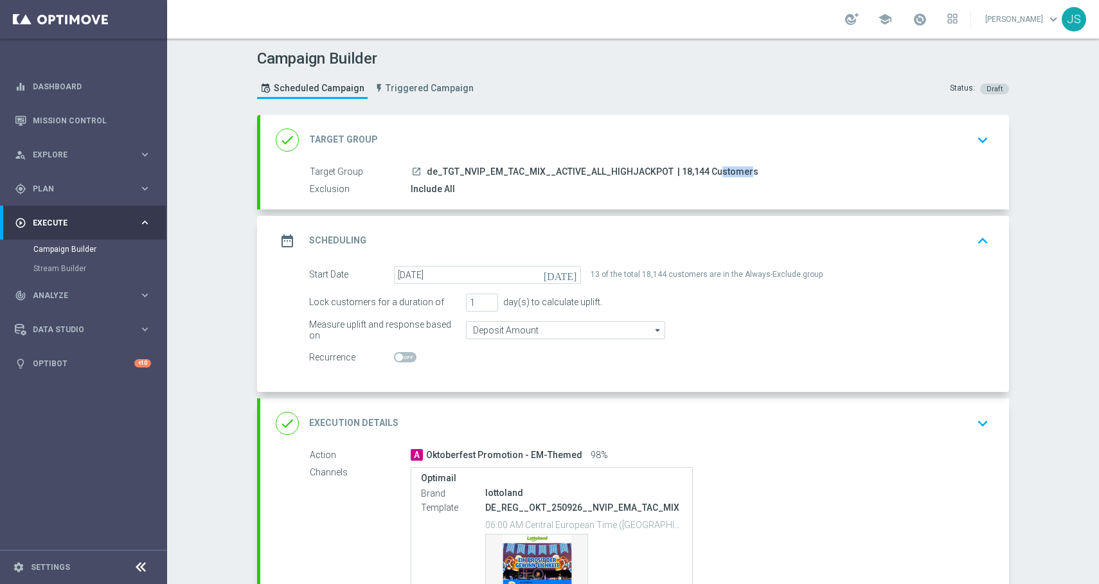
click at [979, 425] on icon "keyboard_arrow_down" at bounding box center [982, 423] width 19 height 19
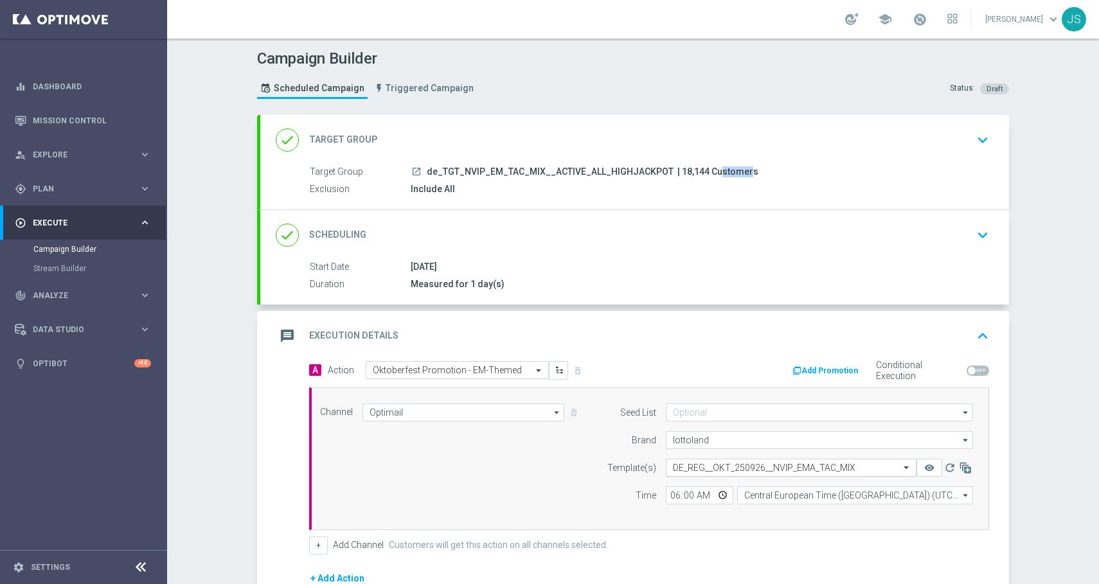
click at [889, 465] on div at bounding box center [790, 468] width 249 height 11
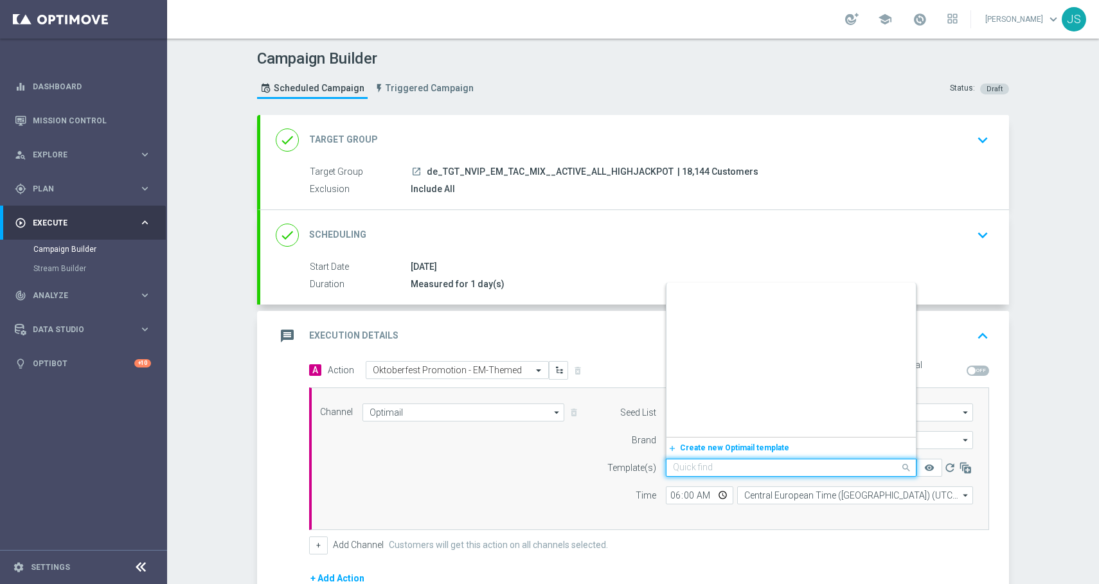
scroll to position [57016, 0]
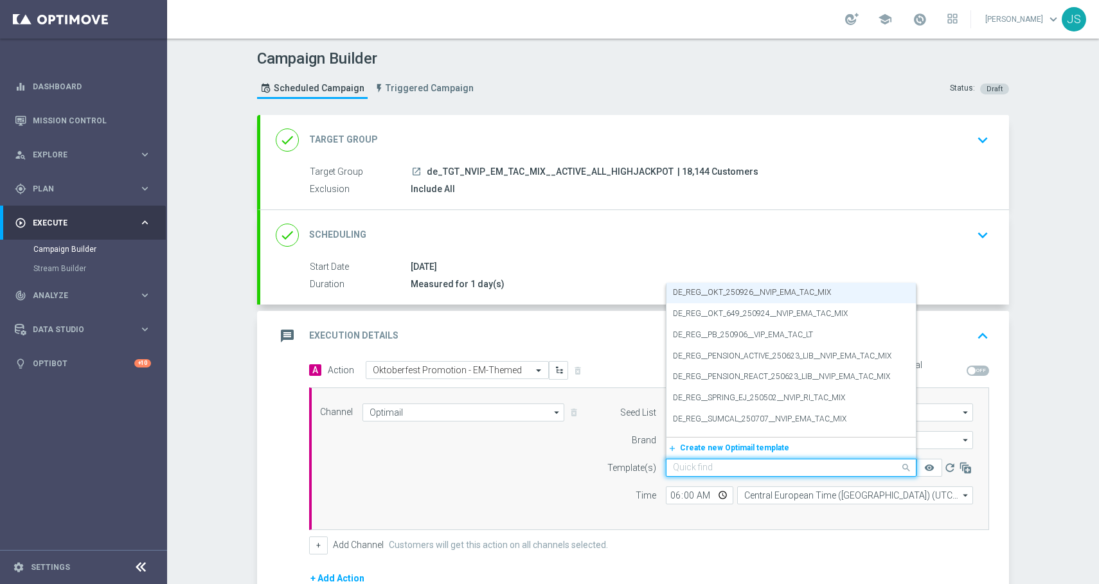
paste input "DE_INT__OKT_250926__NVIP_EMA_TAC_MIX"
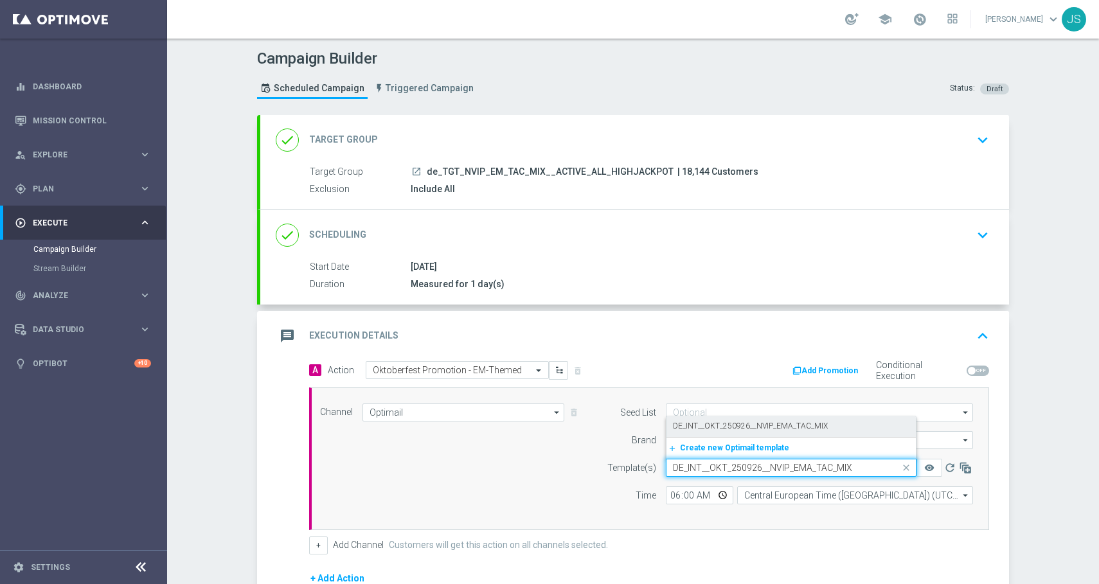
click at [827, 421] on div "DE_INT__OKT_250926__NVIP_EMA_TAC_MIX" at bounding box center [791, 426] width 236 height 21
type input "DE_INT__OKT_250926__NVIP_EMA_TAC_MIX"
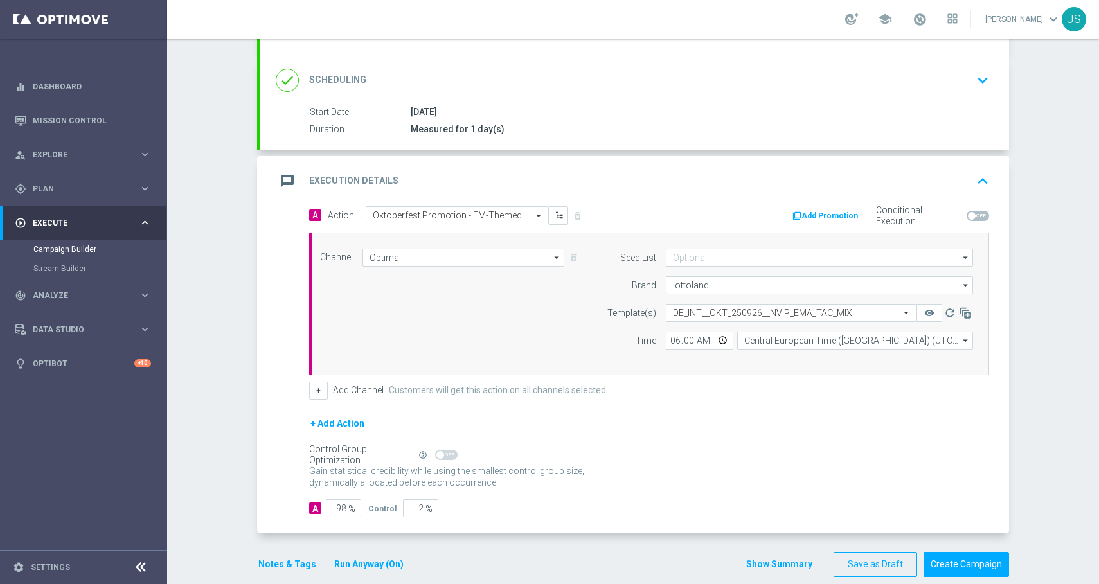
scroll to position [173, 0]
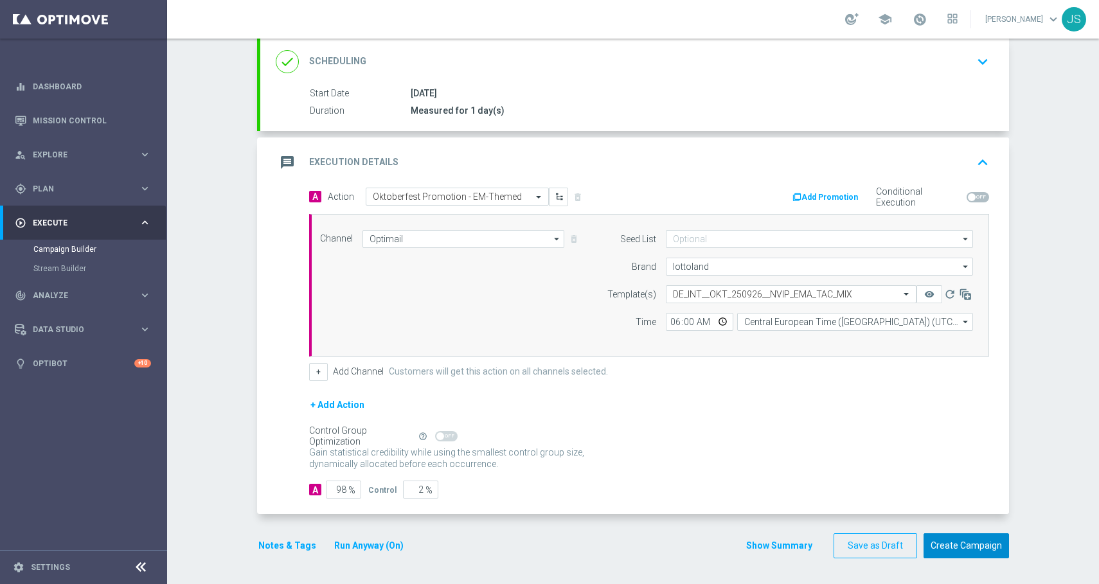
click at [966, 538] on button "Create Campaign" at bounding box center [965, 545] width 85 height 25
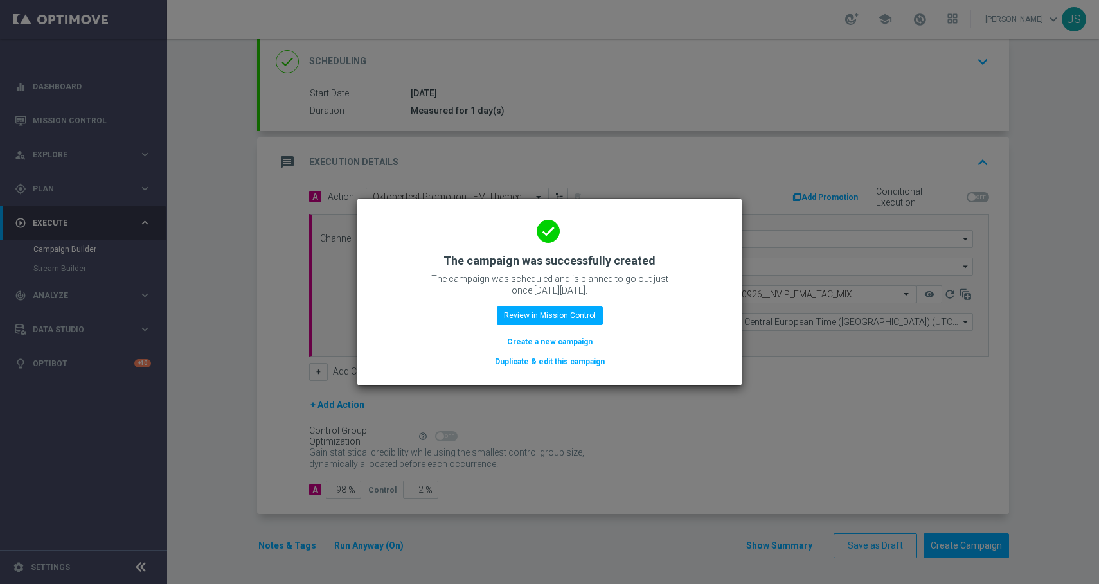
click at [526, 363] on button "Duplicate & edit this campaign" at bounding box center [549, 362] width 112 height 14
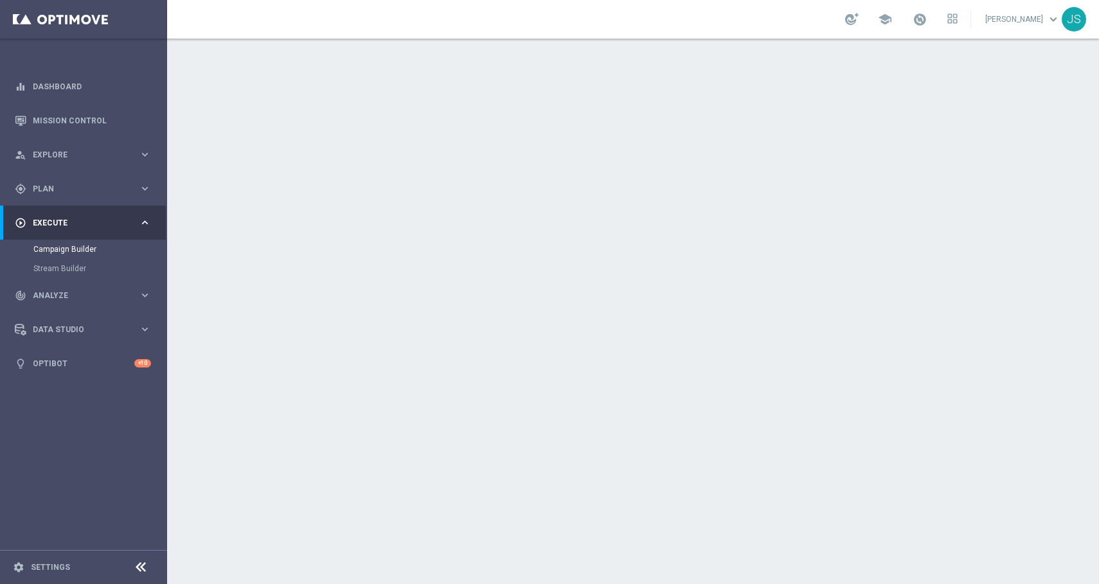
click at [973, 139] on icon "keyboard_arrow_down" at bounding box center [982, 139] width 19 height 19
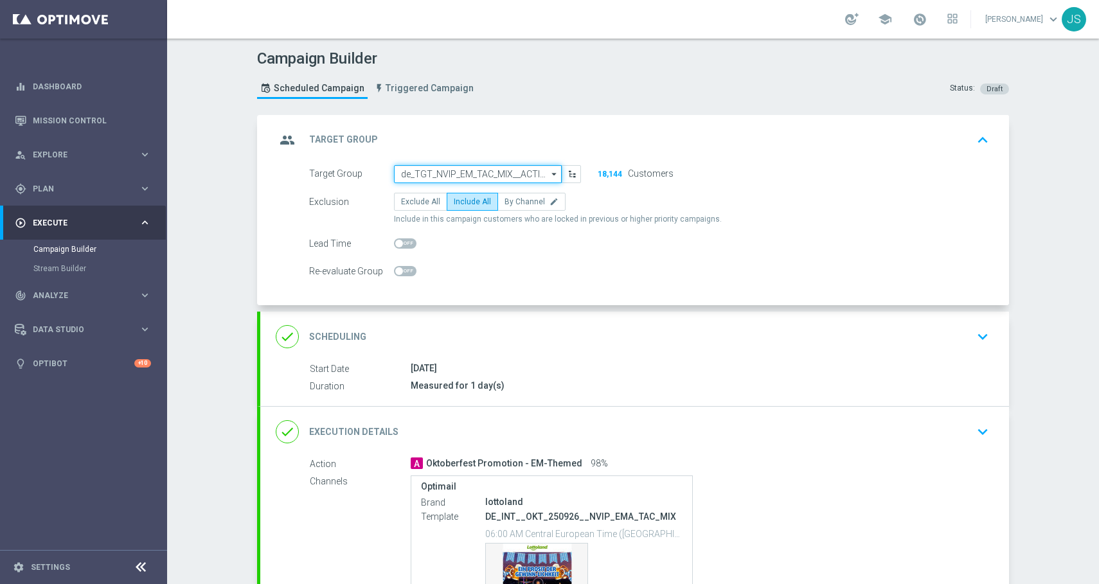
click at [493, 175] on input "de_TGT_NVIP_EM_TAC_MIX__ACTIVE_ALL_HIGHJACKPOT" at bounding box center [478, 174] width 168 height 18
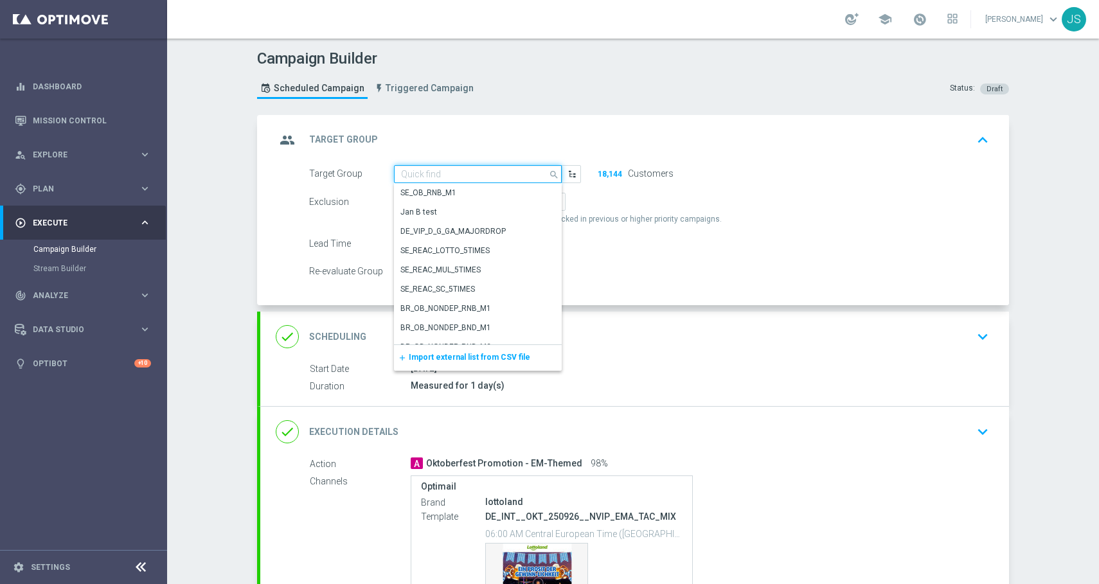
paste input "de_AT_TGT_NVIP_EM_TAC_MIX__ACTIVE_ALL_HIGHJACKPOT"
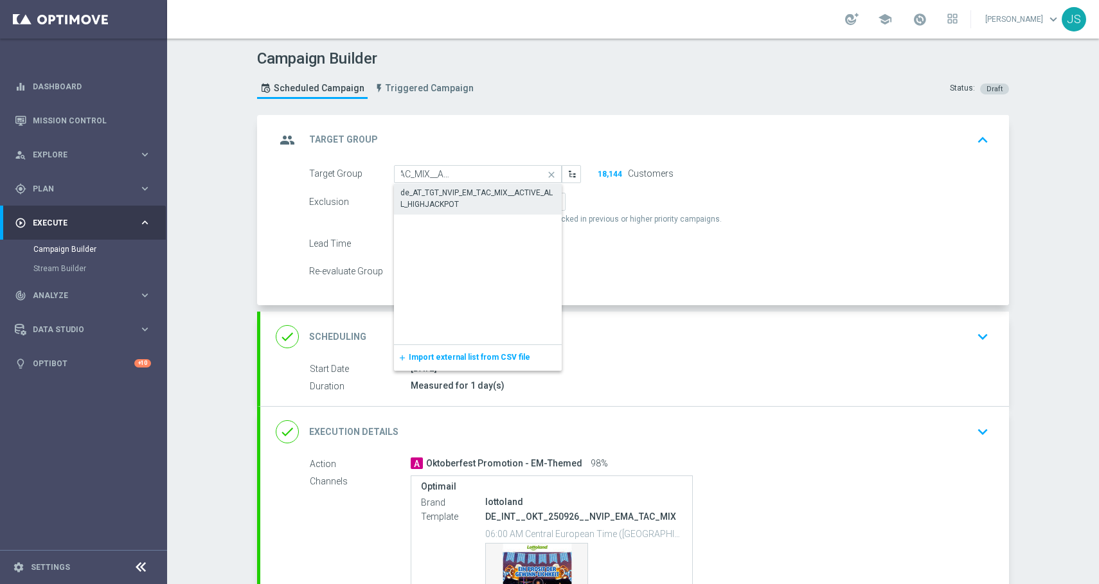
click at [473, 190] on div "de_AT_TGT_NVIP_EM_TAC_MIX__ACTIVE_ALL_HIGHJACKPOT" at bounding box center [477, 198] width 155 height 23
type input "de_AT_TGT_NVIP_EM_TAC_MIX__ACTIVE_ALL_HIGHJACKPOT"
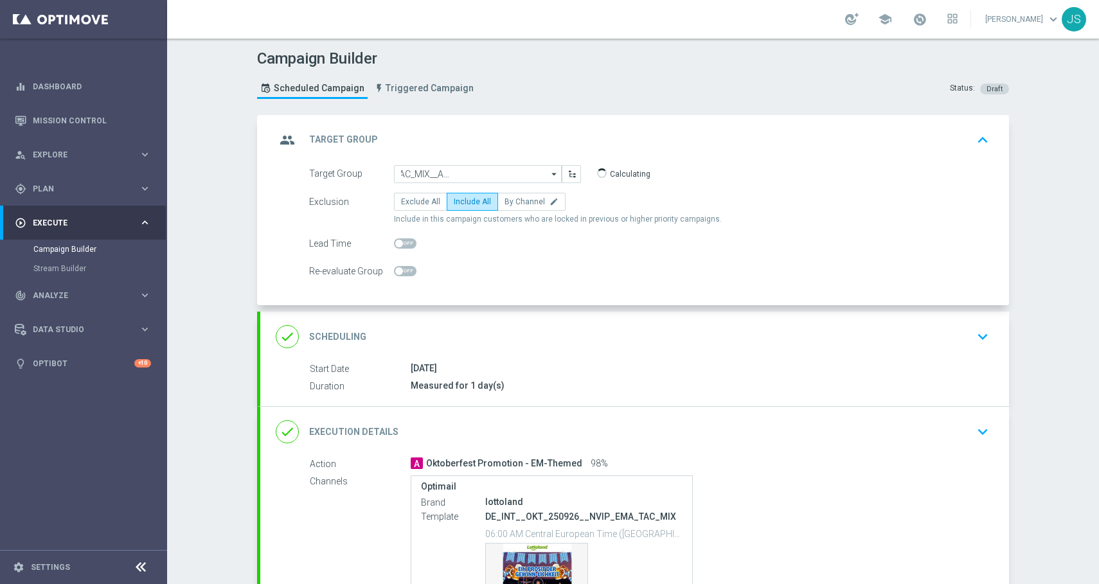
scroll to position [0, 0]
click at [996, 359] on div "done Scheduling keyboard_arrow_down" at bounding box center [634, 337] width 749 height 50
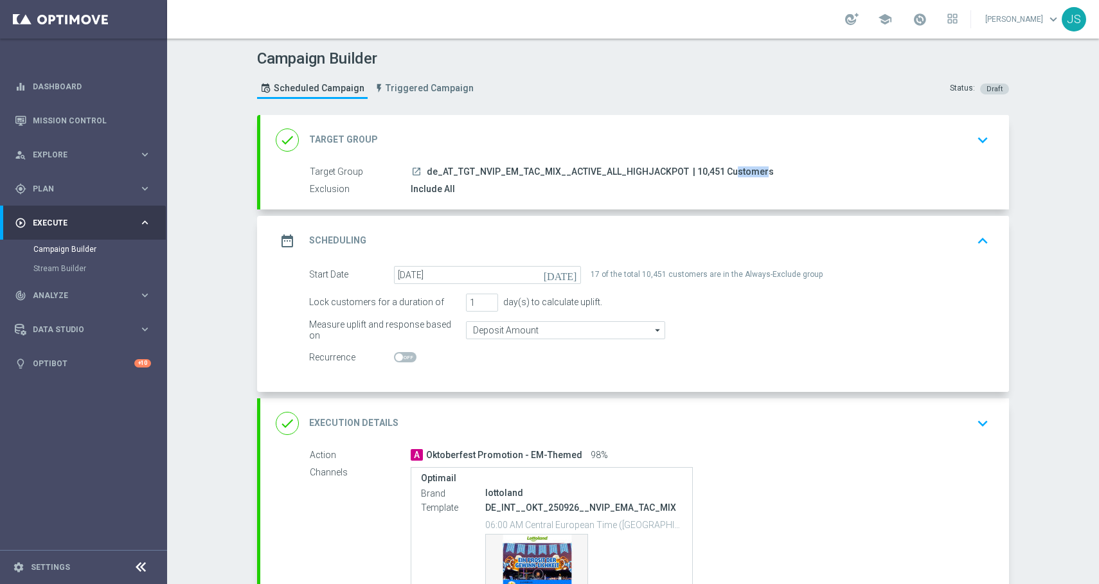
drag, startPoint x: 709, startPoint y: 170, endPoint x: 682, endPoint y: 170, distance: 27.0
click at [693, 170] on span "| 10,451 Customers" at bounding box center [733, 172] width 81 height 12
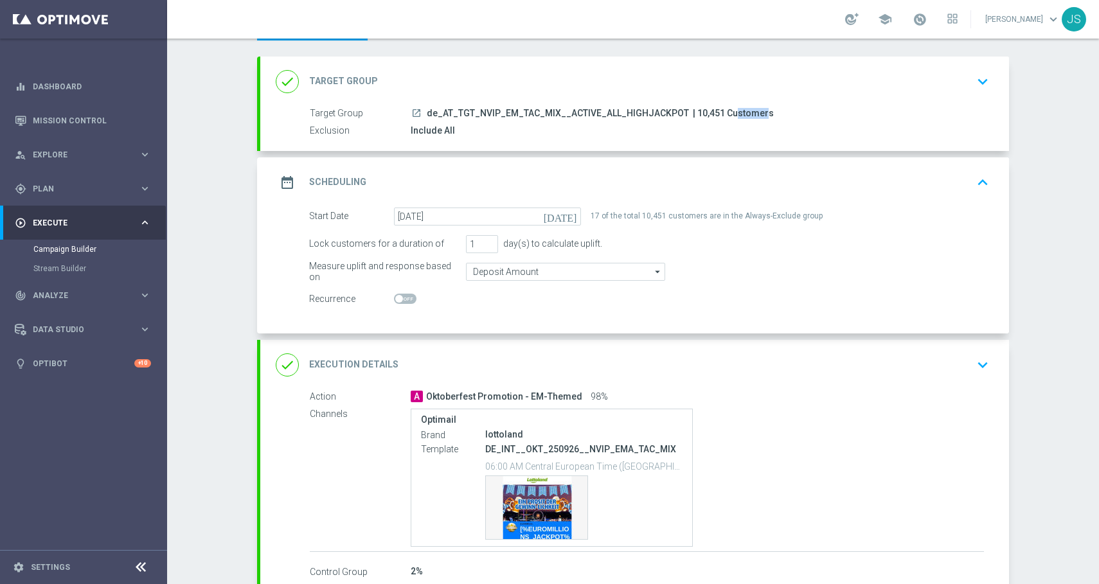
copy span "10,451"
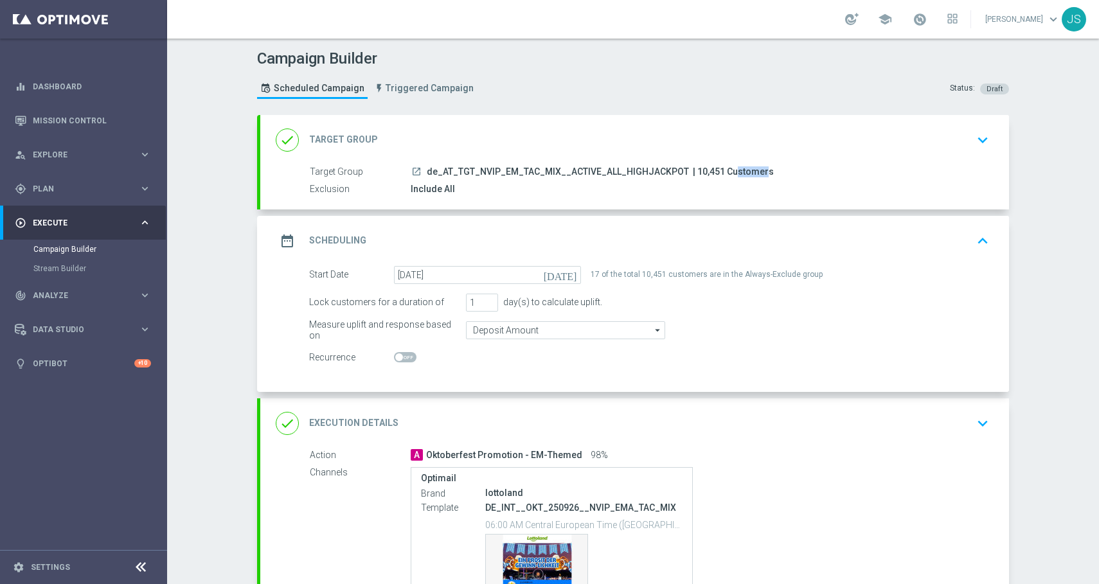
click at [972, 428] on button "keyboard_arrow_down" at bounding box center [983, 423] width 22 height 24
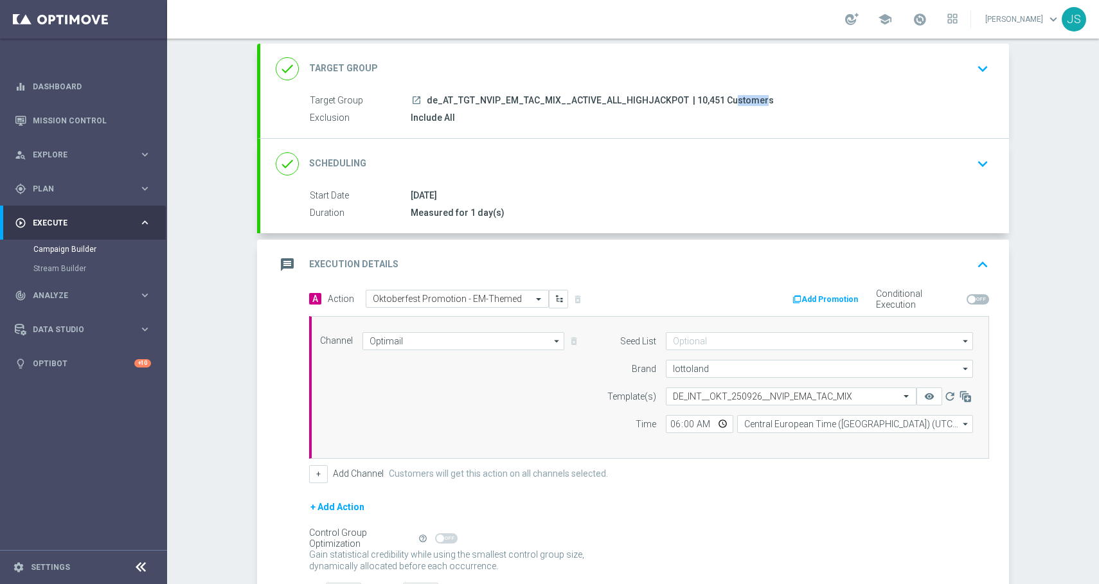
scroll to position [100, 0]
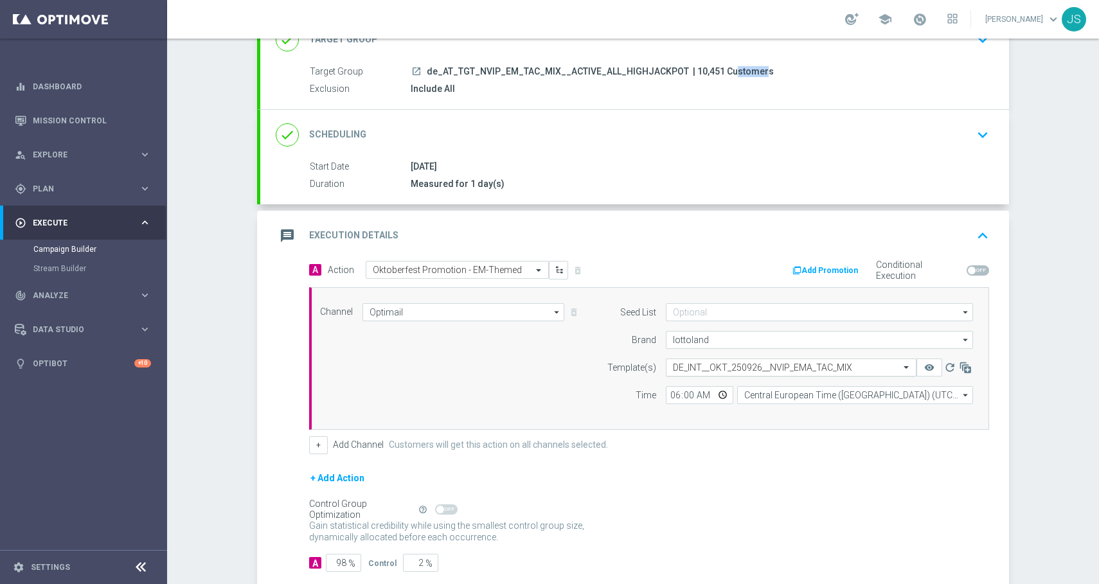
click at [716, 370] on input "text" at bounding box center [778, 367] width 211 height 11
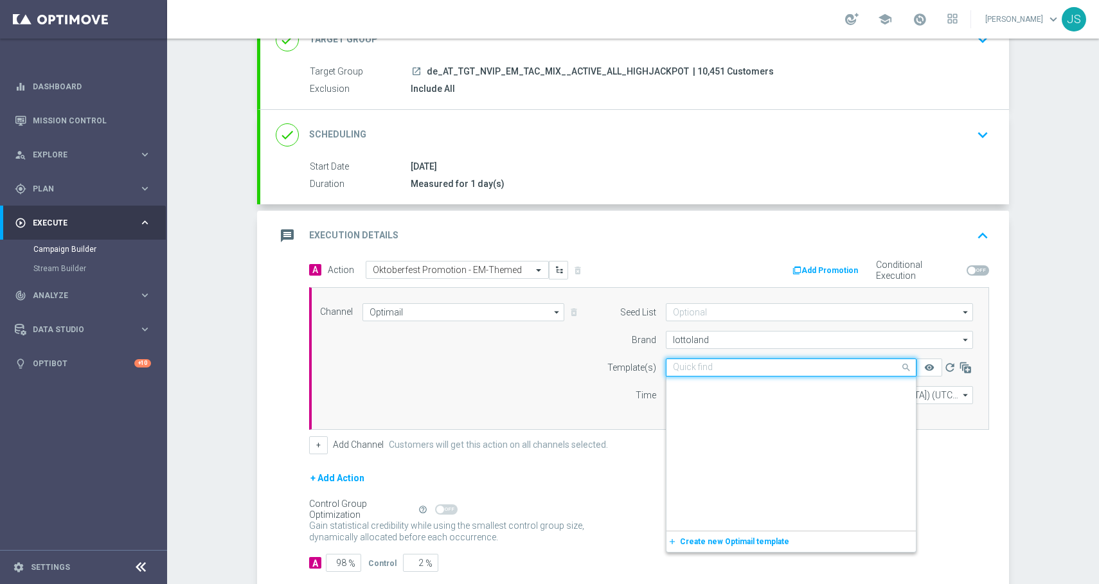
scroll to position [54662, 0]
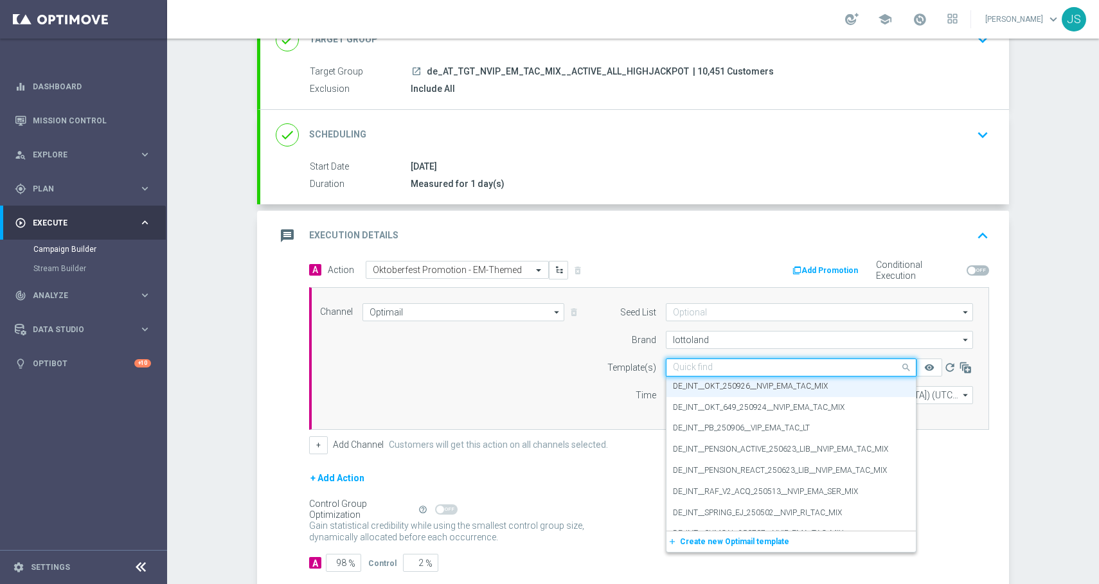
paste input "AT_OKT_250926"
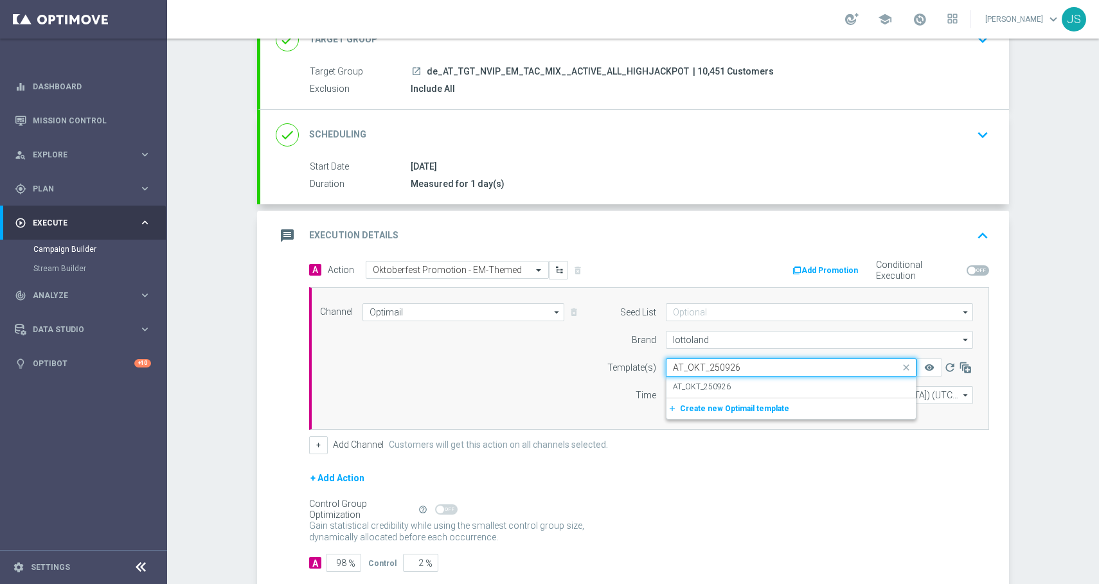
scroll to position [0, 0]
click at [710, 385] on label "AT_OKT_250926" at bounding box center [702, 387] width 58 height 11
type input "AT_OKT_250926"
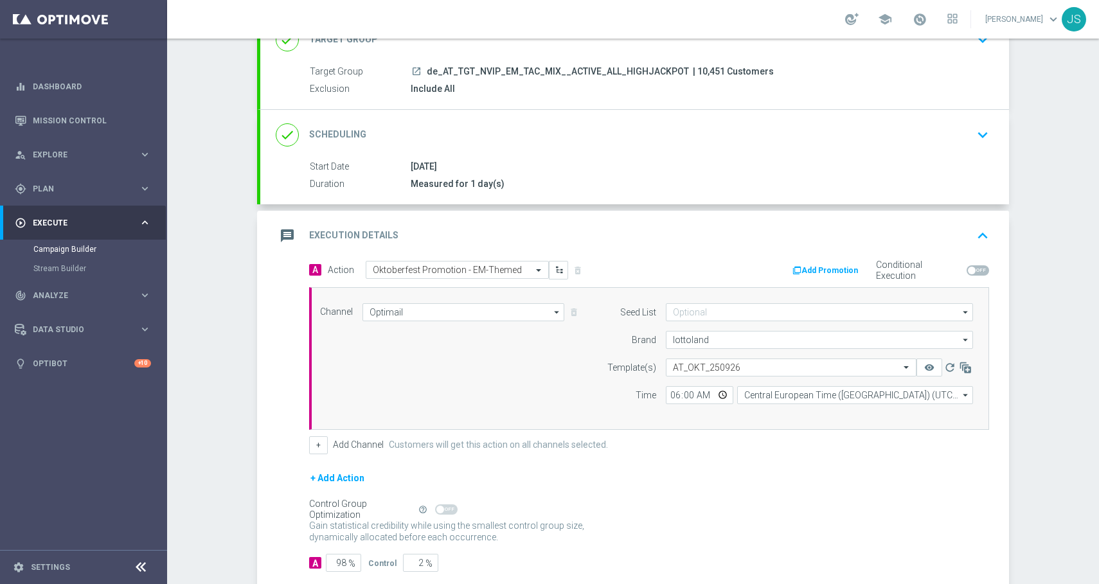
scroll to position [173, 0]
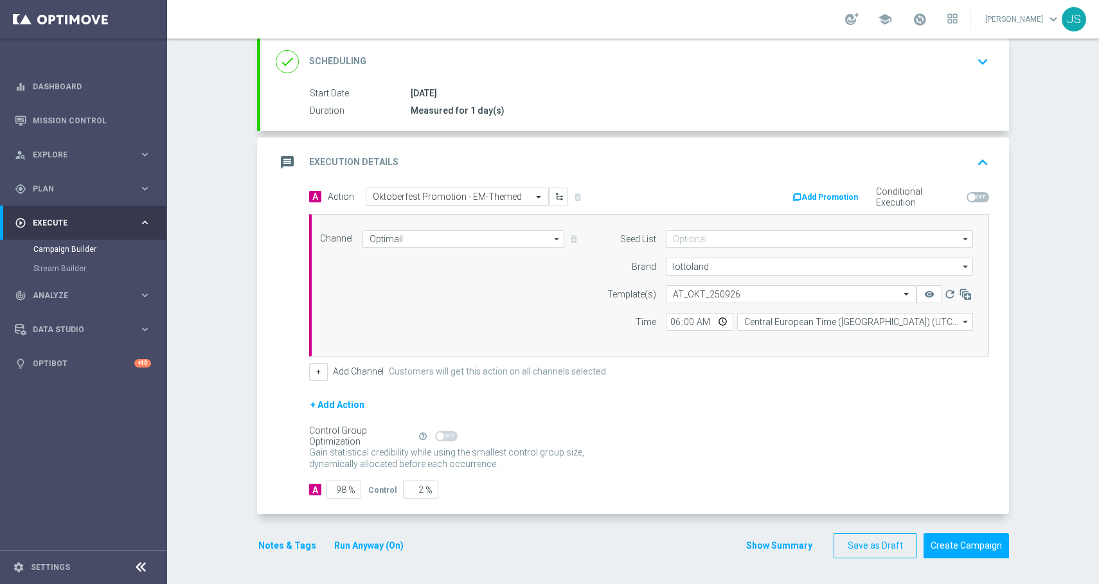
click at [278, 547] on button "Notes & Tags" at bounding box center [287, 546] width 60 height 16
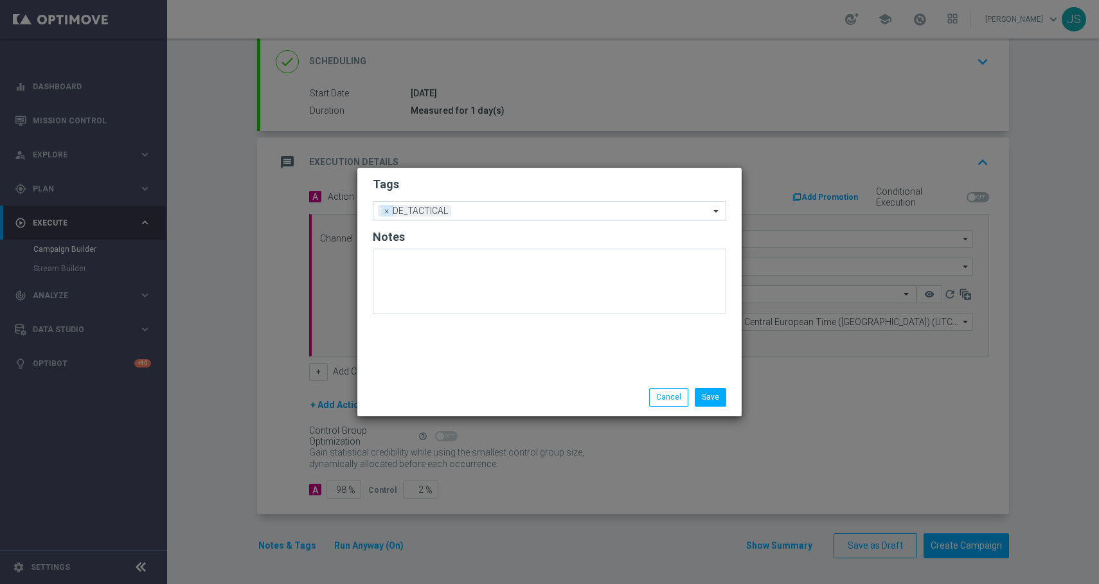
click at [386, 211] on span "×" at bounding box center [387, 211] width 12 height 12
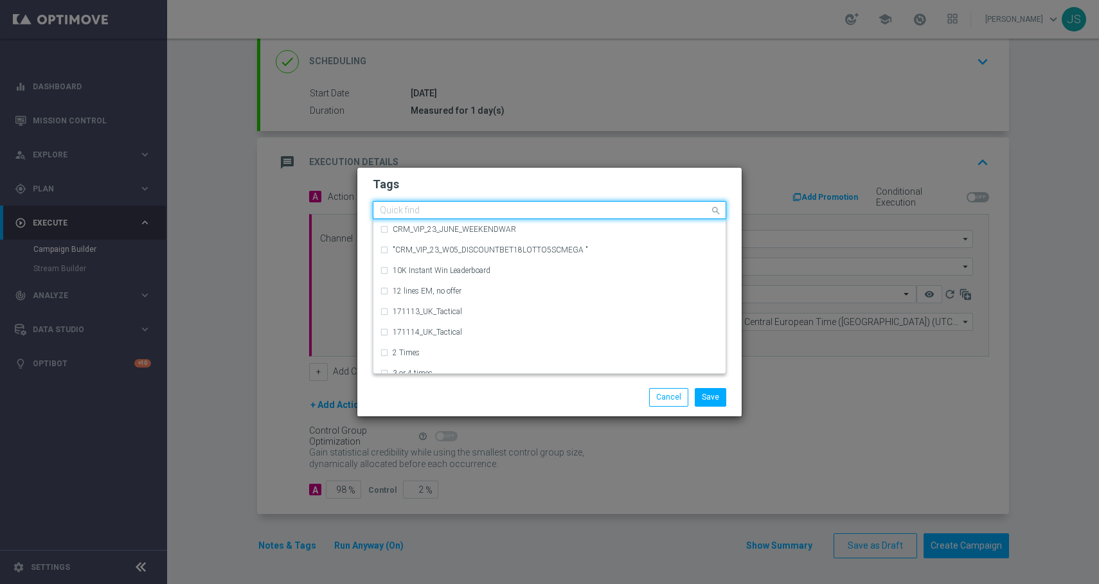
click at [408, 214] on input "text" at bounding box center [545, 211] width 330 height 11
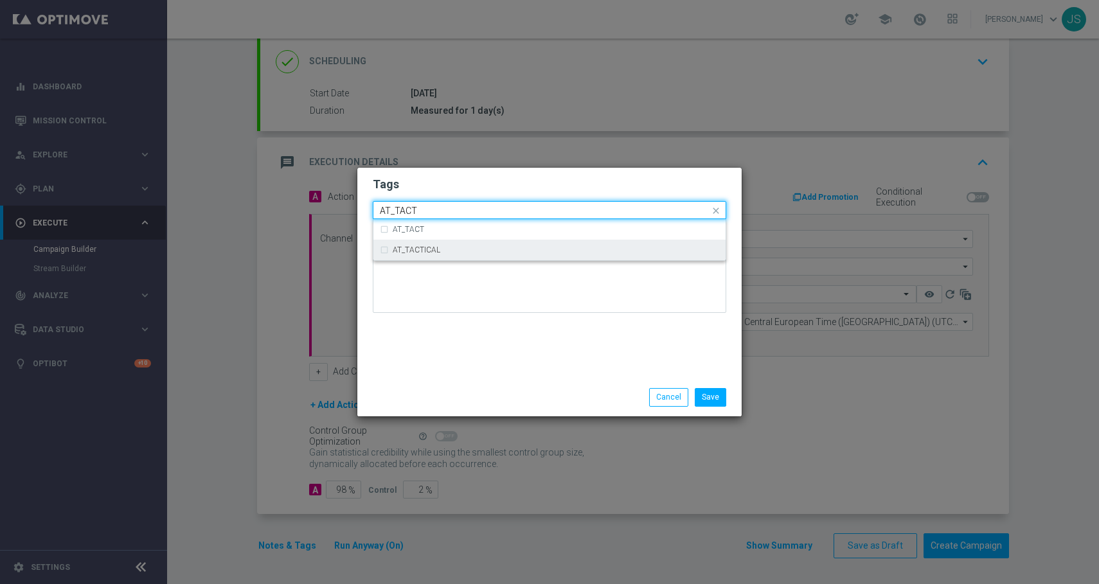
click at [398, 244] on div "AT_TACTICAL" at bounding box center [549, 250] width 339 height 21
type input "AT_TACT"
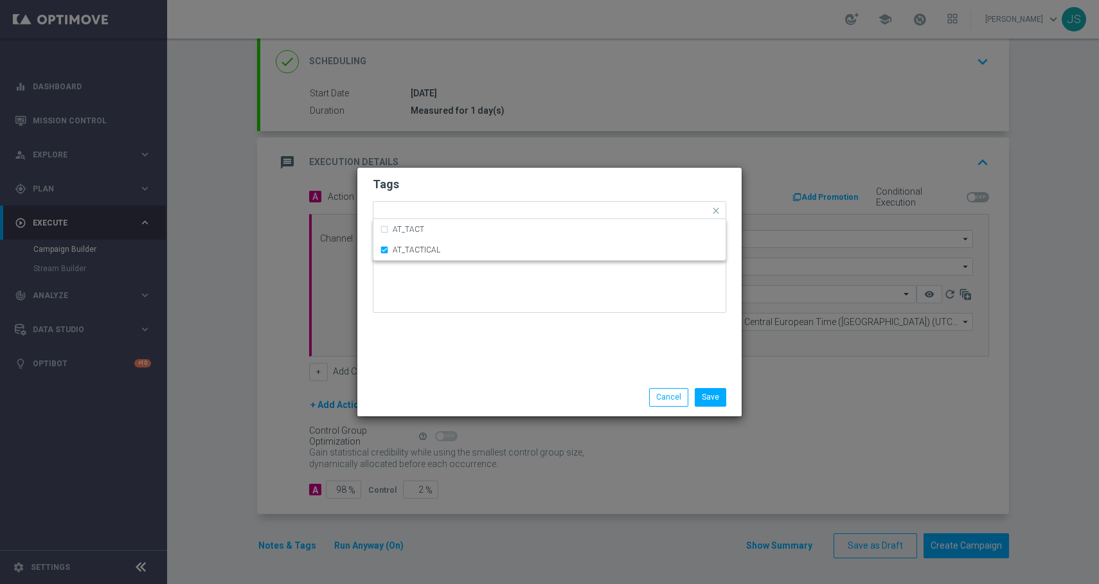
click at [711, 387] on div "Save Cancel" at bounding box center [549, 396] width 384 height 37
click at [713, 396] on button "Save" at bounding box center [710, 397] width 31 height 18
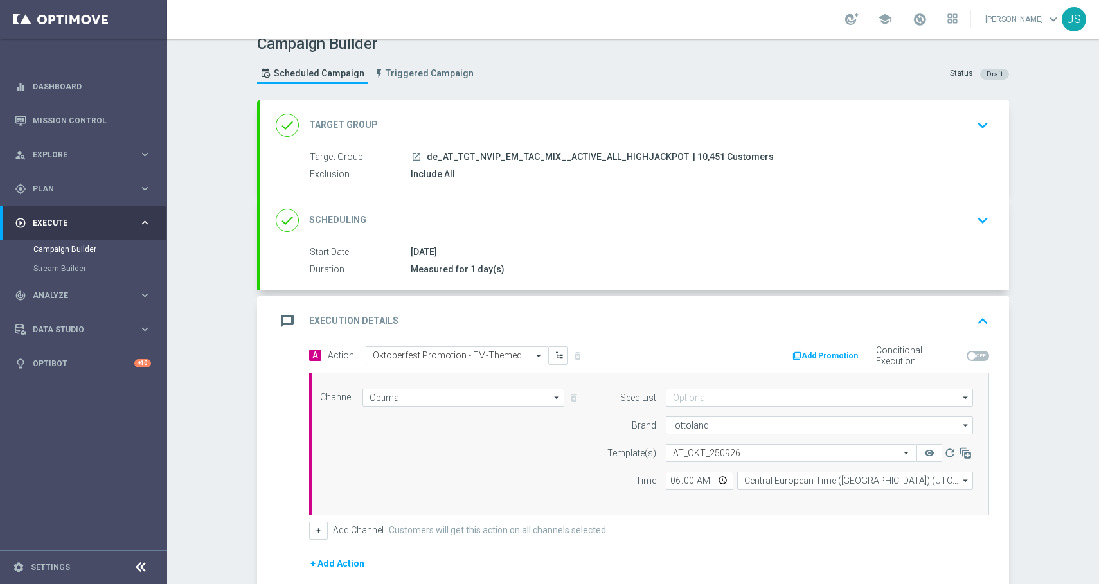
scroll to position [0, 0]
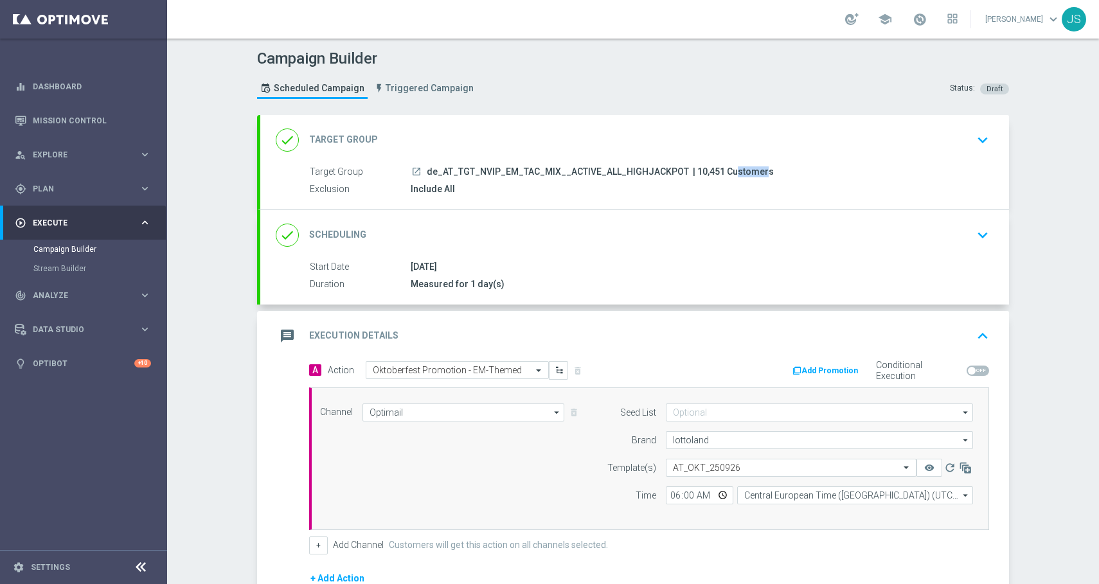
drag, startPoint x: 709, startPoint y: 172, endPoint x: 684, endPoint y: 172, distance: 25.7
click at [693, 172] on span "| 10,451 Customers" at bounding box center [733, 172] width 81 height 12
copy span "10,451"
click at [459, 360] on div "message Execution Details keyboard_arrow_up" at bounding box center [634, 336] width 749 height 50
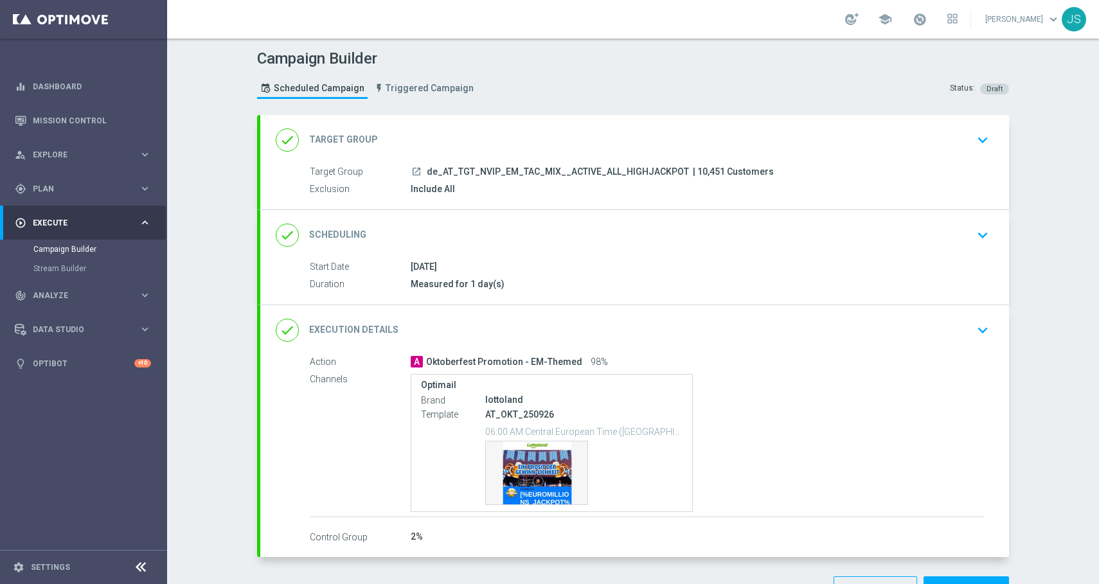
click at [455, 361] on span "Oktoberfest Promotion - EM-Themed" at bounding box center [504, 363] width 156 height 12
click at [988, 335] on button "keyboard_arrow_down" at bounding box center [983, 330] width 22 height 24
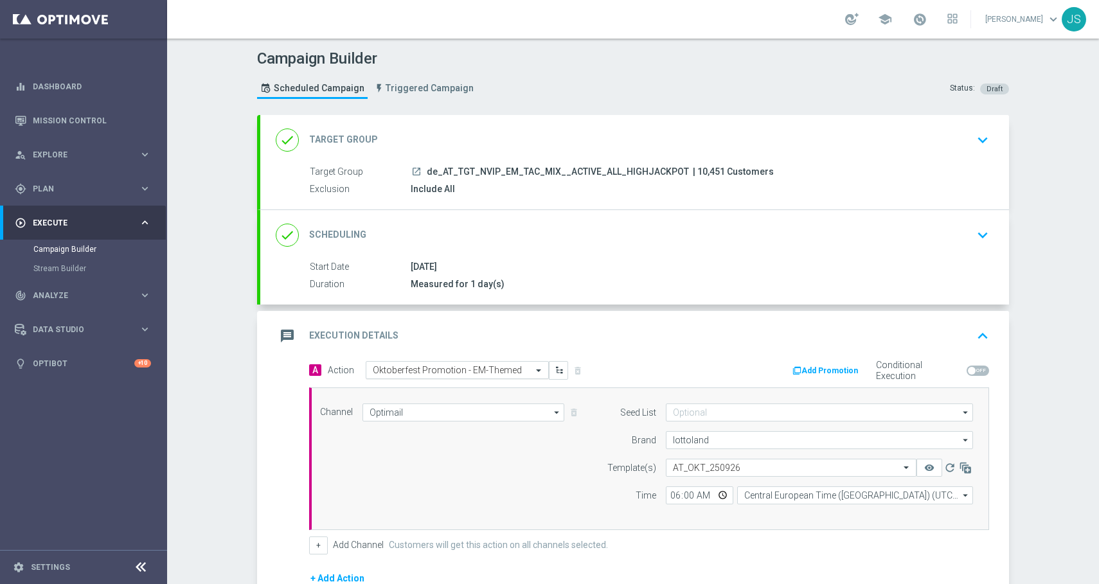
click at [454, 373] on input "text" at bounding box center [444, 370] width 143 height 11
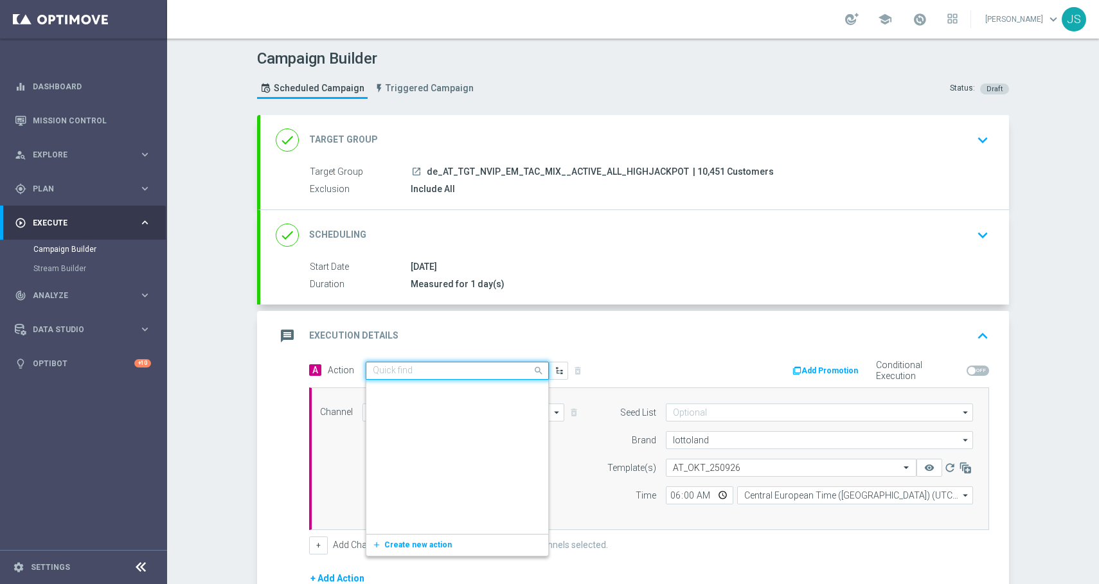
scroll to position [479896, 0]
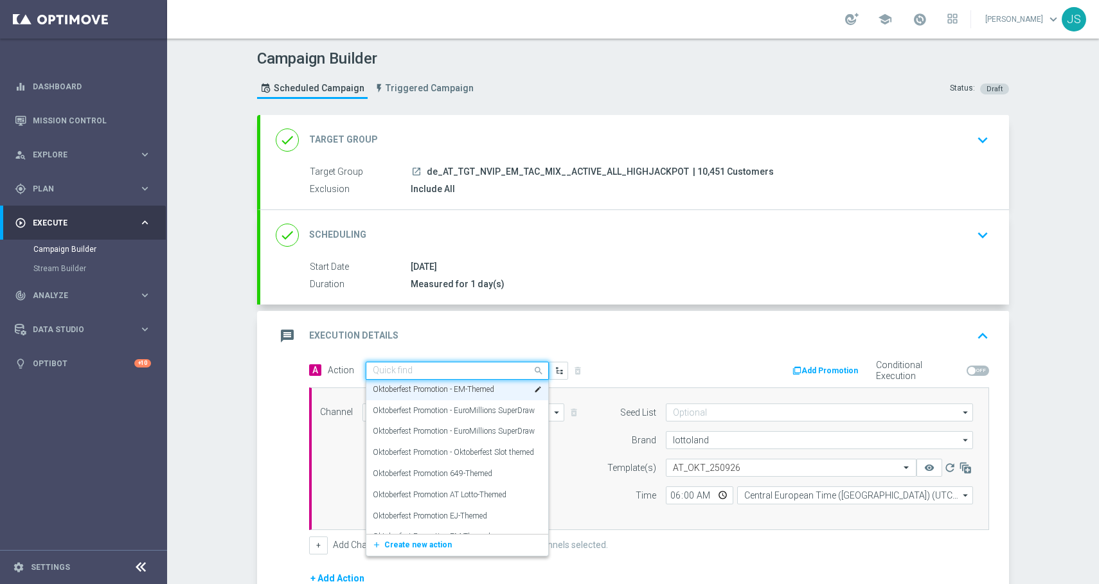
paste input "Oktoberfest Promotion - EM-Themed"
type input "Oktoberfest Promotion - EM-Themed"
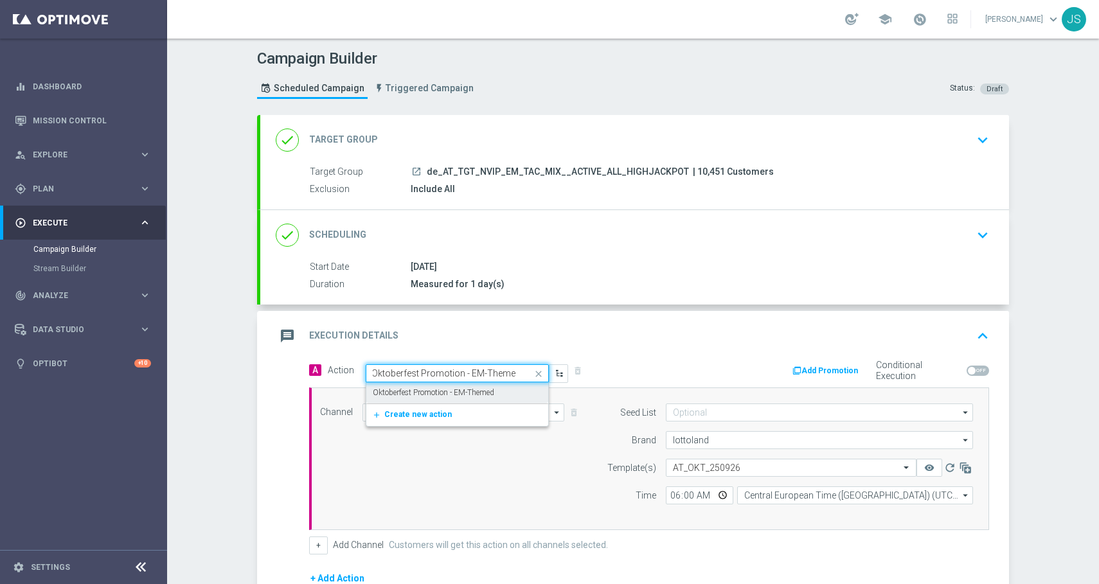
click at [443, 387] on label "Oktoberfest Promotion - EM-Themed" at bounding box center [433, 392] width 121 height 11
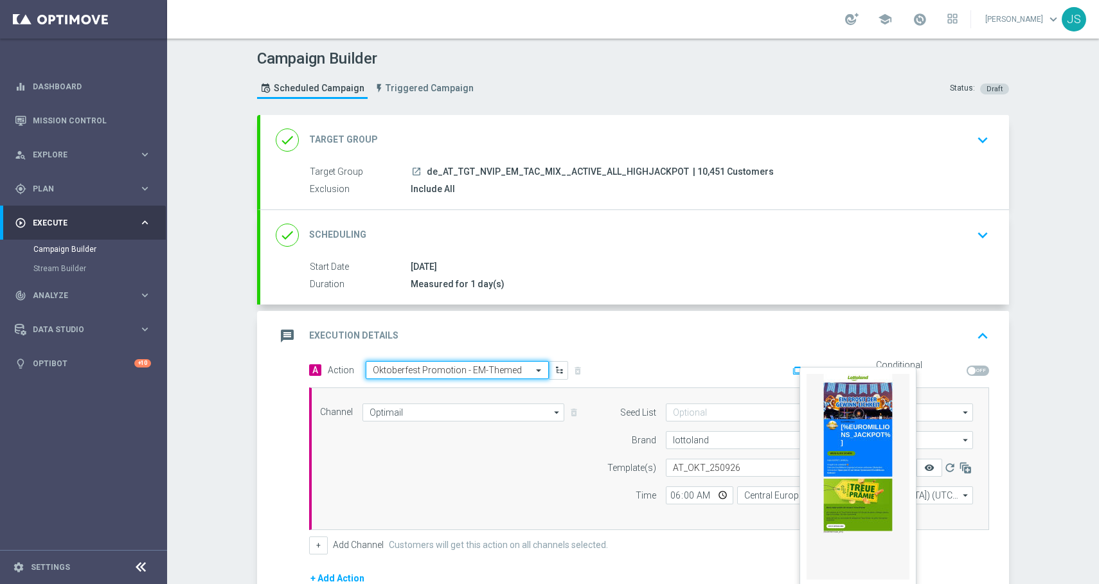
click at [928, 466] on icon "remove_red_eye" at bounding box center [929, 468] width 10 height 10
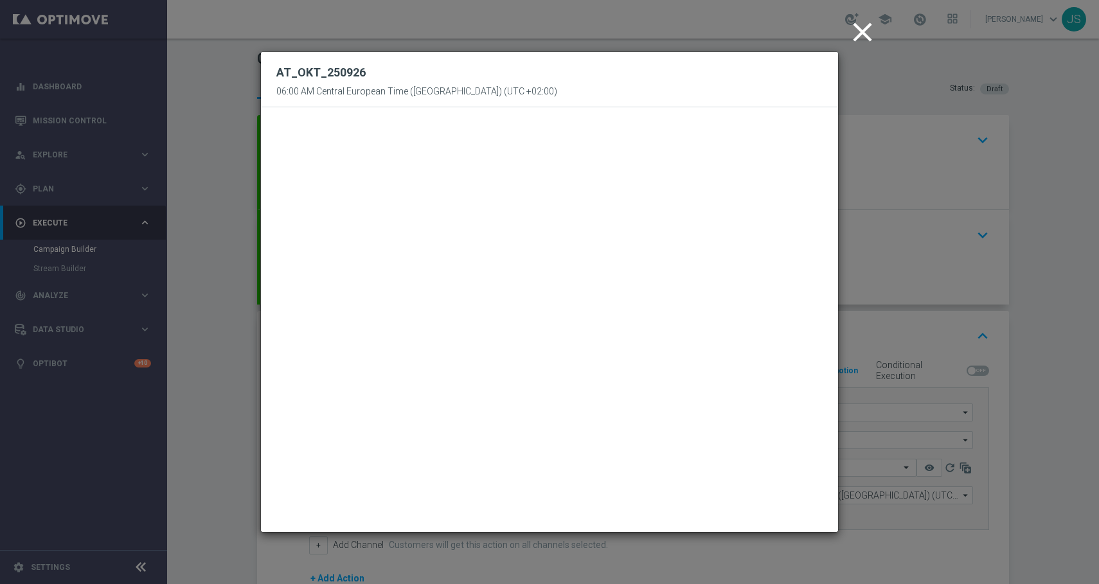
click at [856, 35] on icon "close" at bounding box center [862, 32] width 32 height 32
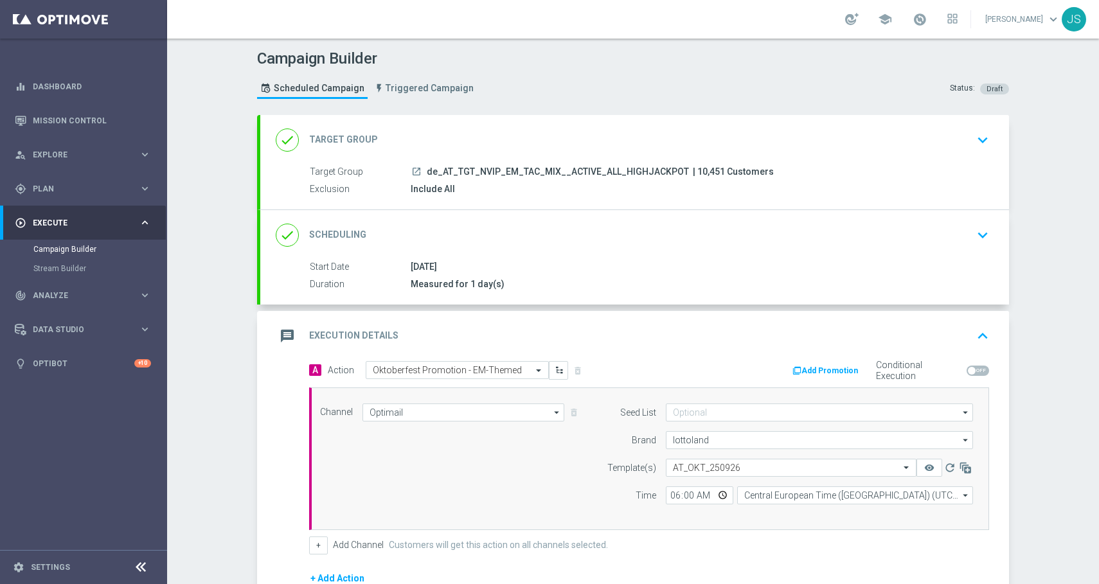
scroll to position [173, 0]
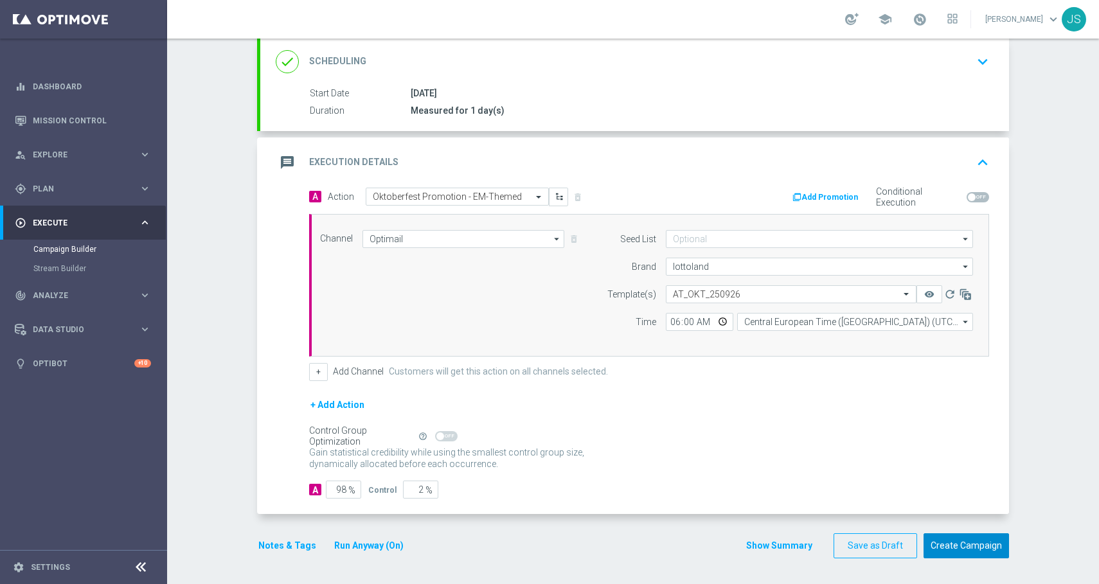
click at [949, 540] on button "Create Campaign" at bounding box center [965, 545] width 85 height 25
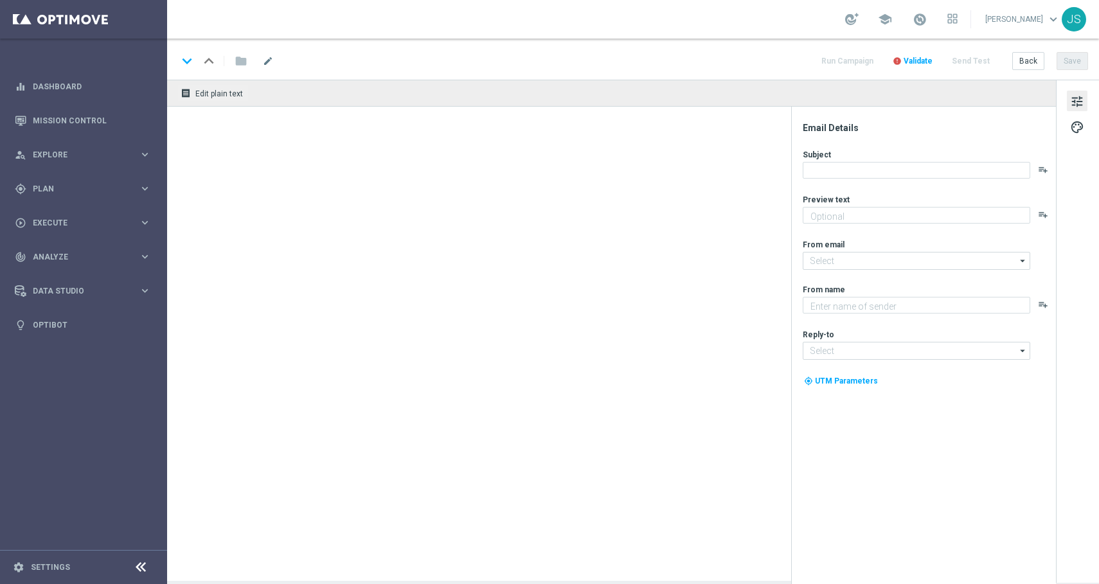
type textarea "Dein Systemanteil EuroMillions Exklusiv Rabatt"
type textarea "Lottoland"
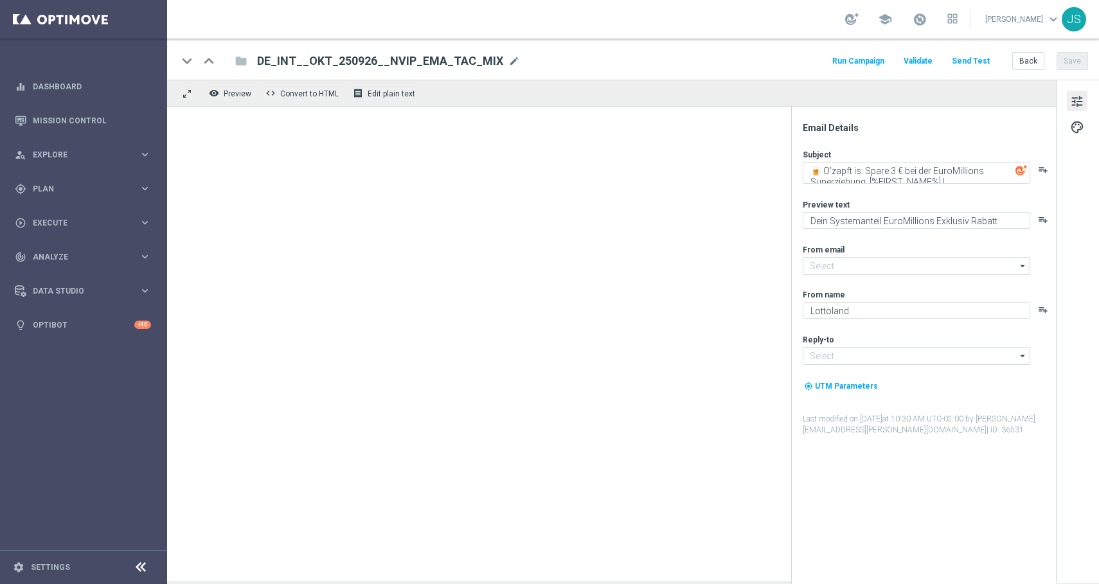
type input "[EMAIL_ADDRESS][DOMAIN_NAME]"
